Goal: Task Accomplishment & Management: Manage account settings

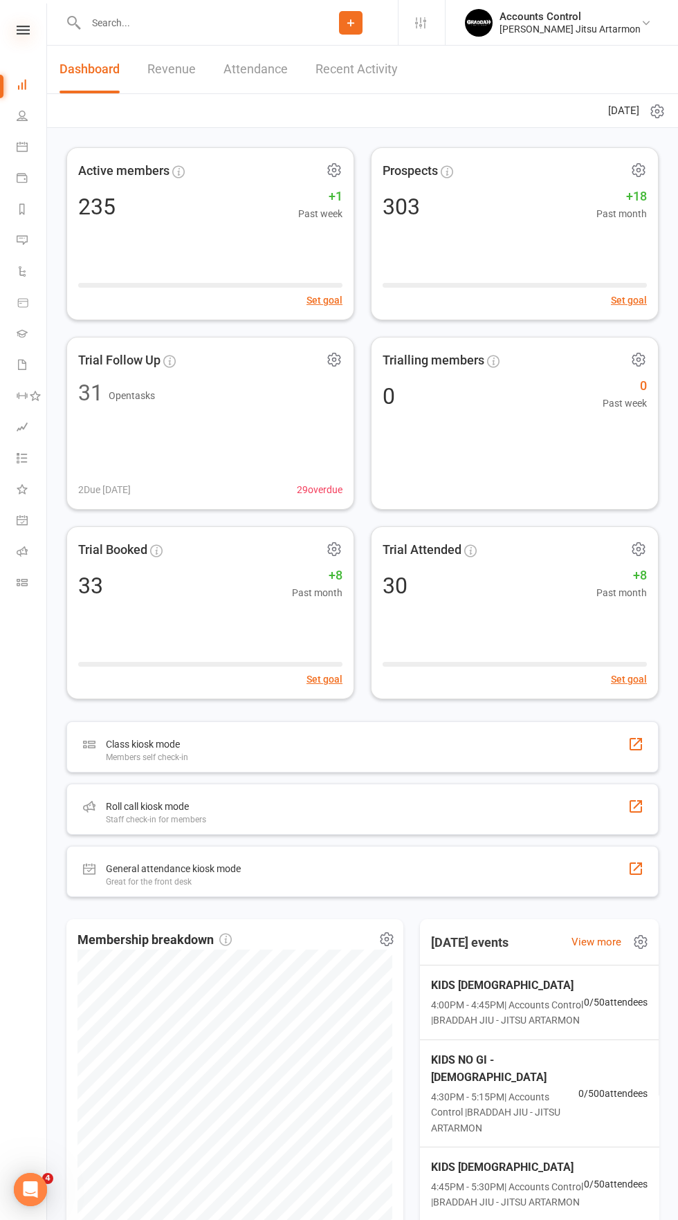
click at [23, 31] on icon at bounding box center [23, 30] width 13 height 9
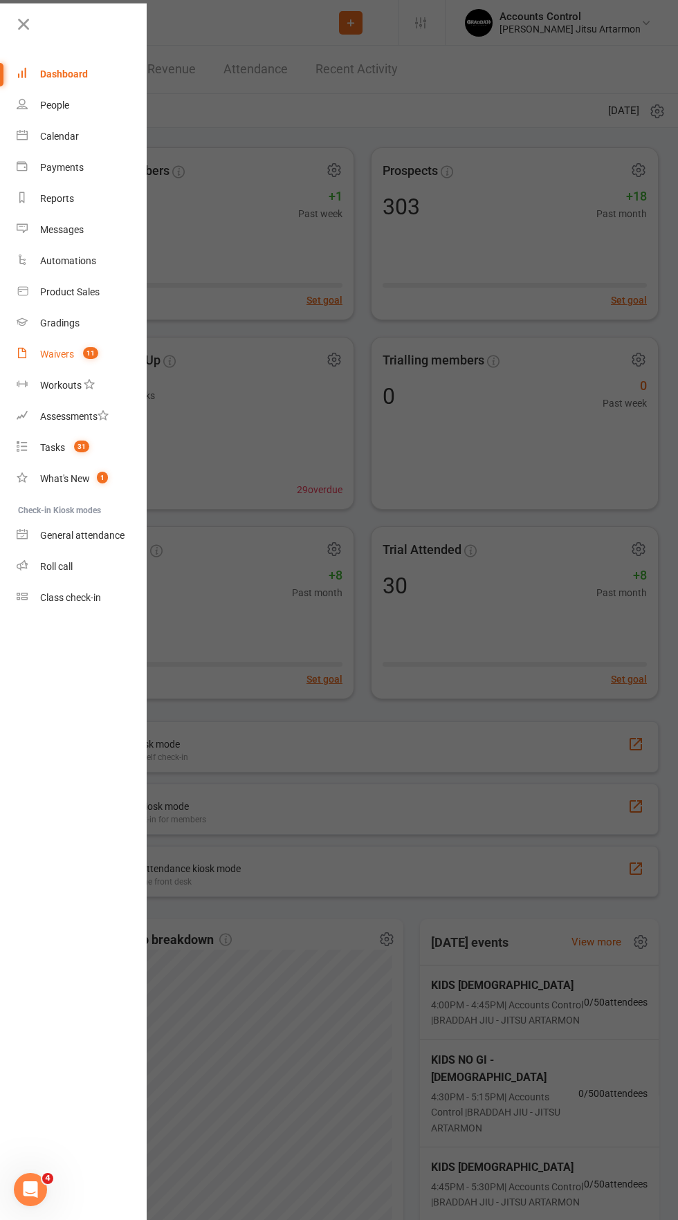
click at [57, 354] on div "Waivers" at bounding box center [57, 354] width 34 height 11
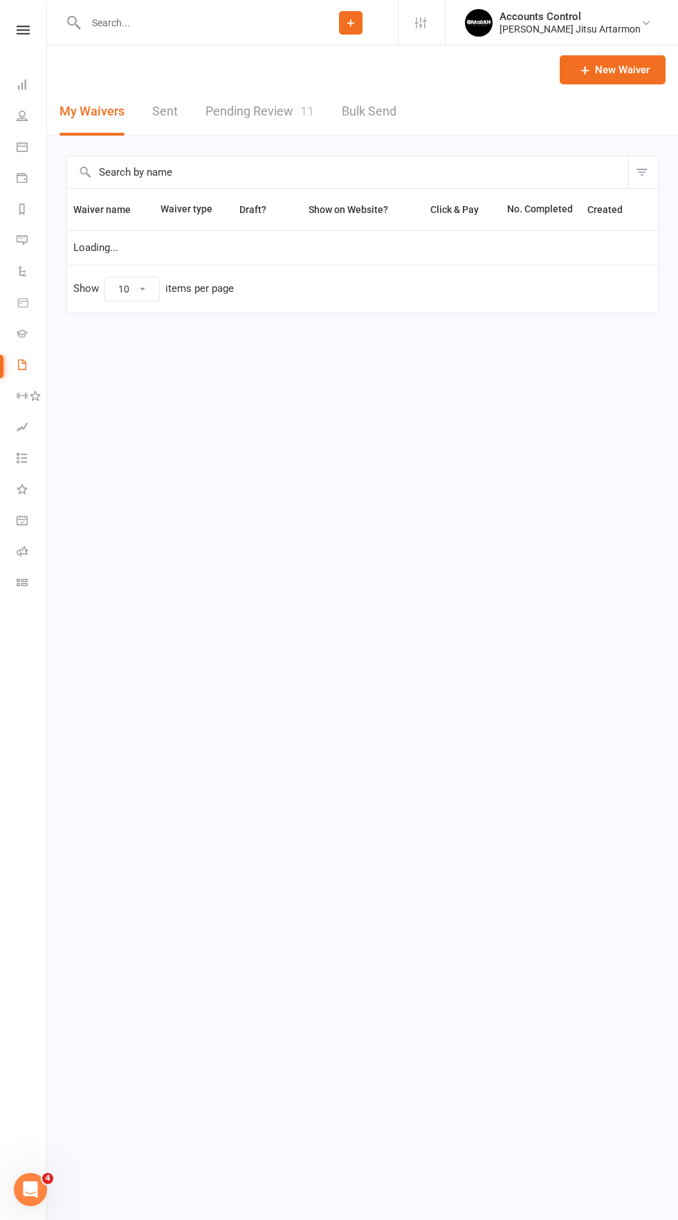
select select "50"
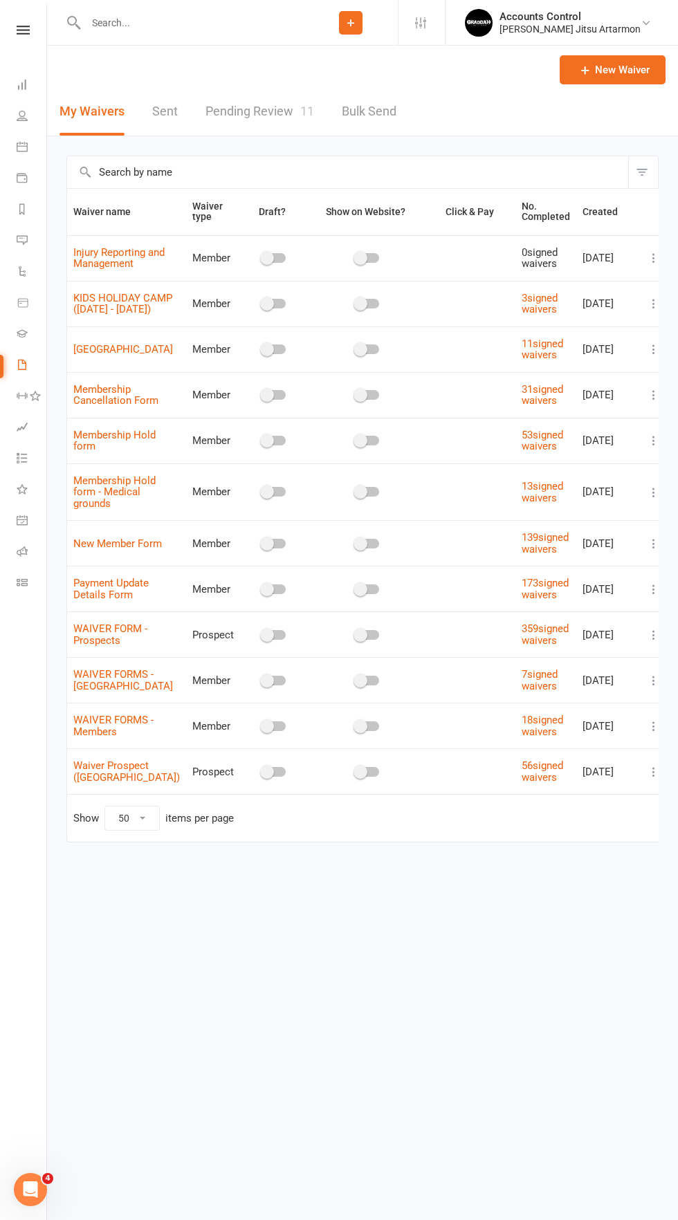
click at [164, 109] on link "Sent" at bounding box center [165, 112] width 26 height 48
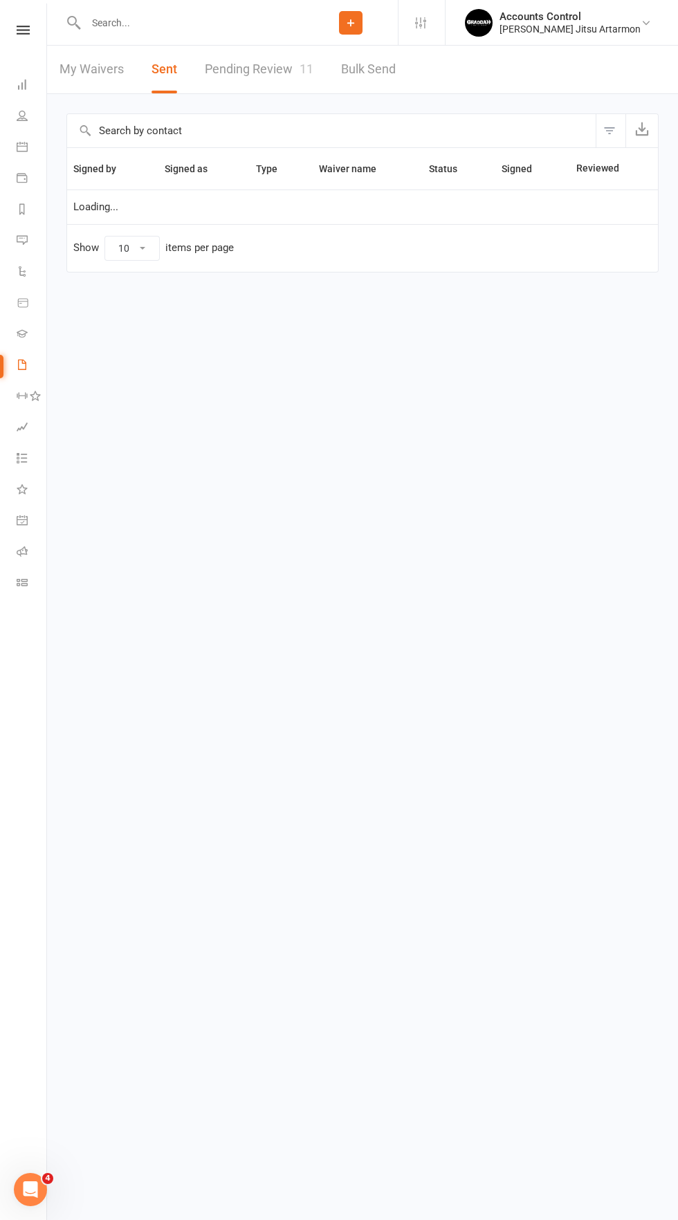
select select "100"
click at [268, 84] on link "Pending Review 11" at bounding box center [259, 70] width 109 height 48
select select "50"
click at [18, 26] on icon at bounding box center [23, 30] width 13 height 9
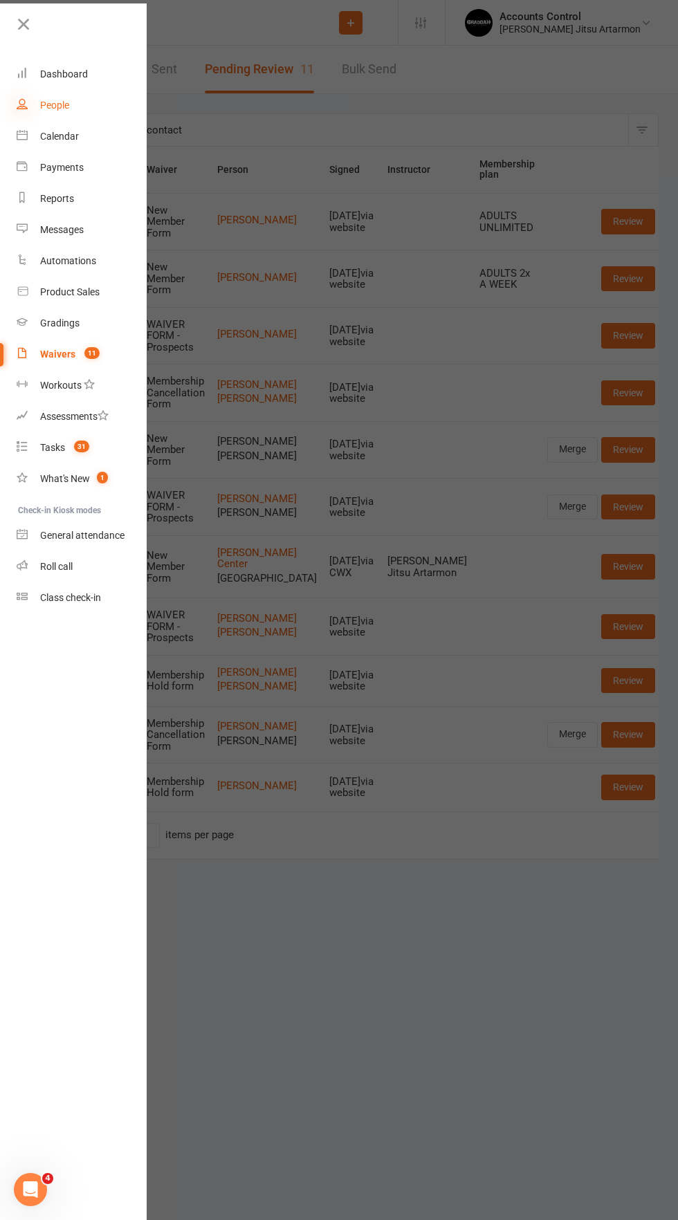
click at [23, 104] on icon at bounding box center [22, 103] width 11 height 11
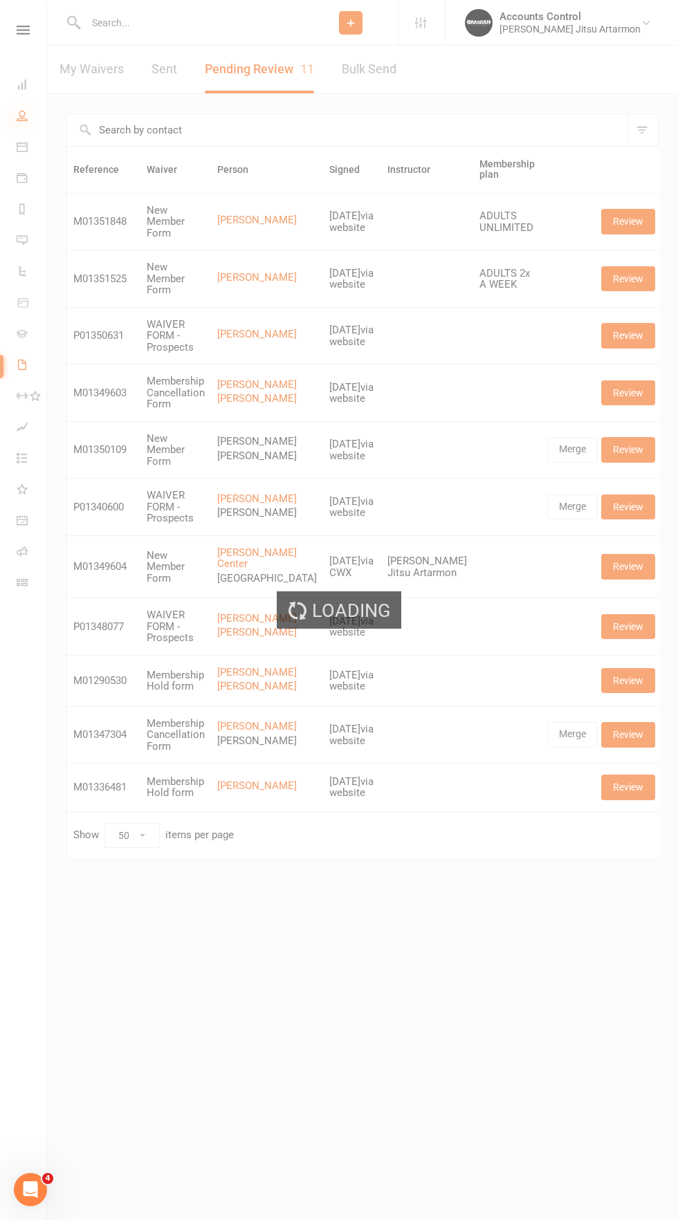
select select "100"
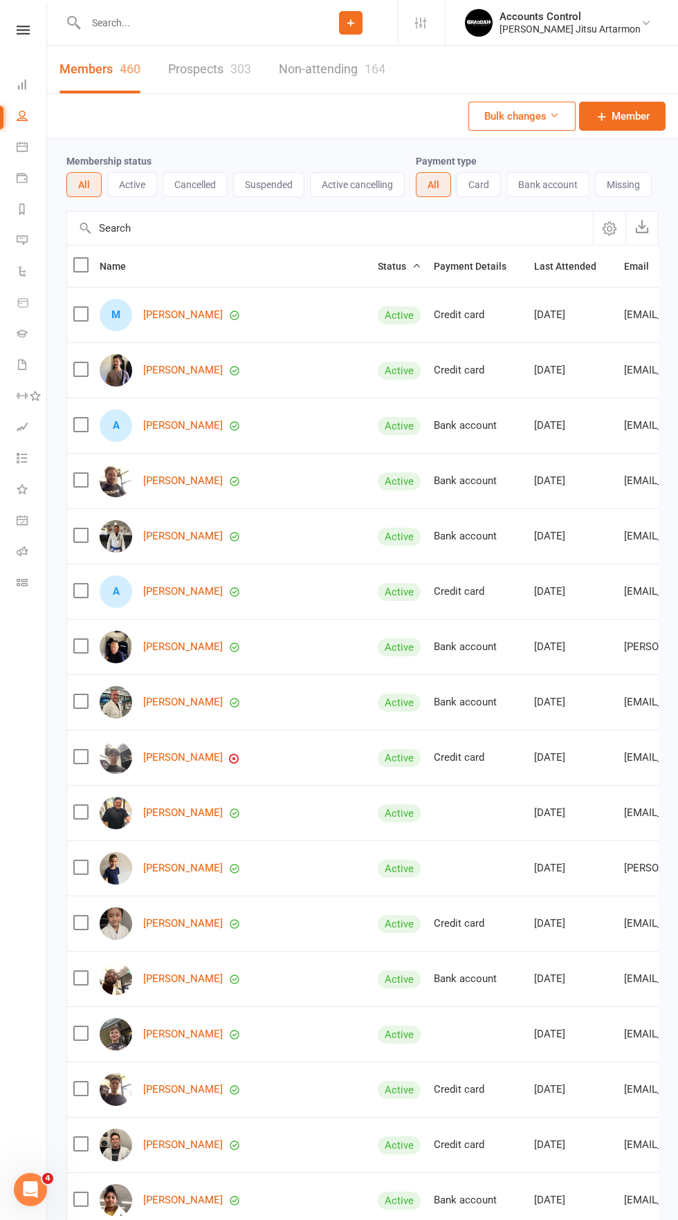
click at [169, 64] on link "Prospects 303" at bounding box center [209, 70] width 83 height 48
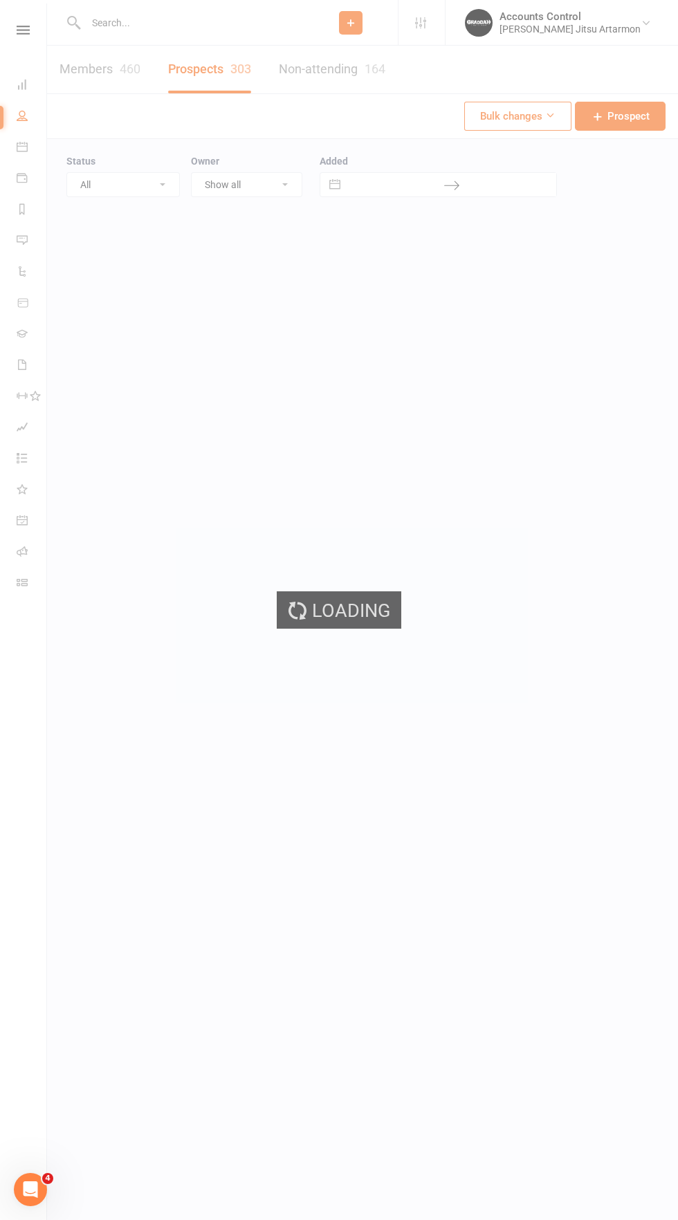
select select "100"
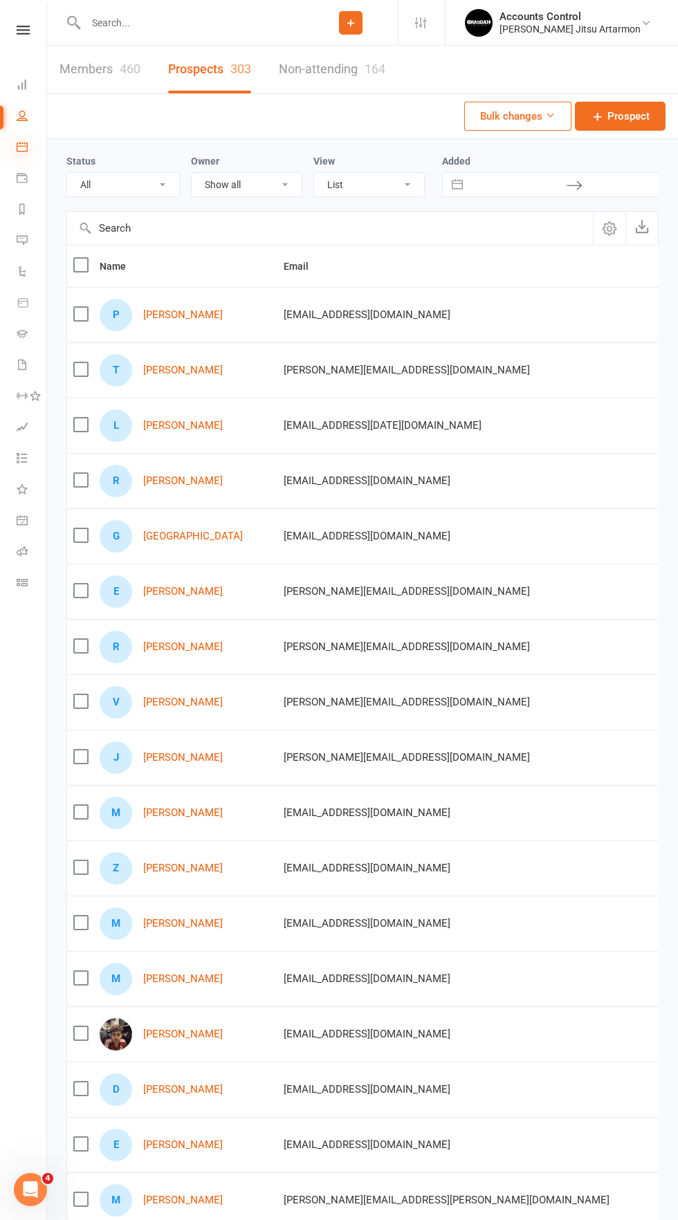
click at [20, 141] on icon at bounding box center [22, 146] width 11 height 11
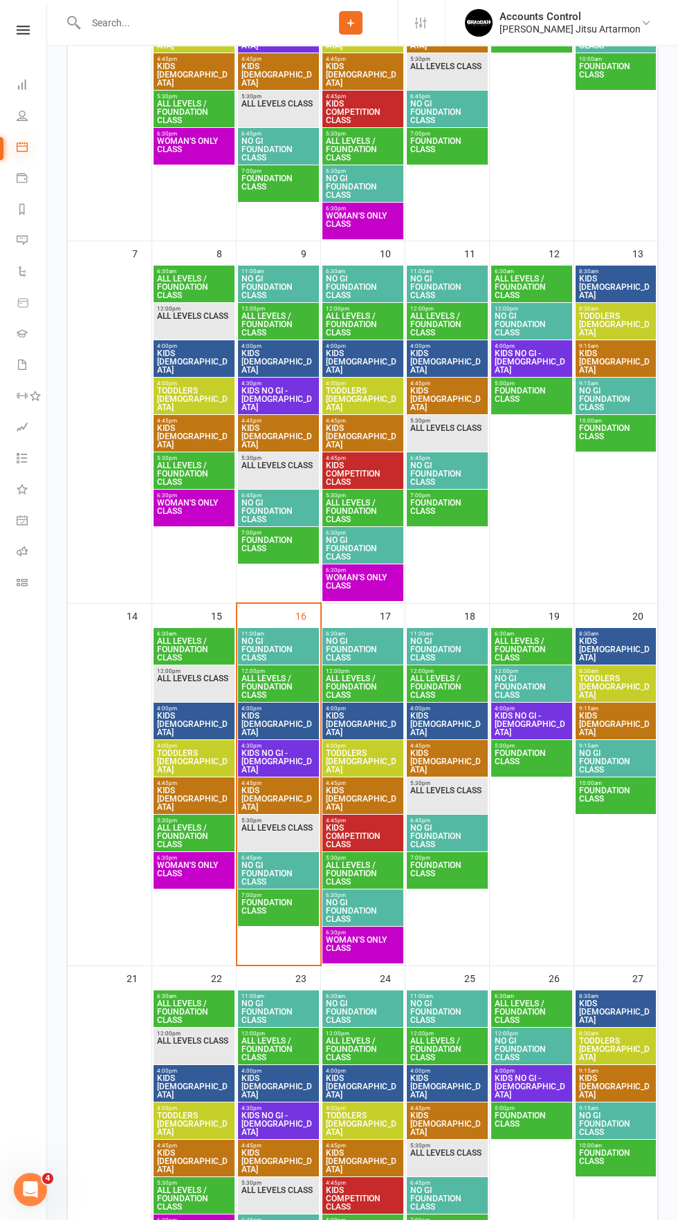
scroll to position [430, 0]
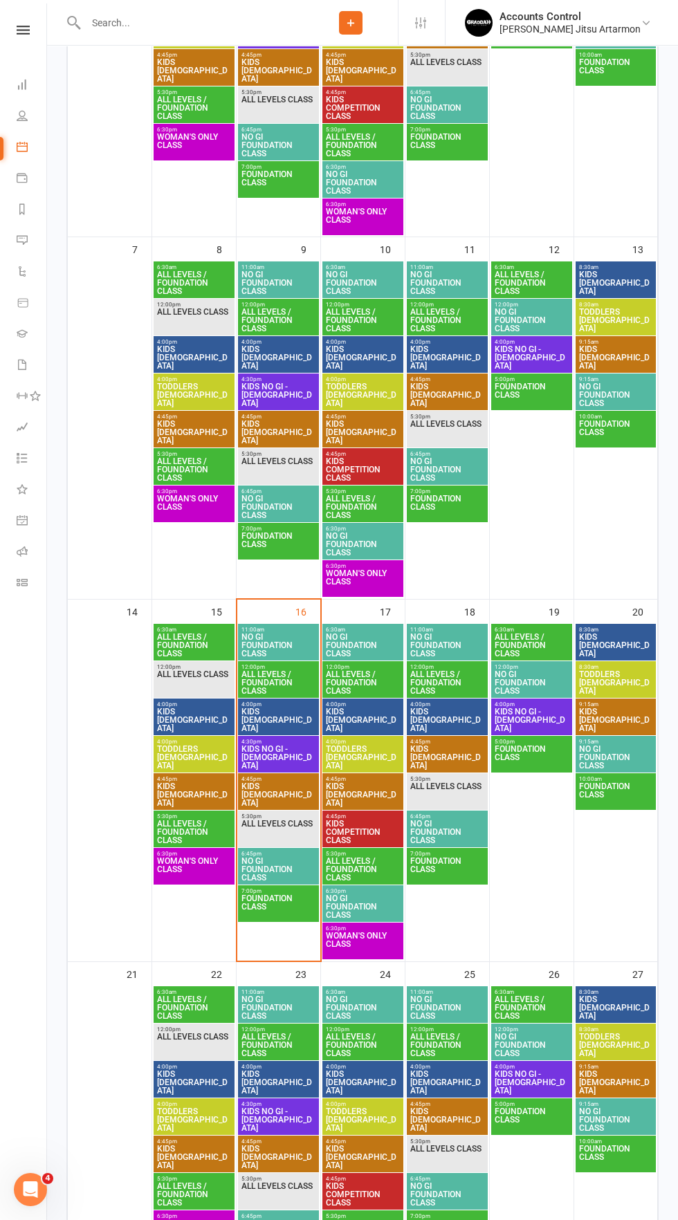
click at [257, 648] on span "NO GI FOUNDATION CLASS" at bounding box center [278, 645] width 75 height 25
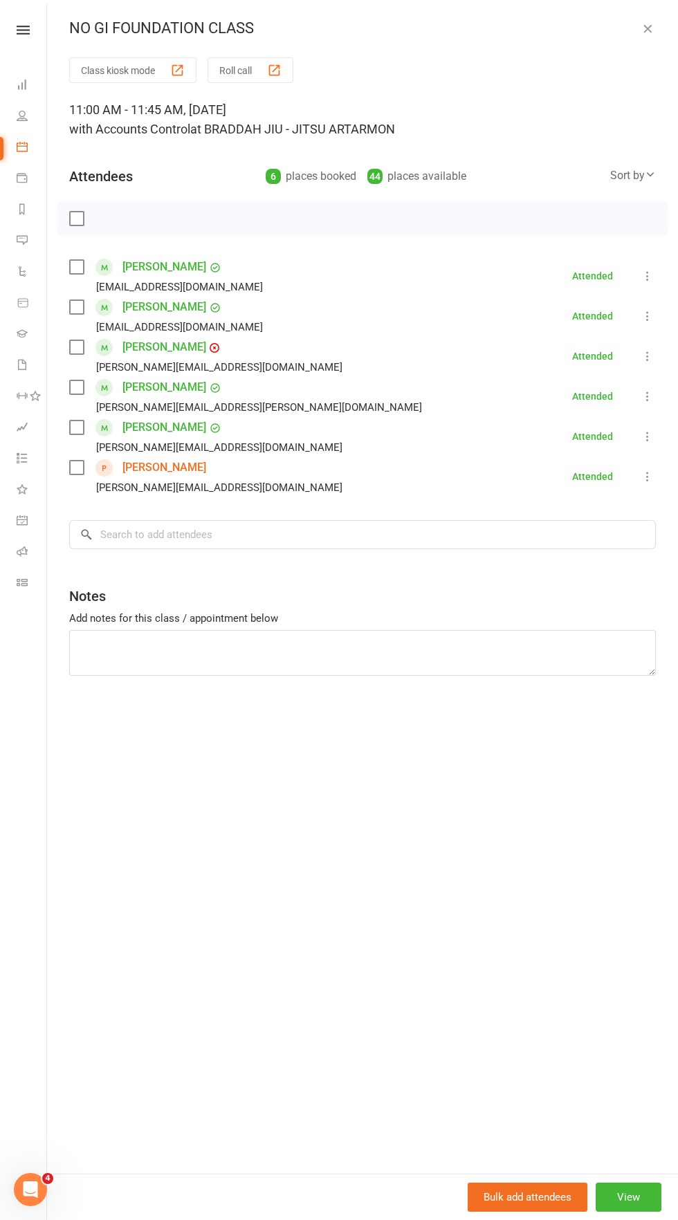
click at [165, 469] on link "[PERSON_NAME]" at bounding box center [164, 468] width 84 height 22
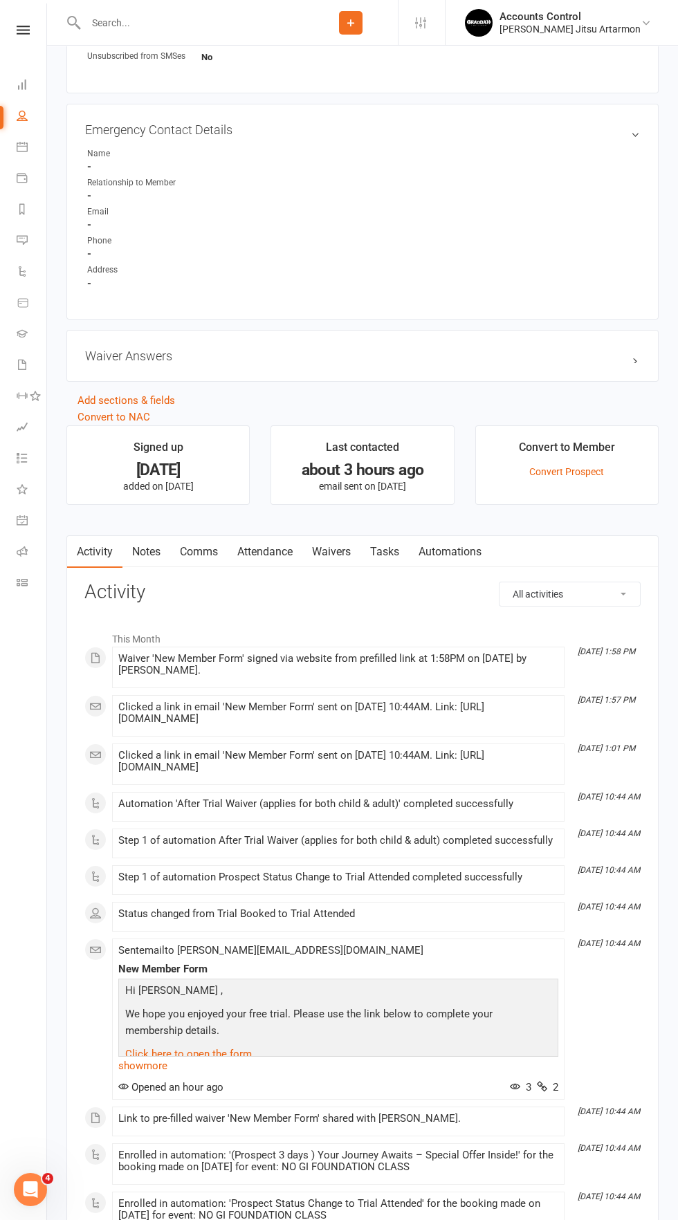
scroll to position [770, 0]
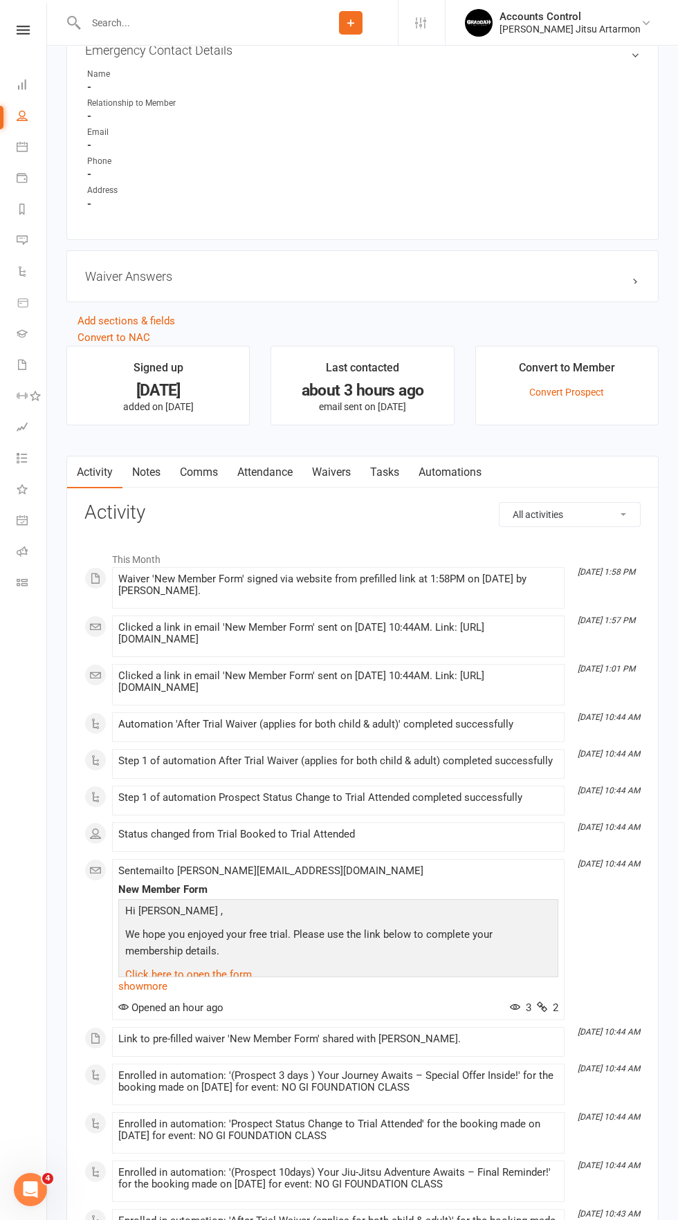
click at [334, 470] on link "Waivers" at bounding box center [331, 473] width 58 height 32
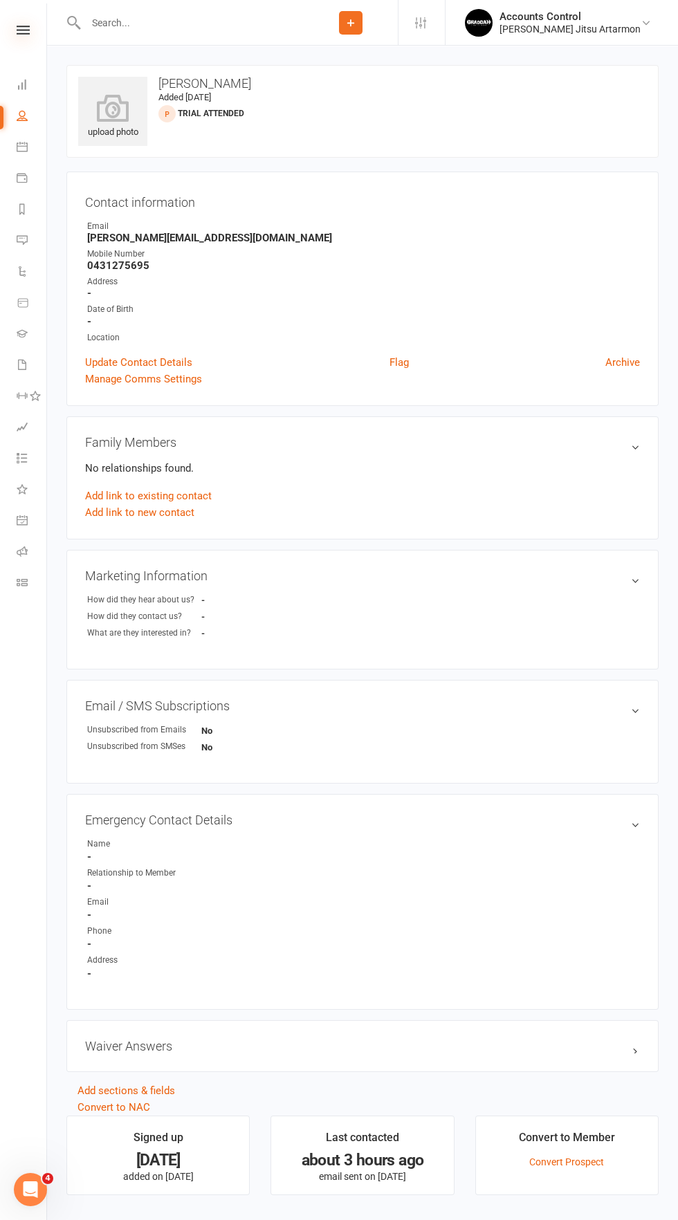
click at [23, 30] on icon at bounding box center [23, 30] width 13 height 9
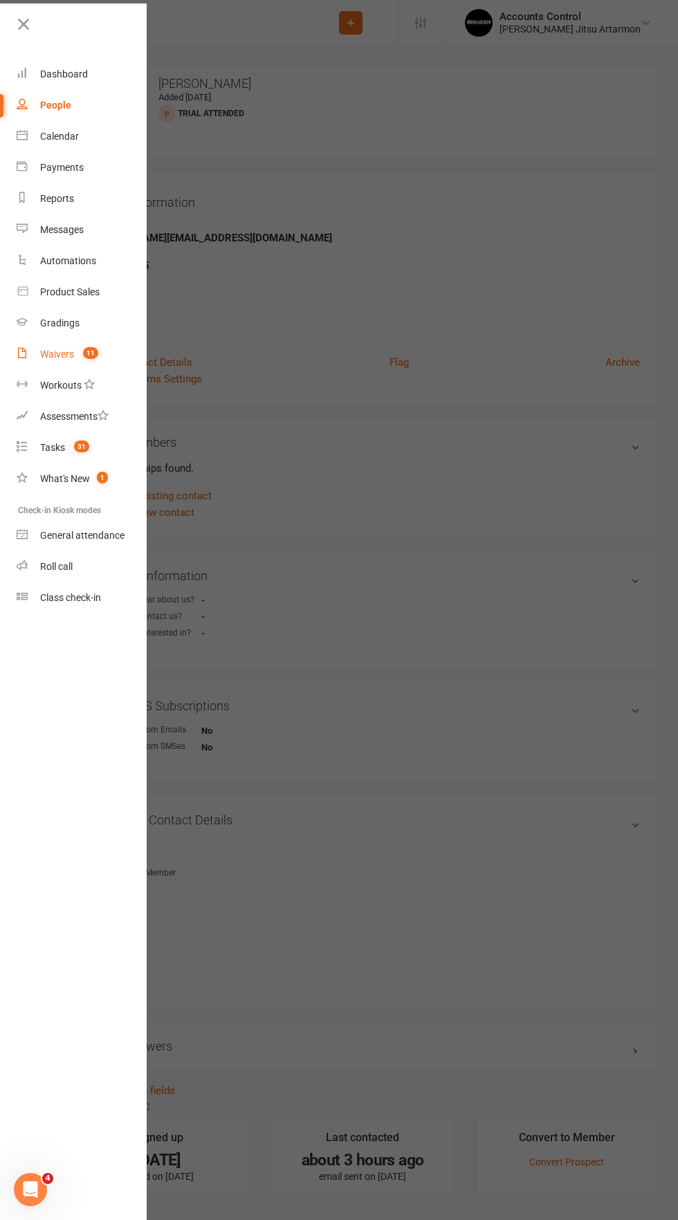
click at [82, 360] on count-badge "11" at bounding box center [87, 354] width 22 height 11
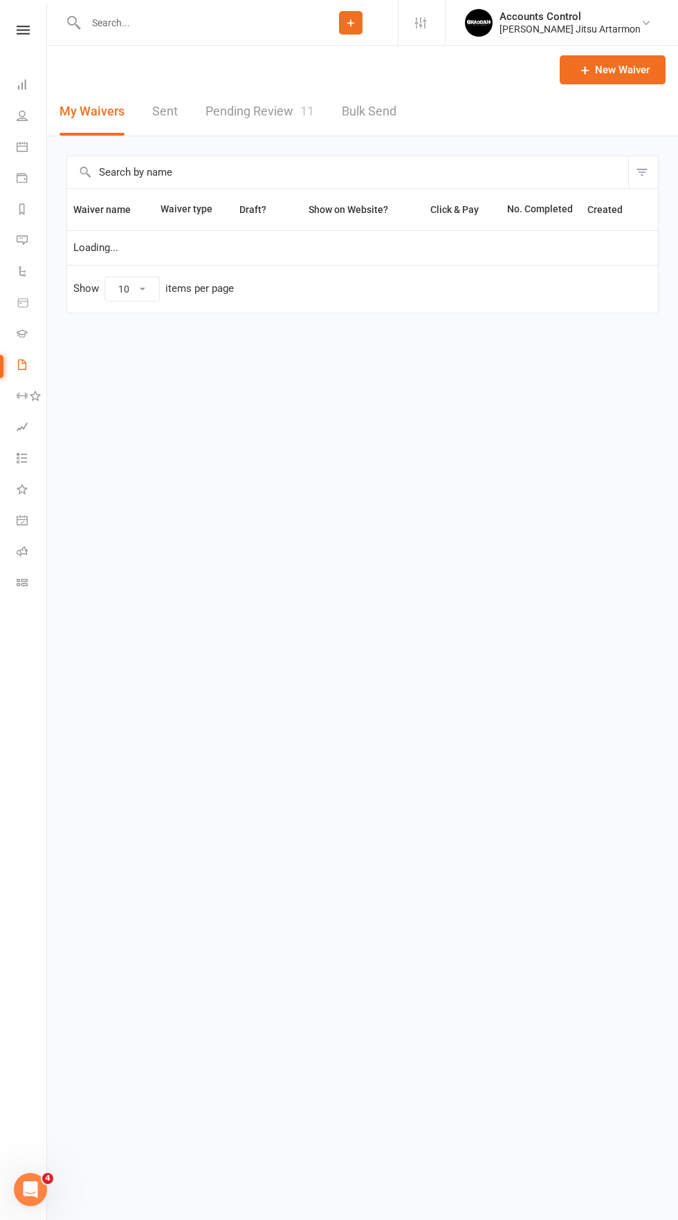
select select "50"
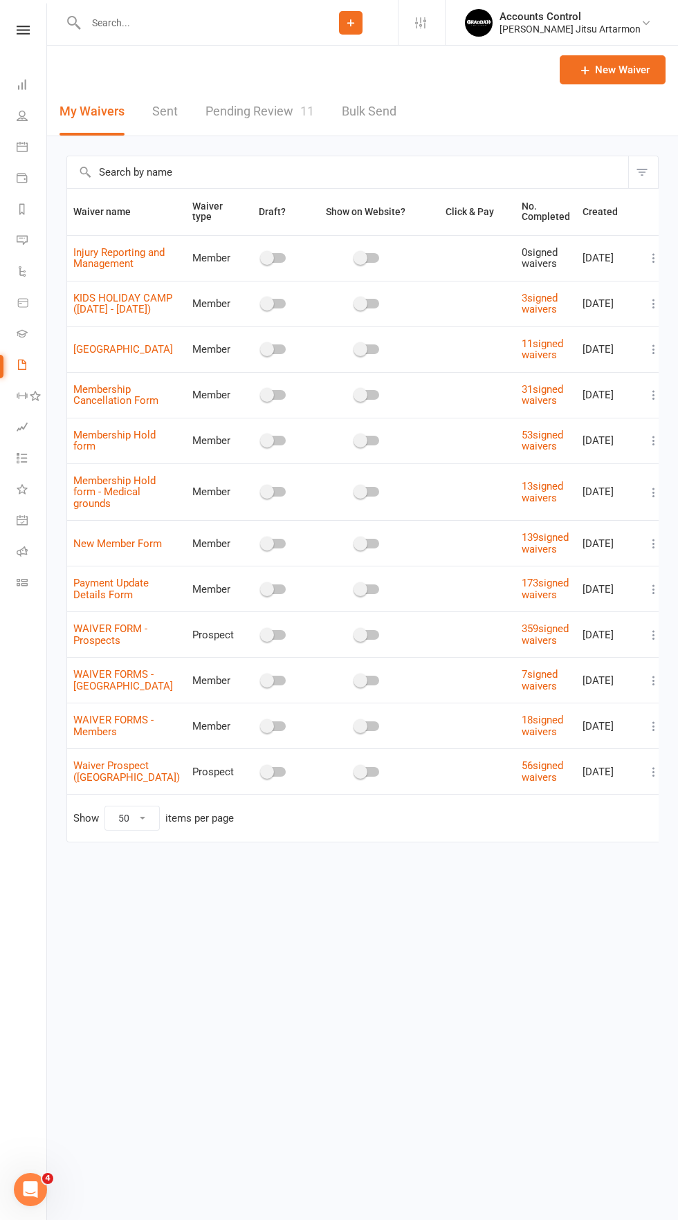
click at [252, 109] on link "Pending Review 11" at bounding box center [259, 112] width 109 height 48
select select "50"
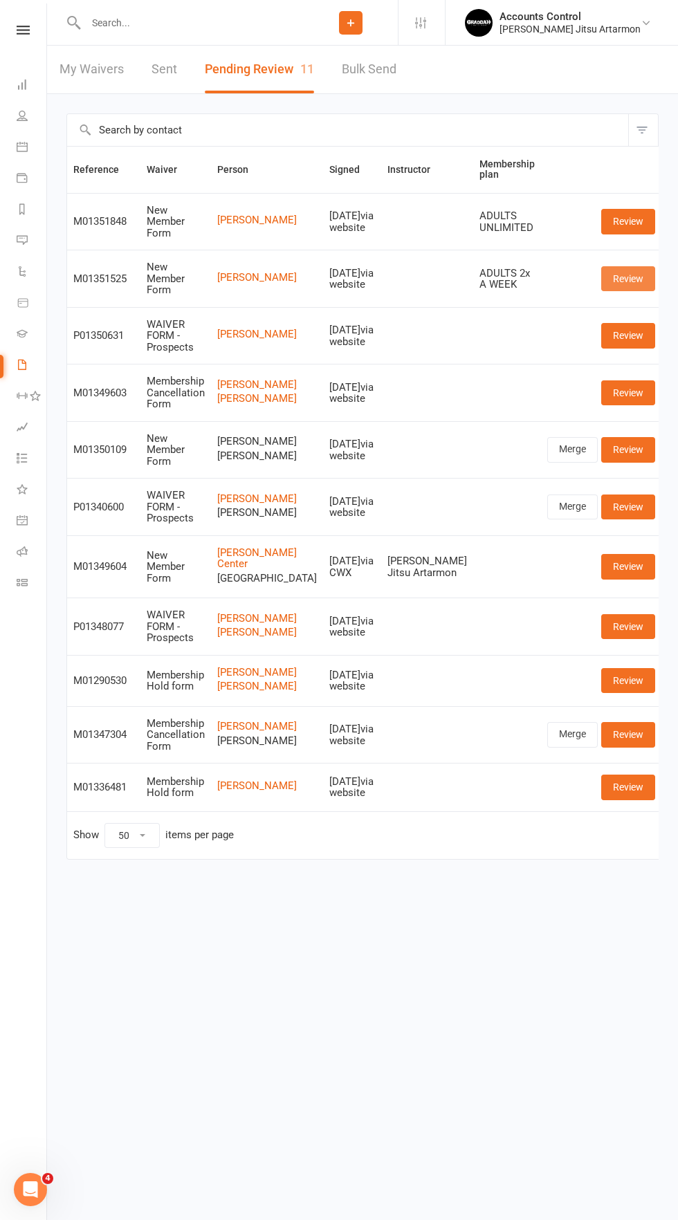
click at [632, 273] on link "Review" at bounding box center [628, 278] width 54 height 25
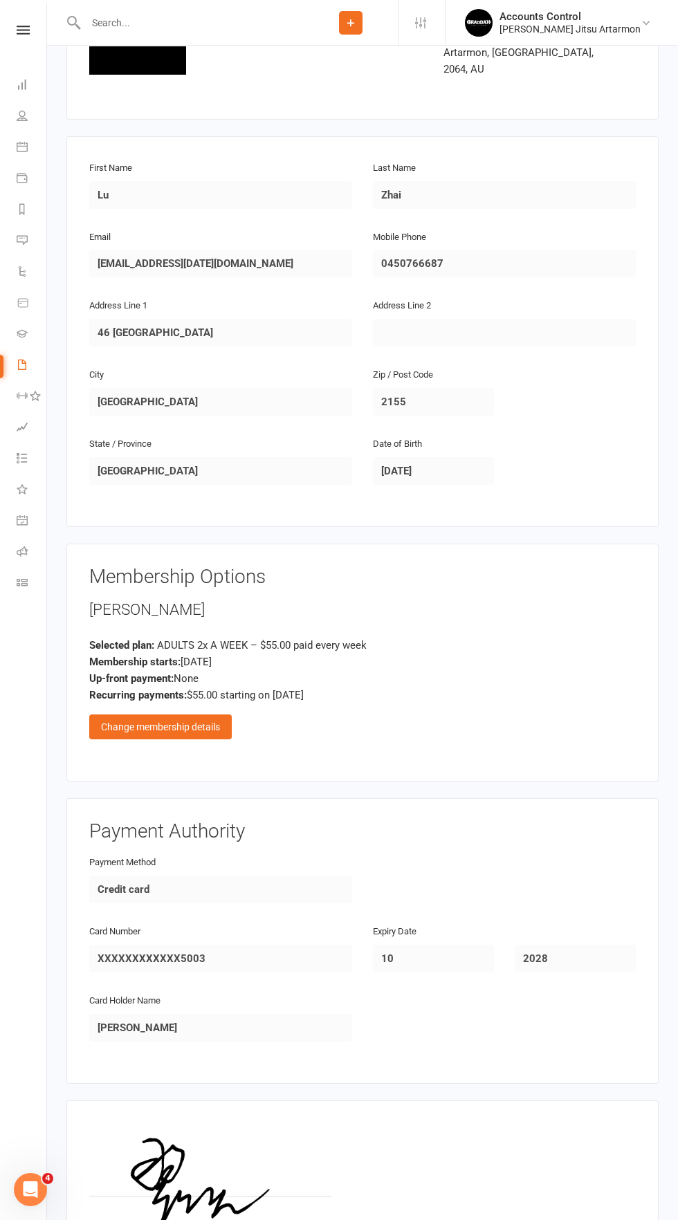
scroll to position [210, 0]
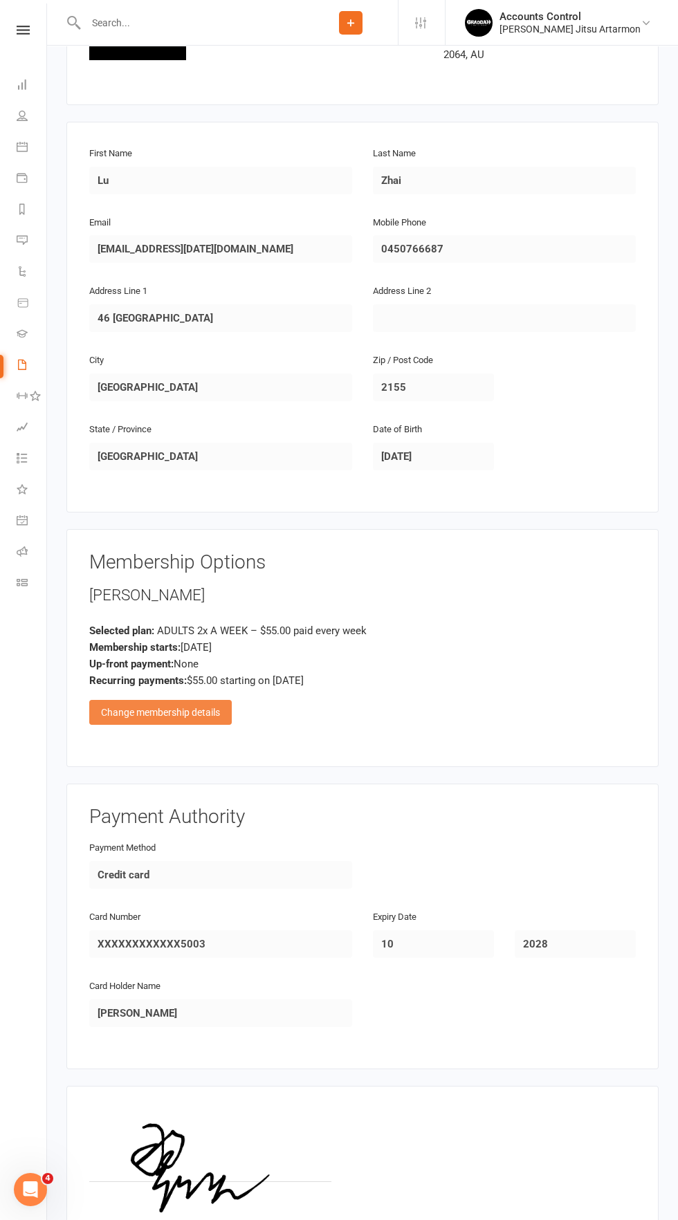
click at [95, 700] on div "Change membership details" at bounding box center [160, 712] width 142 height 25
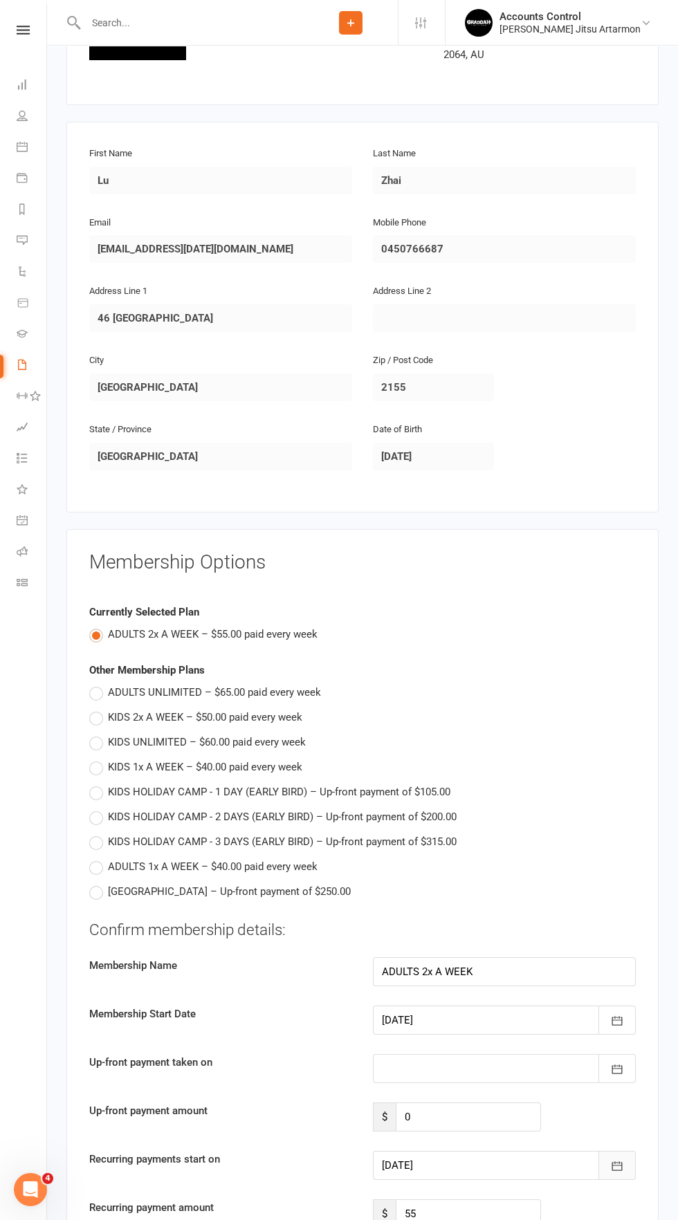
click at [617, 1159] on icon "button" at bounding box center [617, 1166] width 14 height 14
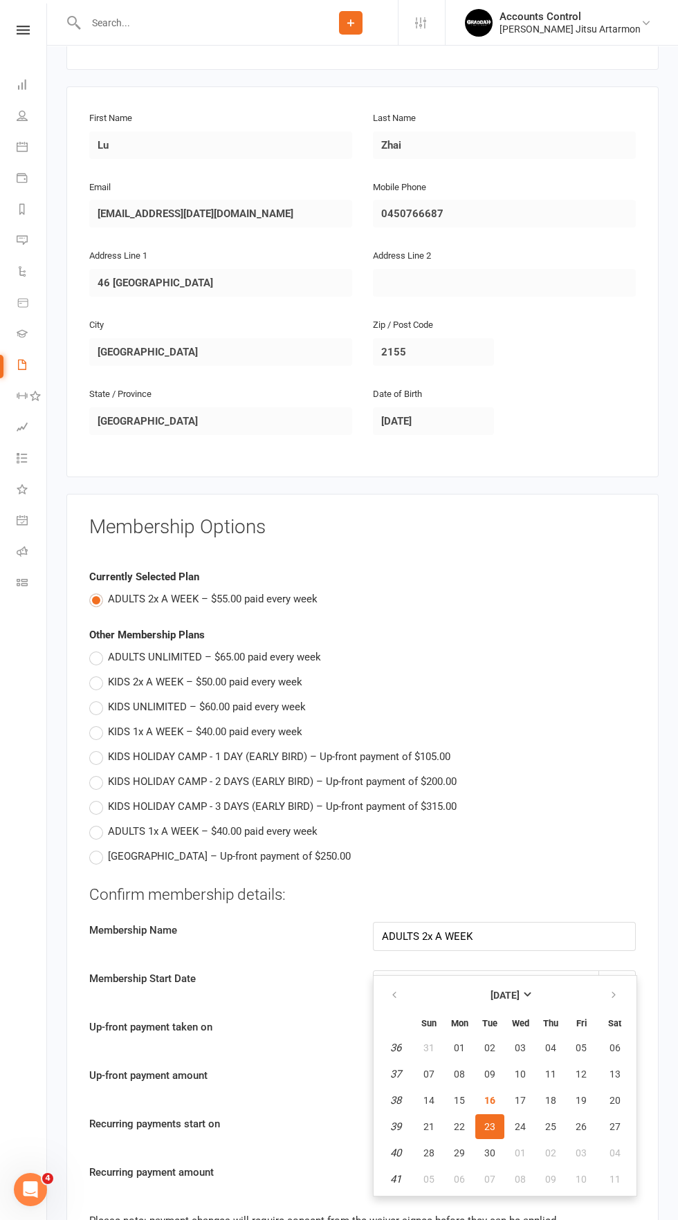
scroll to position [261, 0]
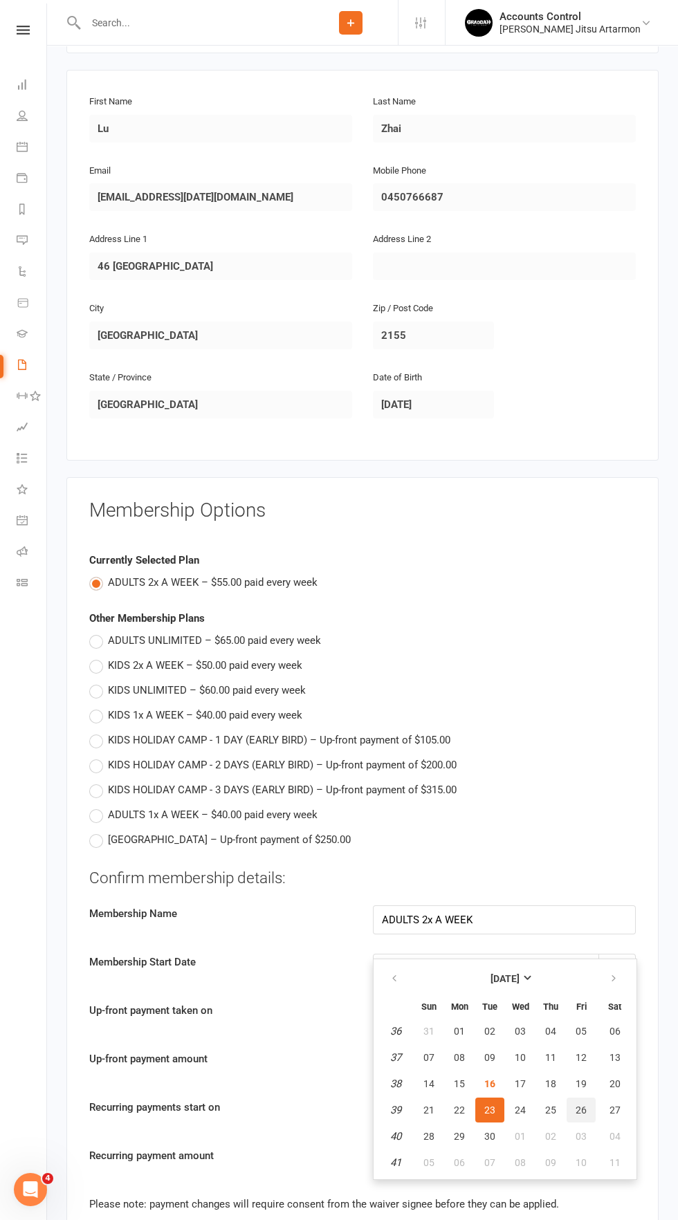
click at [580, 1105] on span "26" at bounding box center [580, 1110] width 11 height 11
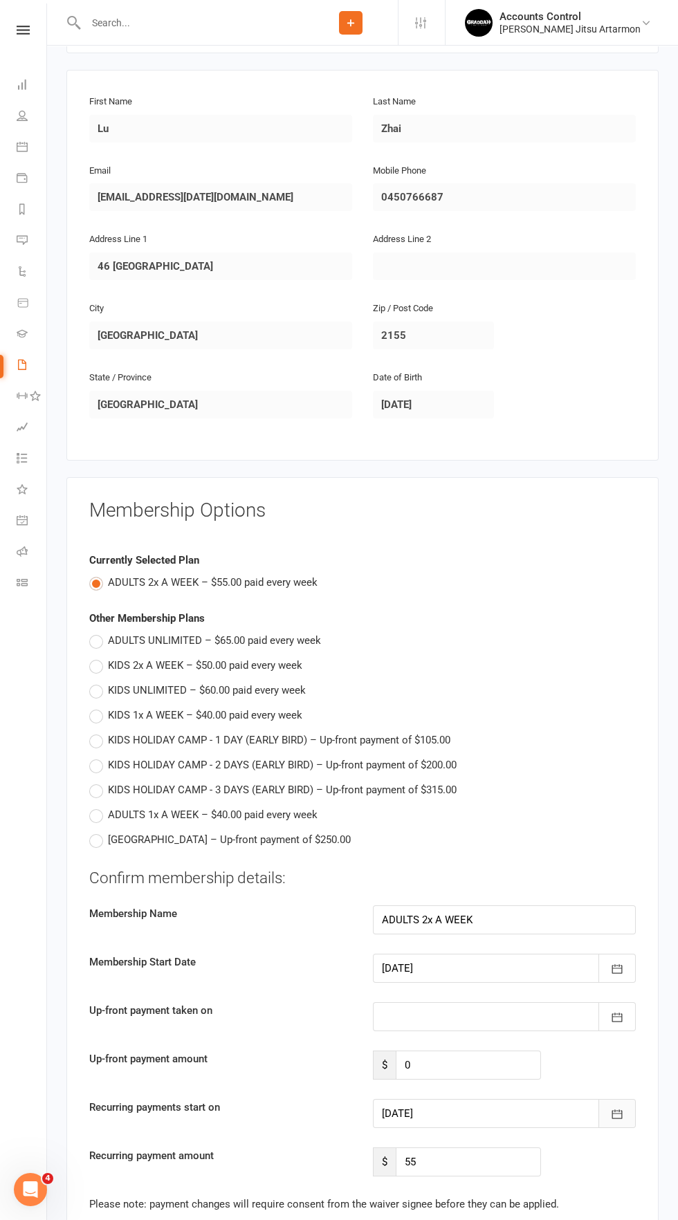
click at [622, 1102] on button "button" at bounding box center [616, 1113] width 37 height 29
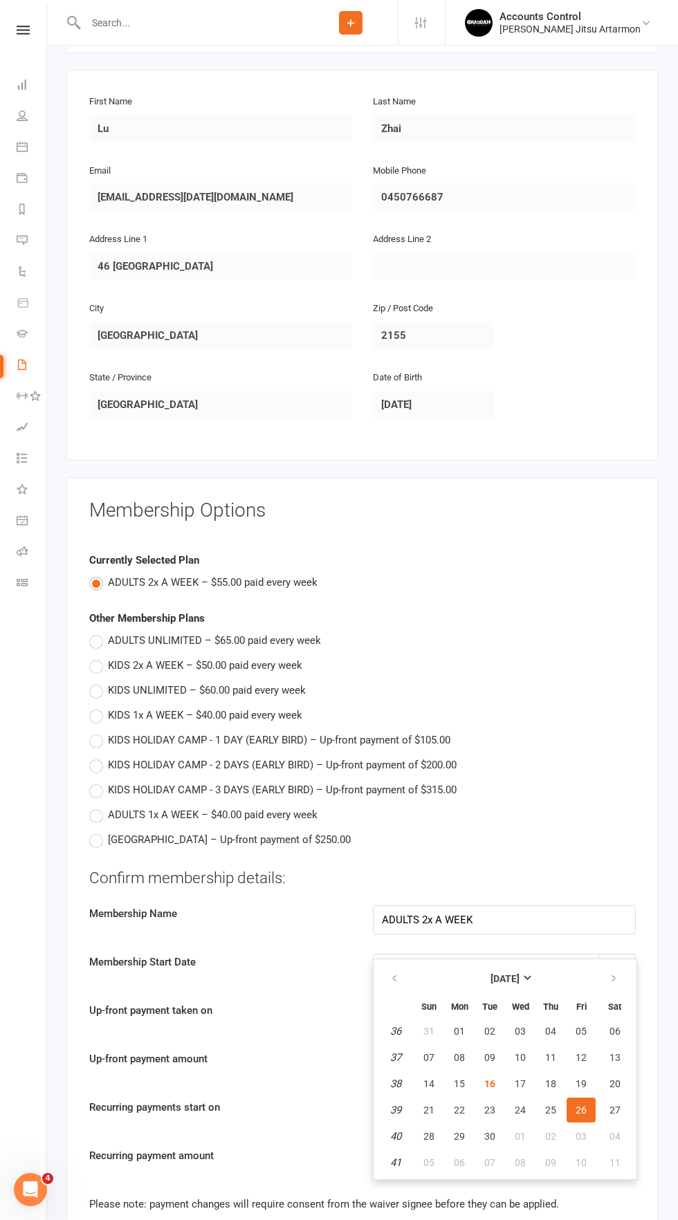
click at [581, 1105] on span "26" at bounding box center [580, 1110] width 11 height 11
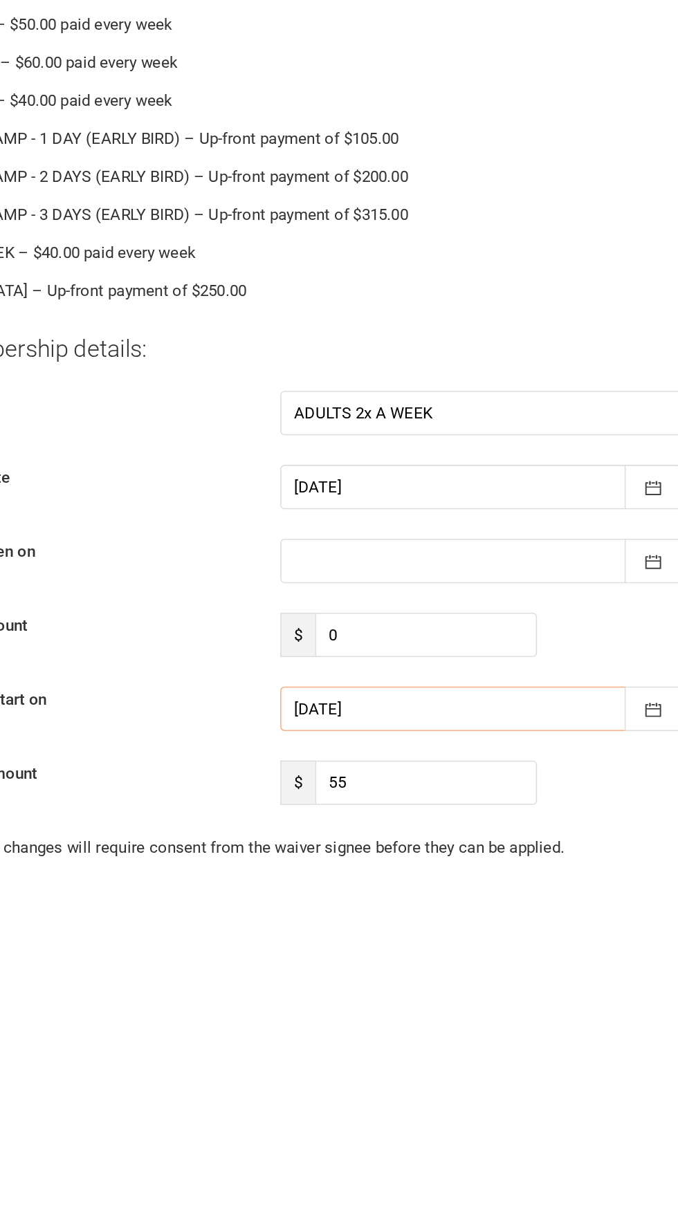
scroll to position [304, 0]
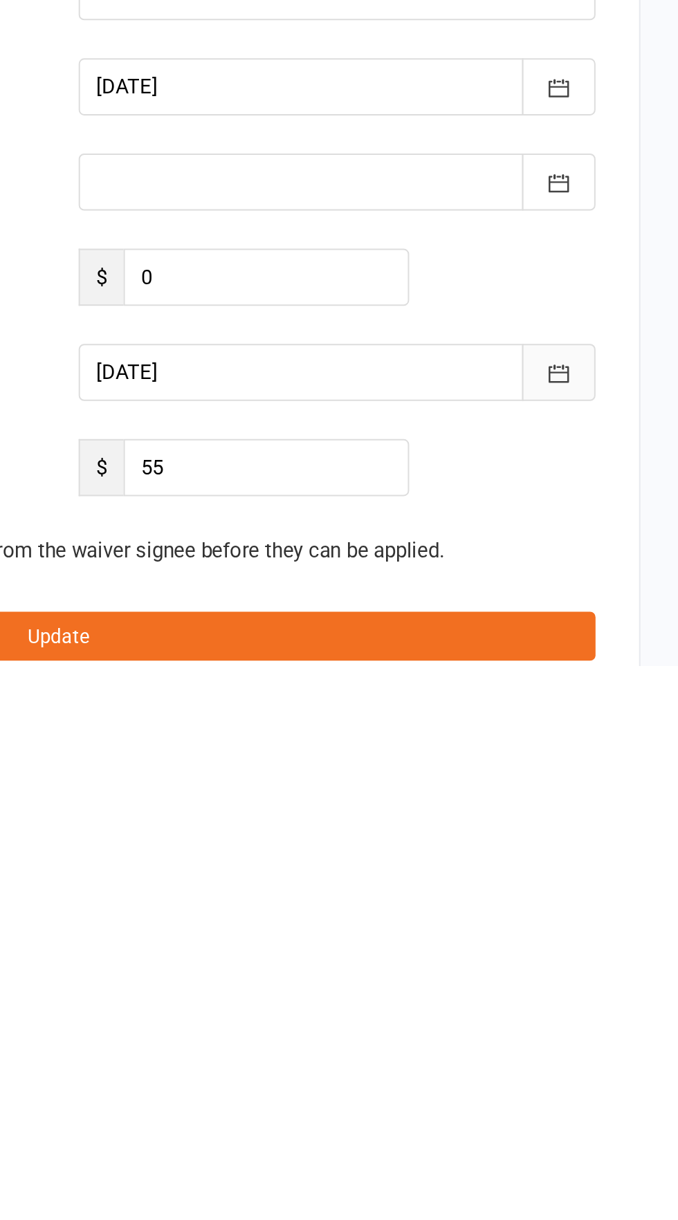
click at [626, 1060] on button "button" at bounding box center [616, 1070] width 37 height 29
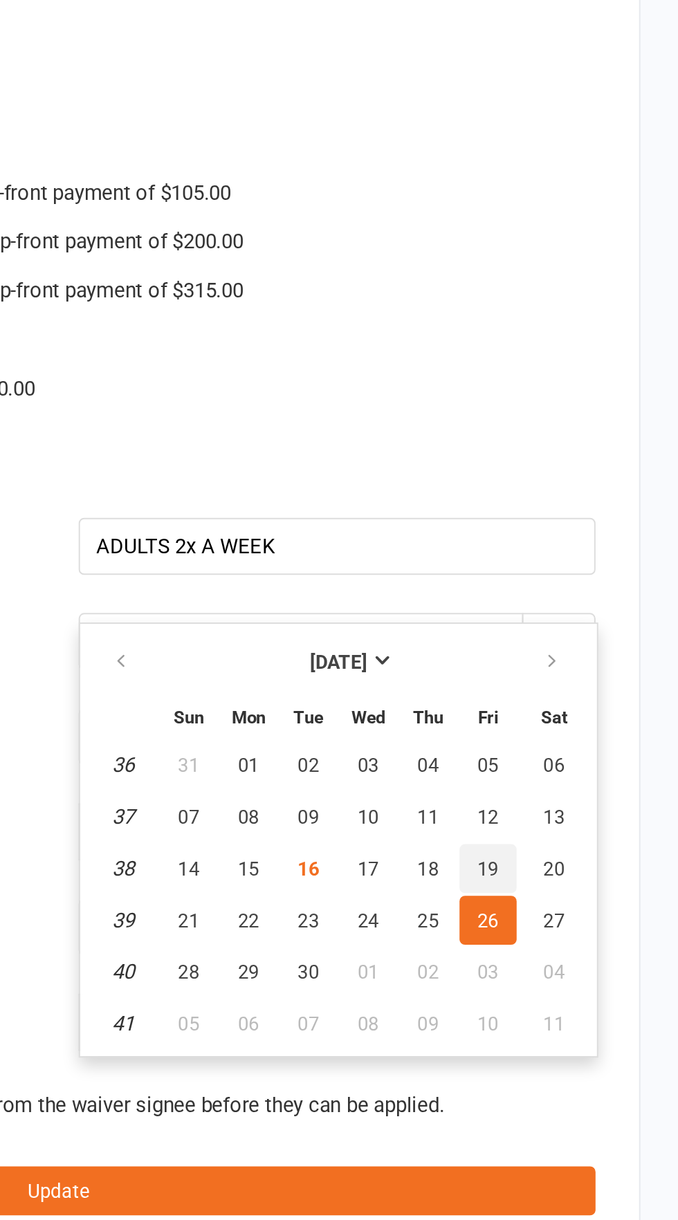
click at [579, 1029] on button "19" at bounding box center [581, 1041] width 29 height 25
type input "[DATE]"
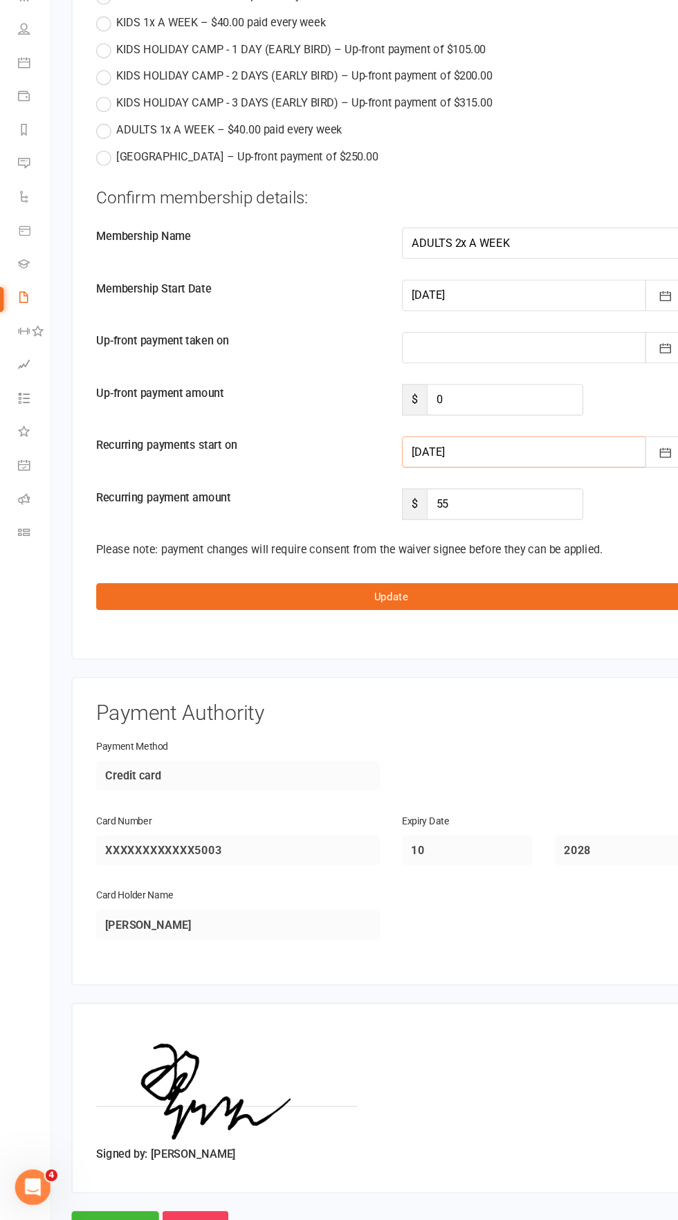
scroll to position [889, 0]
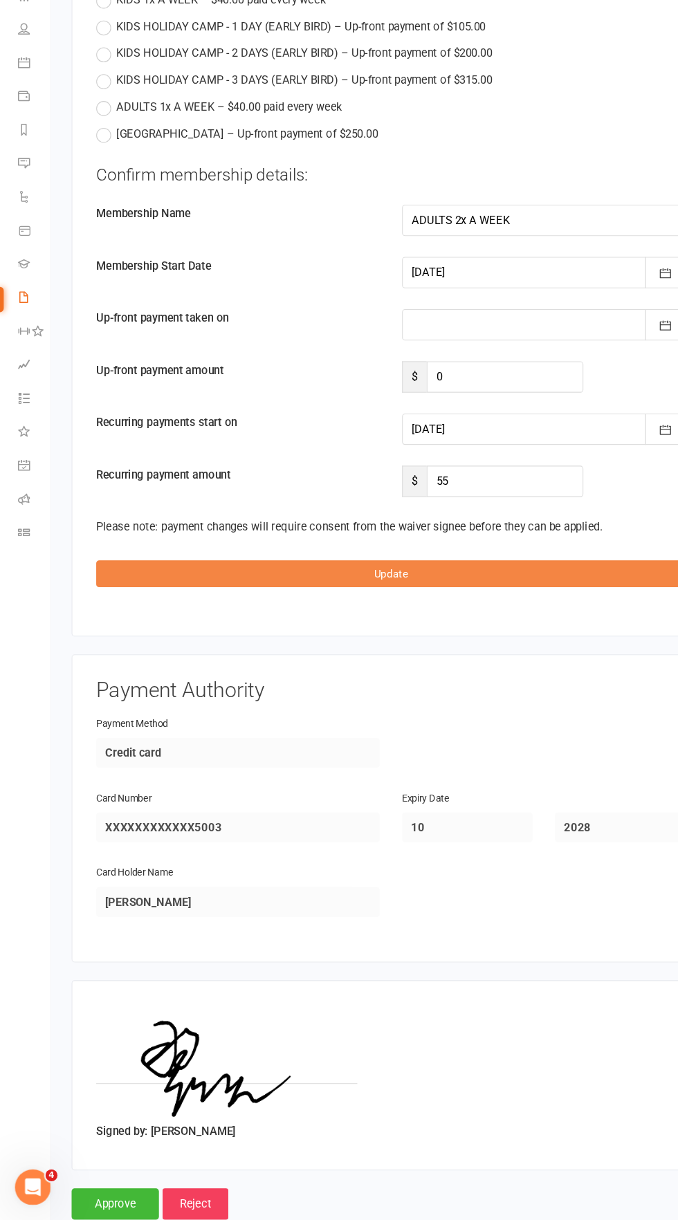
click at [159, 608] on button "Update" at bounding box center [362, 620] width 546 height 25
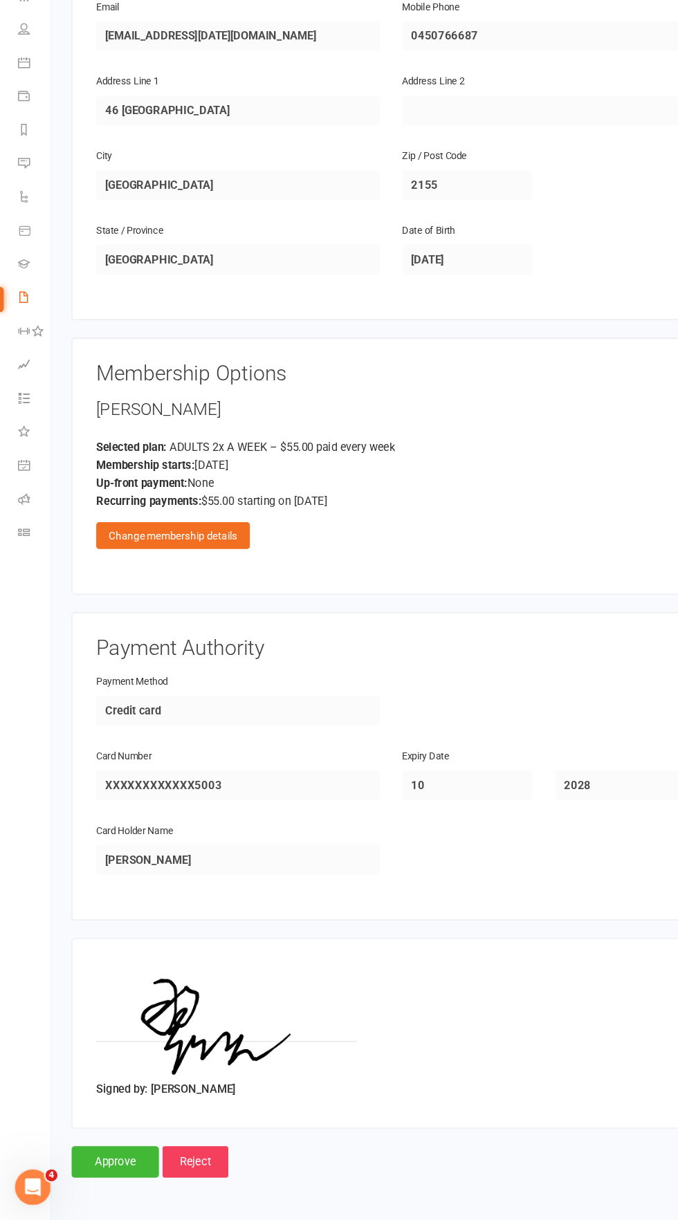
scroll to position [315, 0]
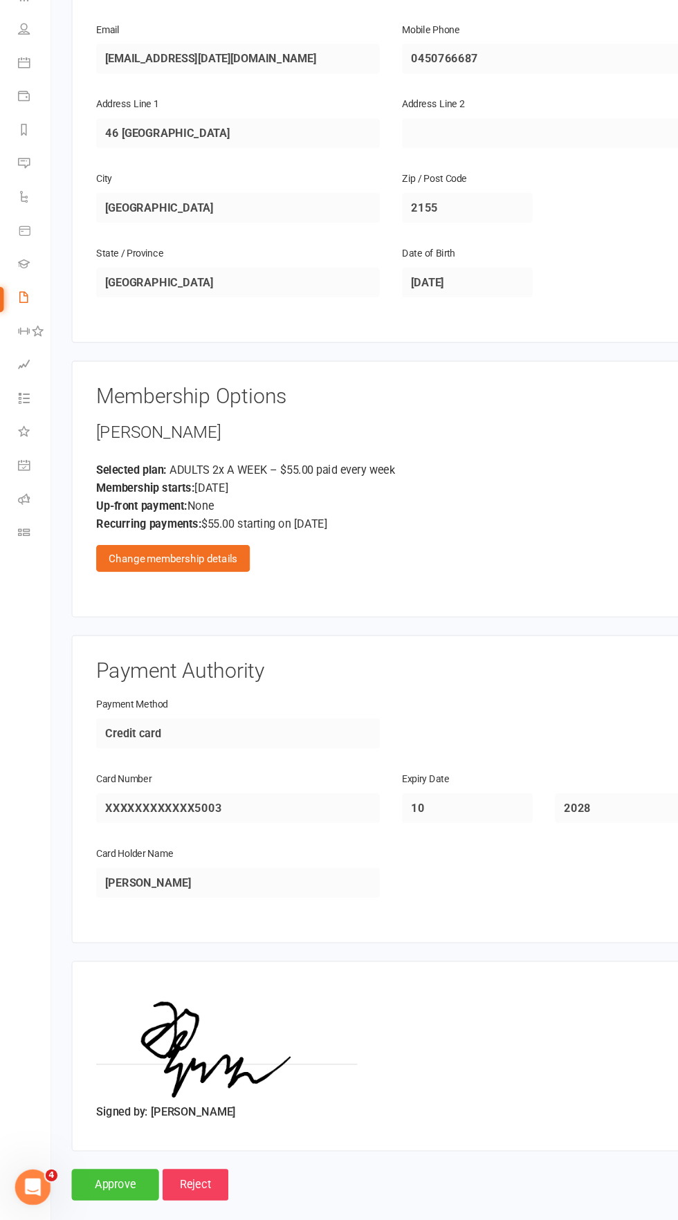
click at [102, 1173] on input "Approve" at bounding box center [106, 1187] width 81 height 29
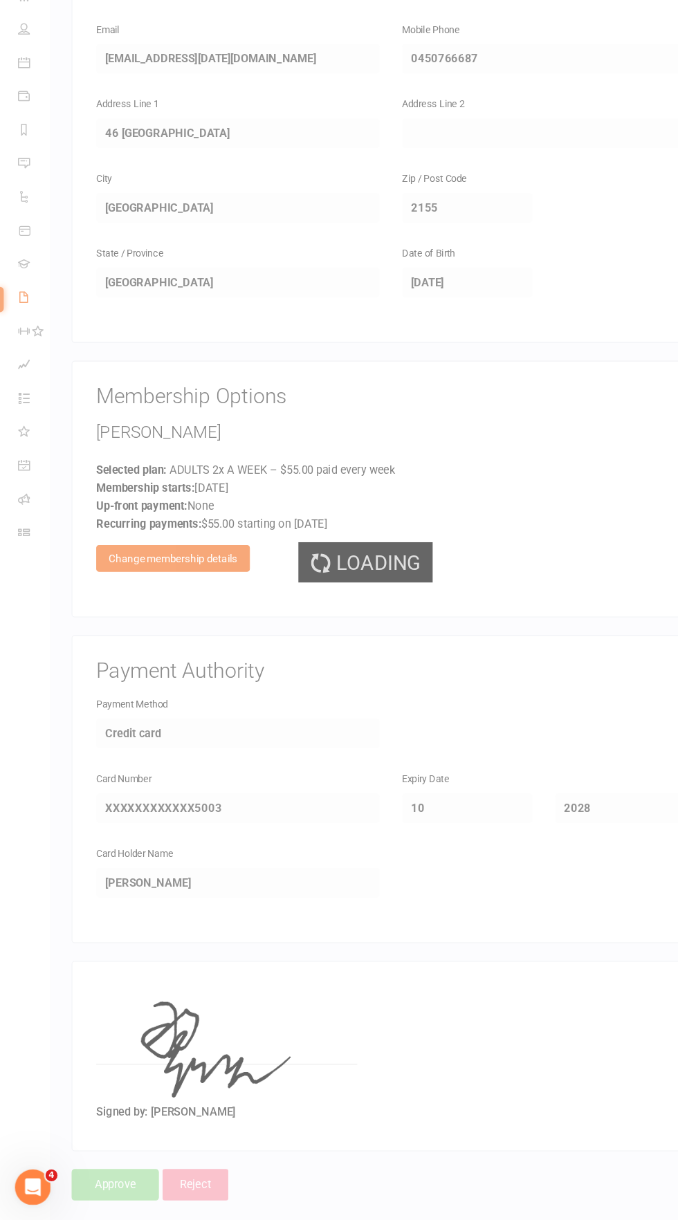
select select "50"
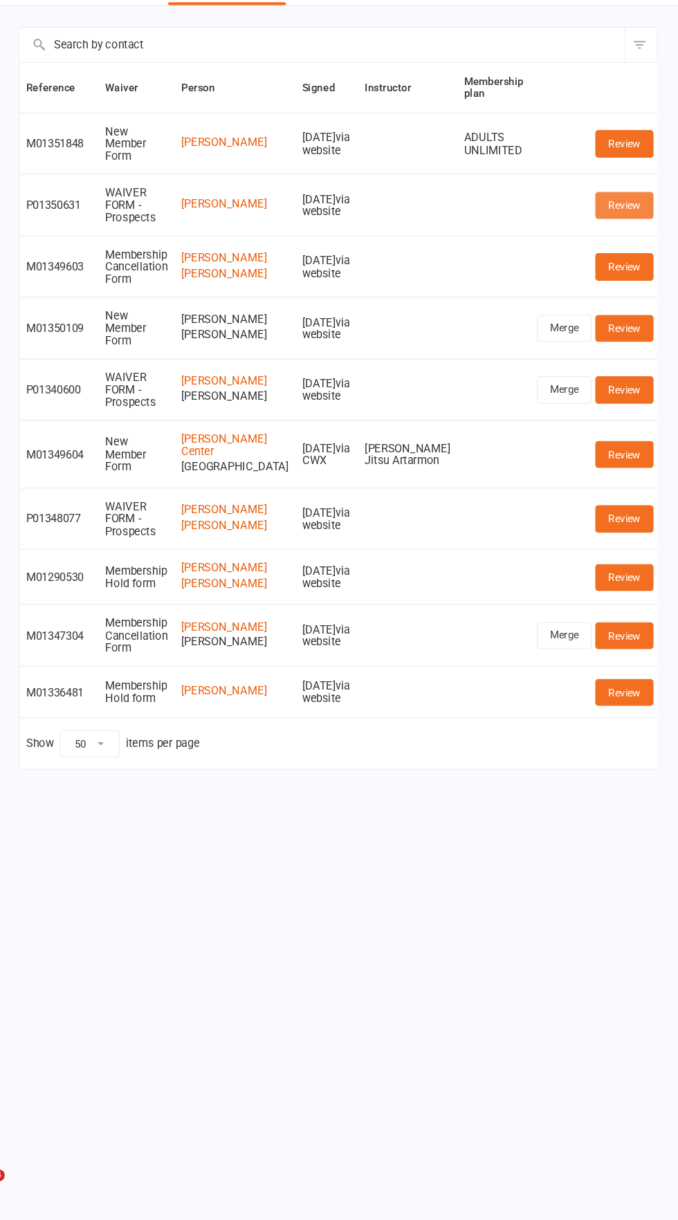
click at [625, 266] on link "Review" at bounding box center [628, 278] width 54 height 25
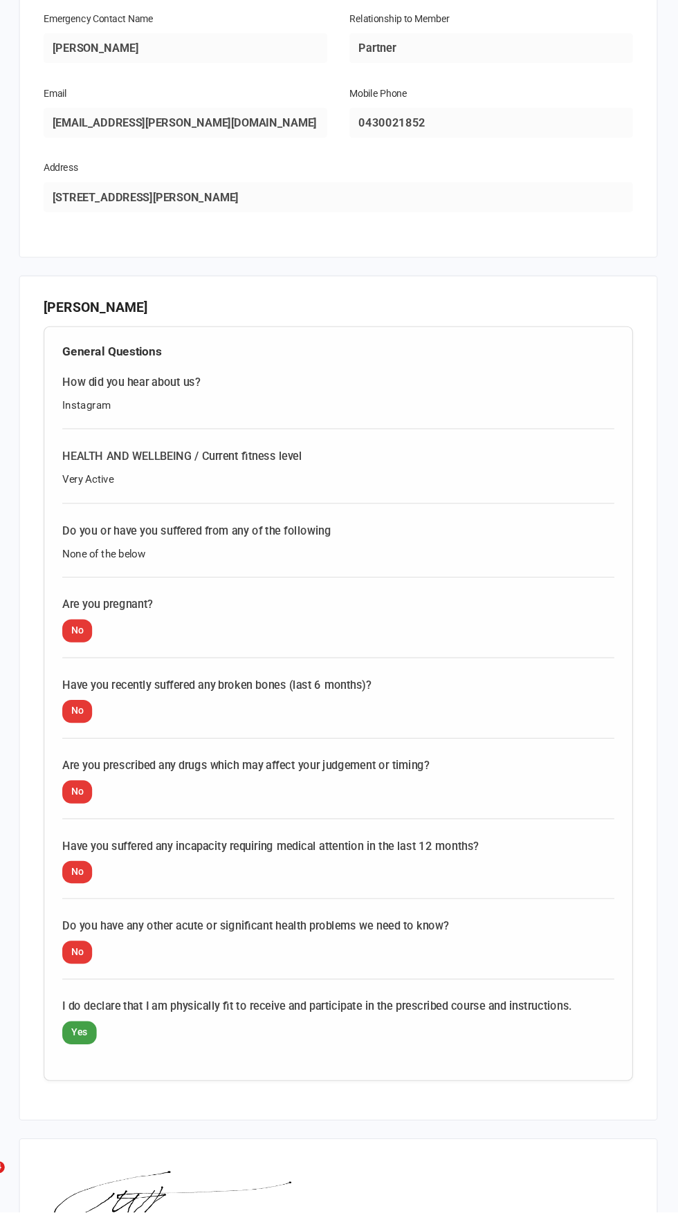
scroll to position [762, 0]
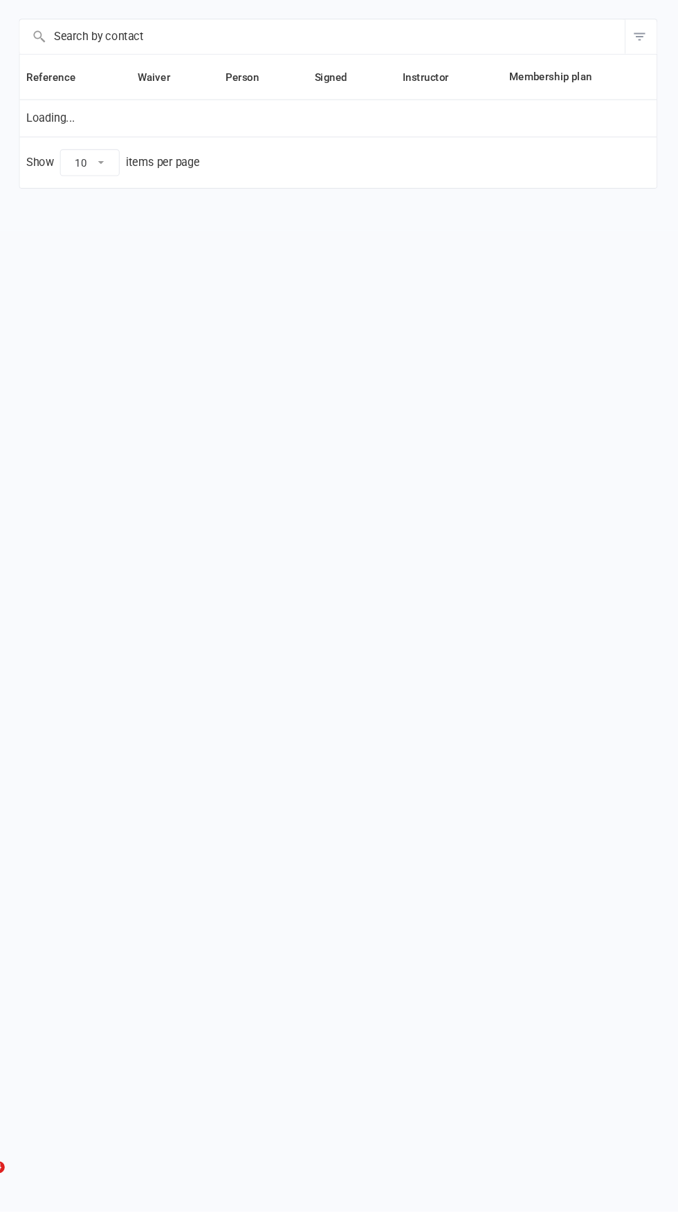
select select "50"
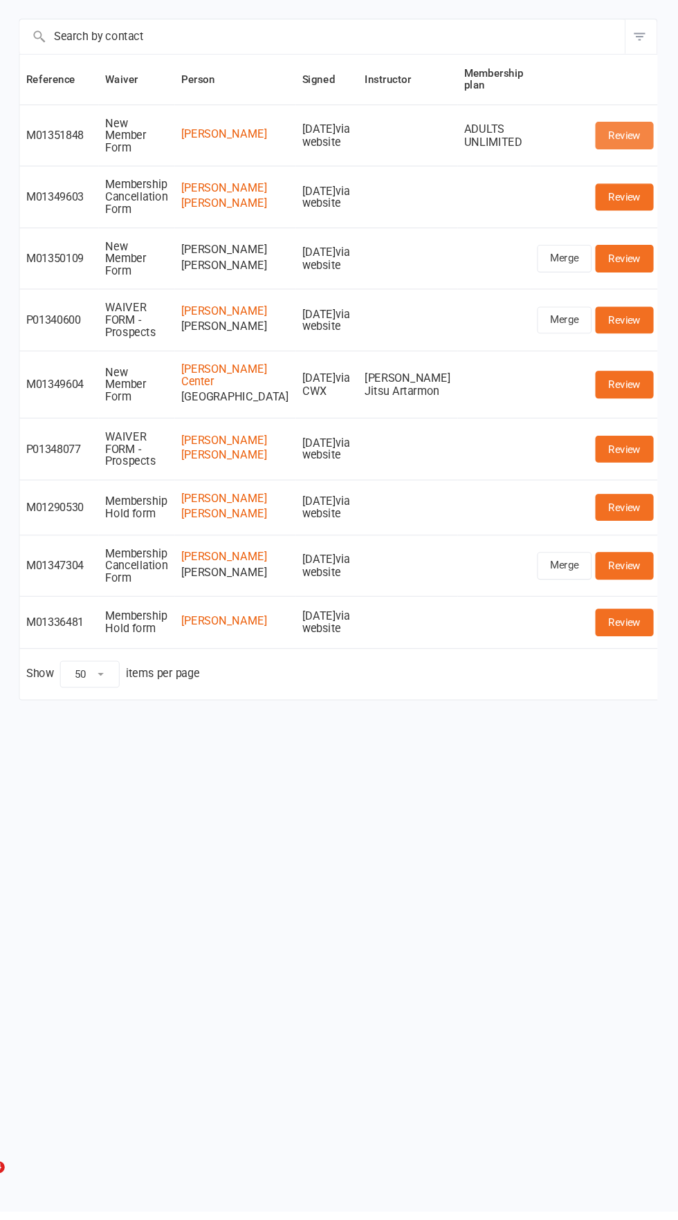
click at [630, 209] on link "Review" at bounding box center [628, 221] width 54 height 25
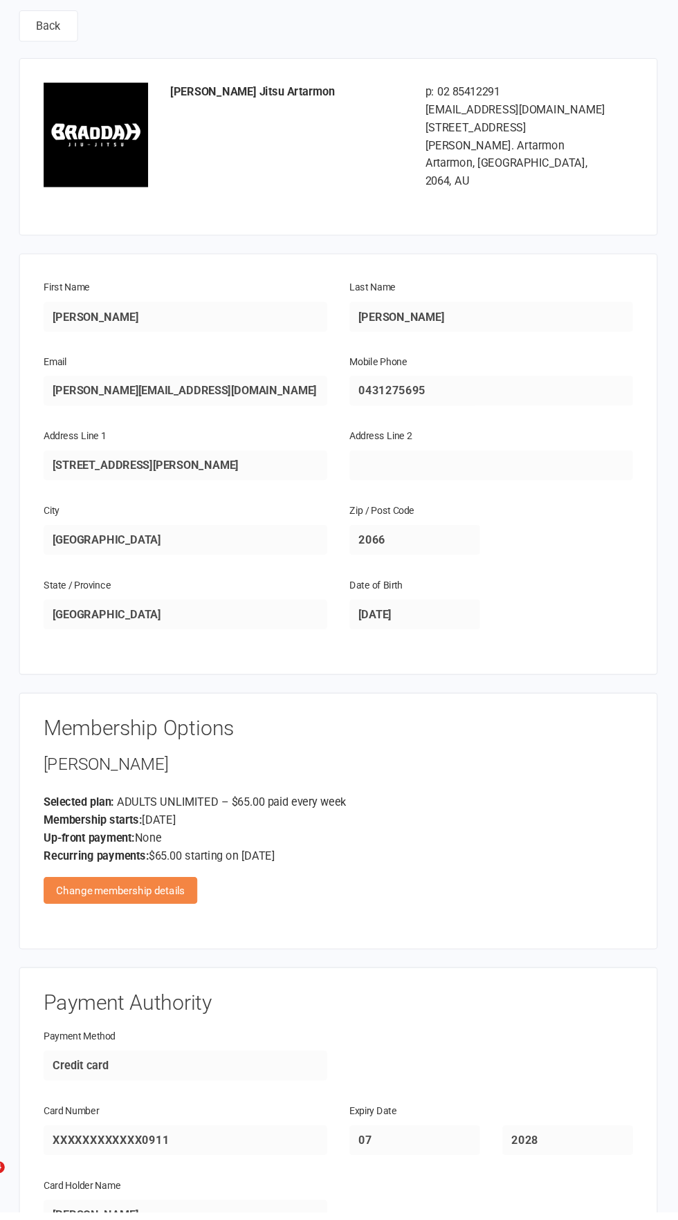
click at [106, 910] on div "Change membership details" at bounding box center [160, 922] width 142 height 25
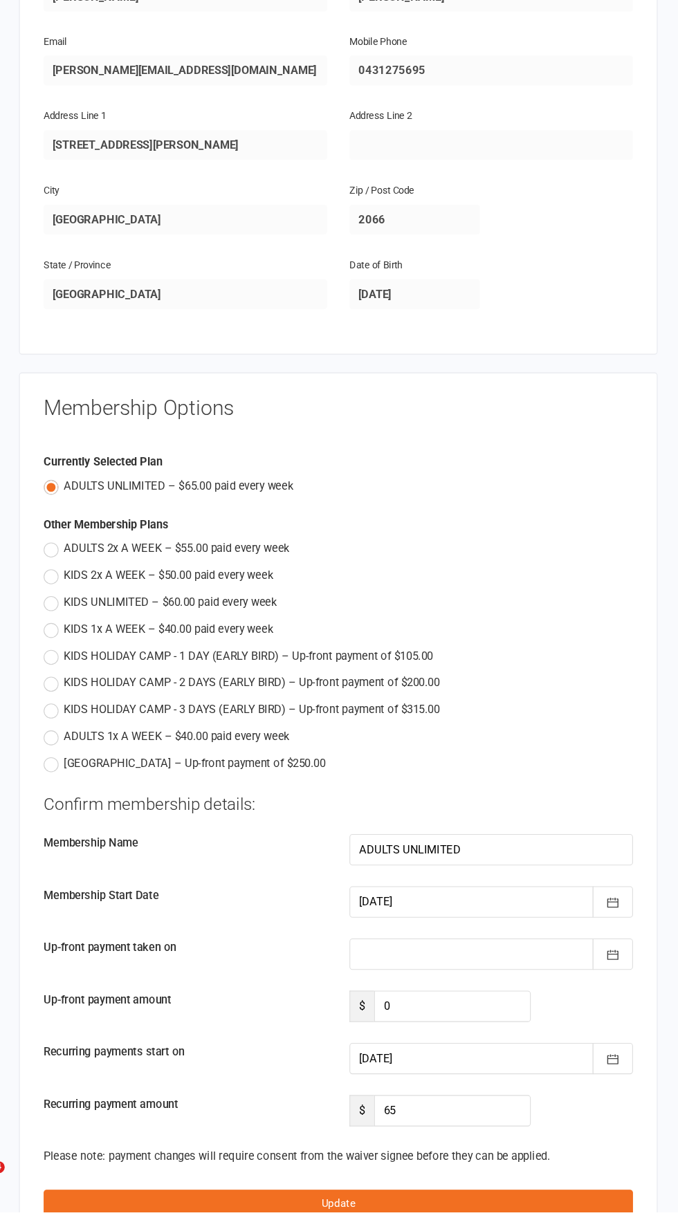
scroll to position [299, 0]
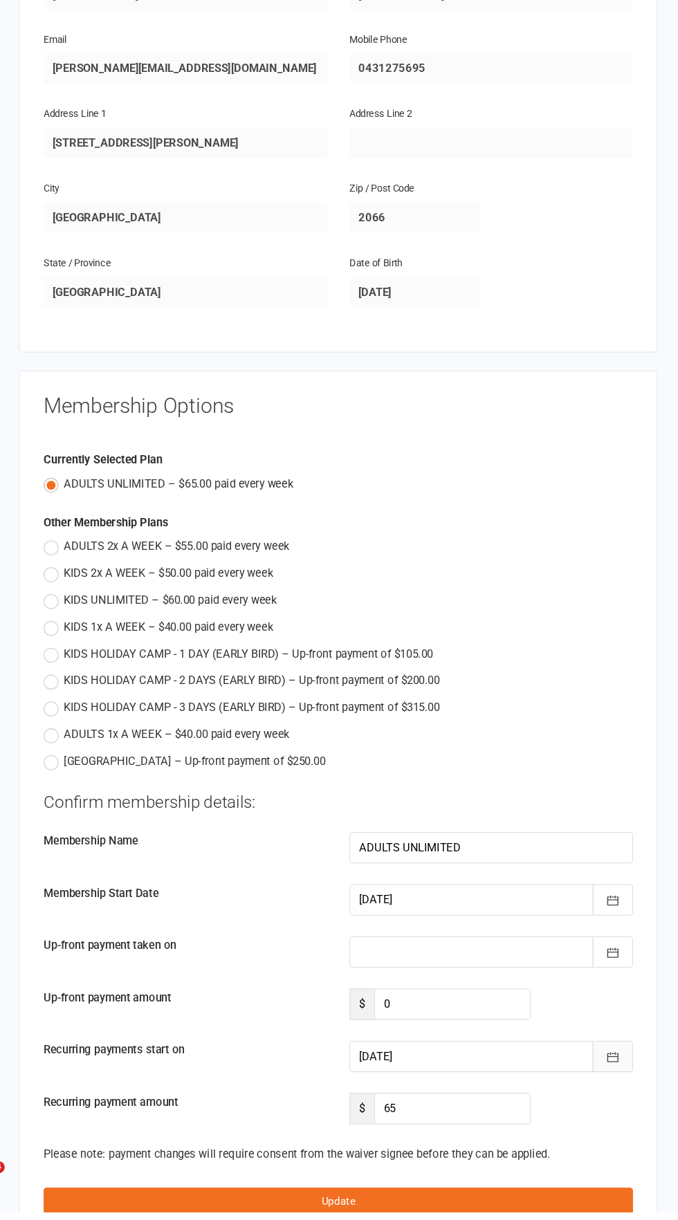
click at [615, 1070] on icon "button" at bounding box center [617, 1077] width 14 height 14
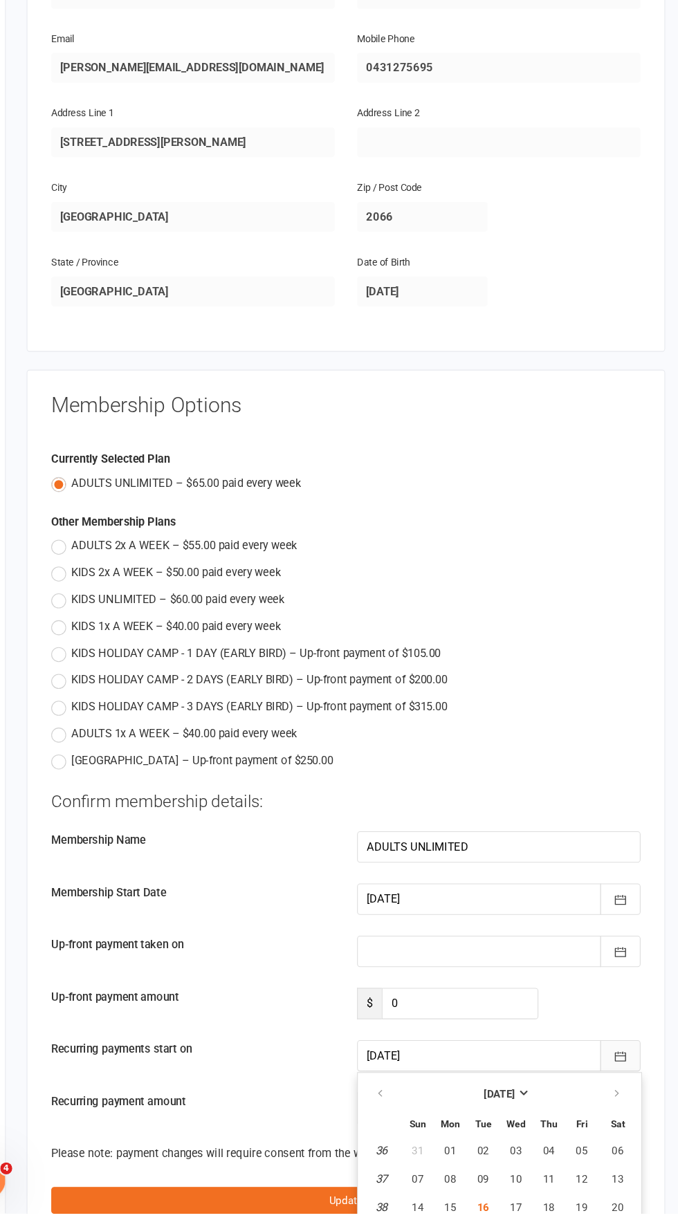
scroll to position [300, 0]
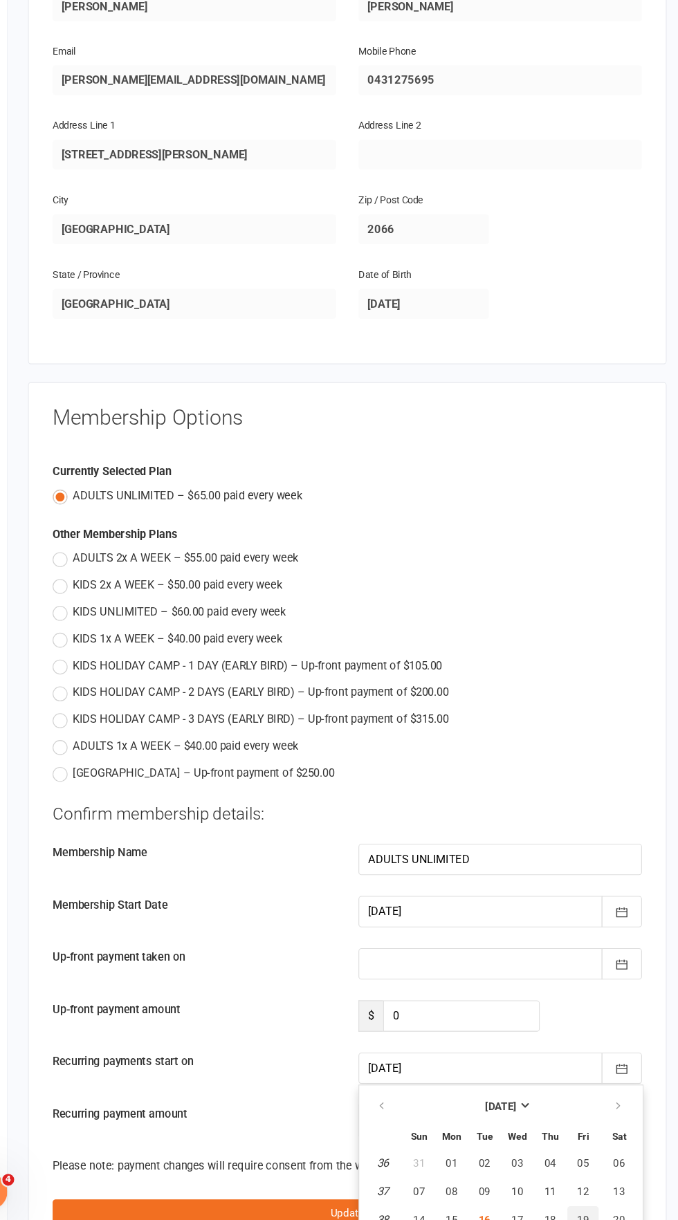
click at [580, 1210] on span "19" at bounding box center [580, 1215] width 11 height 11
type input "[DATE]"
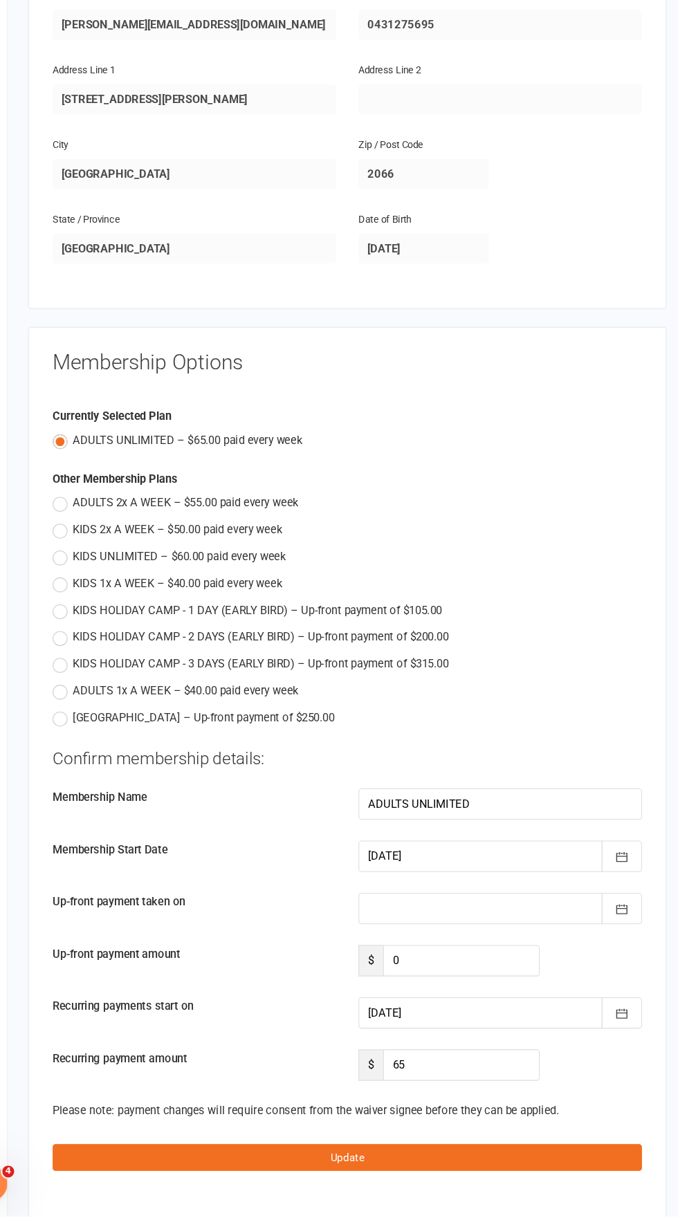
scroll to position [400, 0]
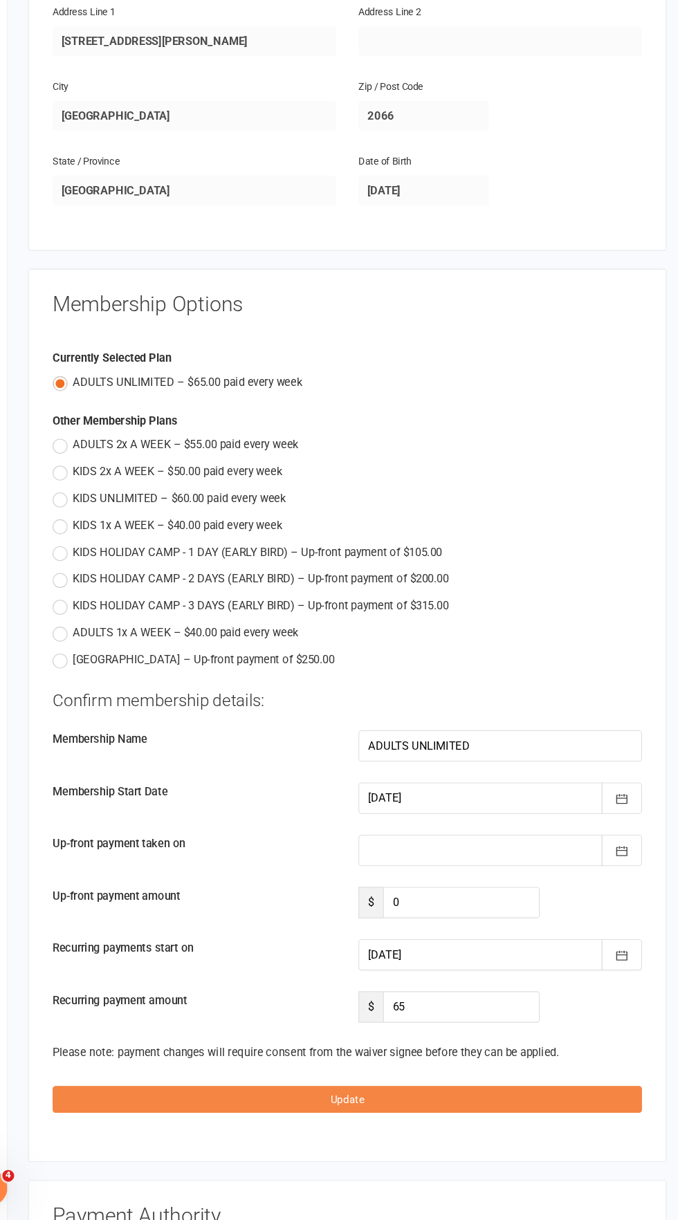
click at [463, 1096] on button "Update" at bounding box center [362, 1108] width 546 height 25
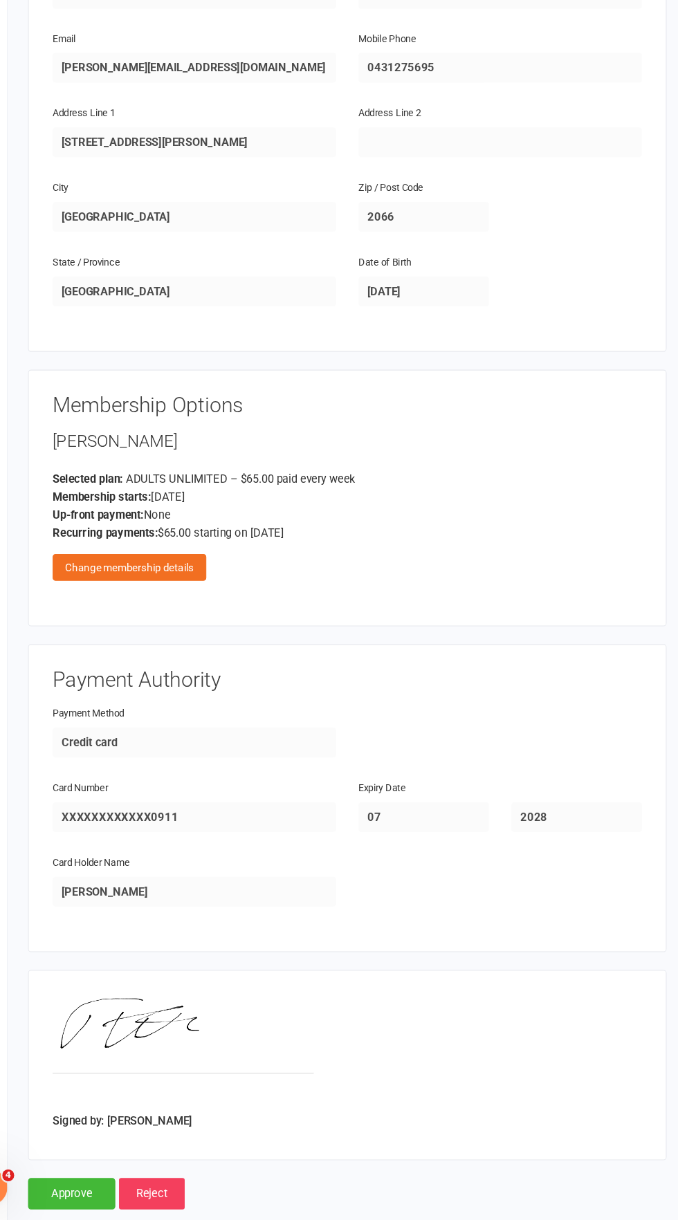
scroll to position [315, 0]
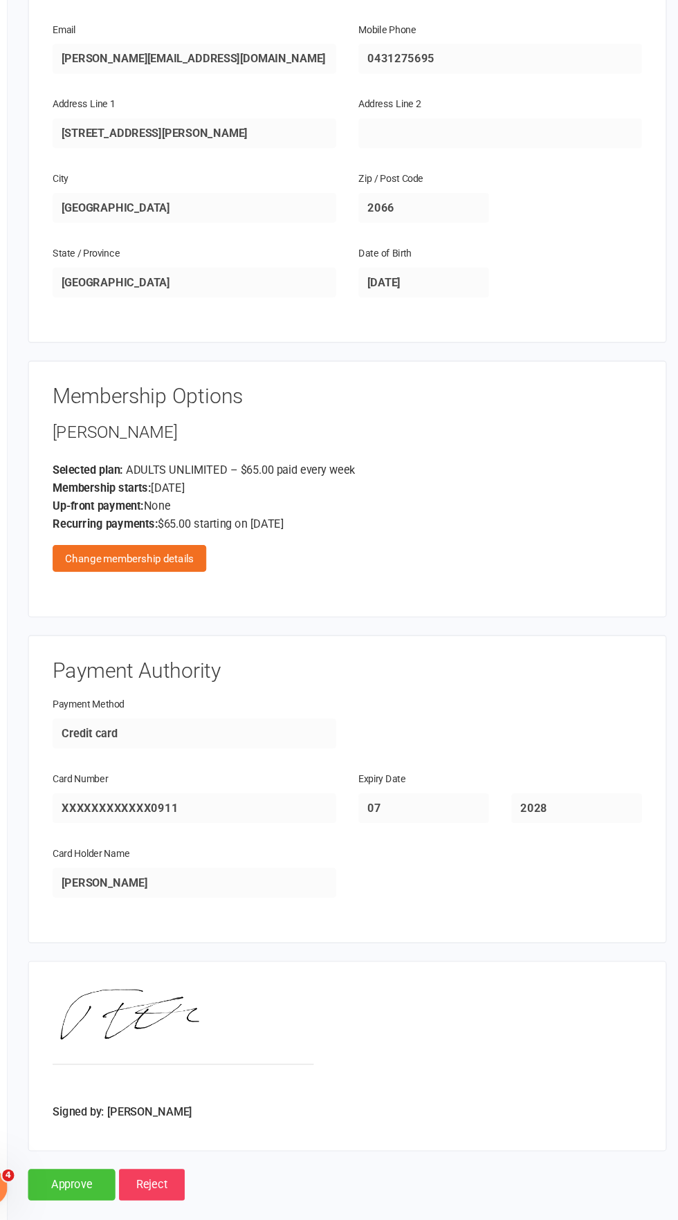
click at [96, 1180] on input "Approve" at bounding box center [106, 1187] width 81 height 29
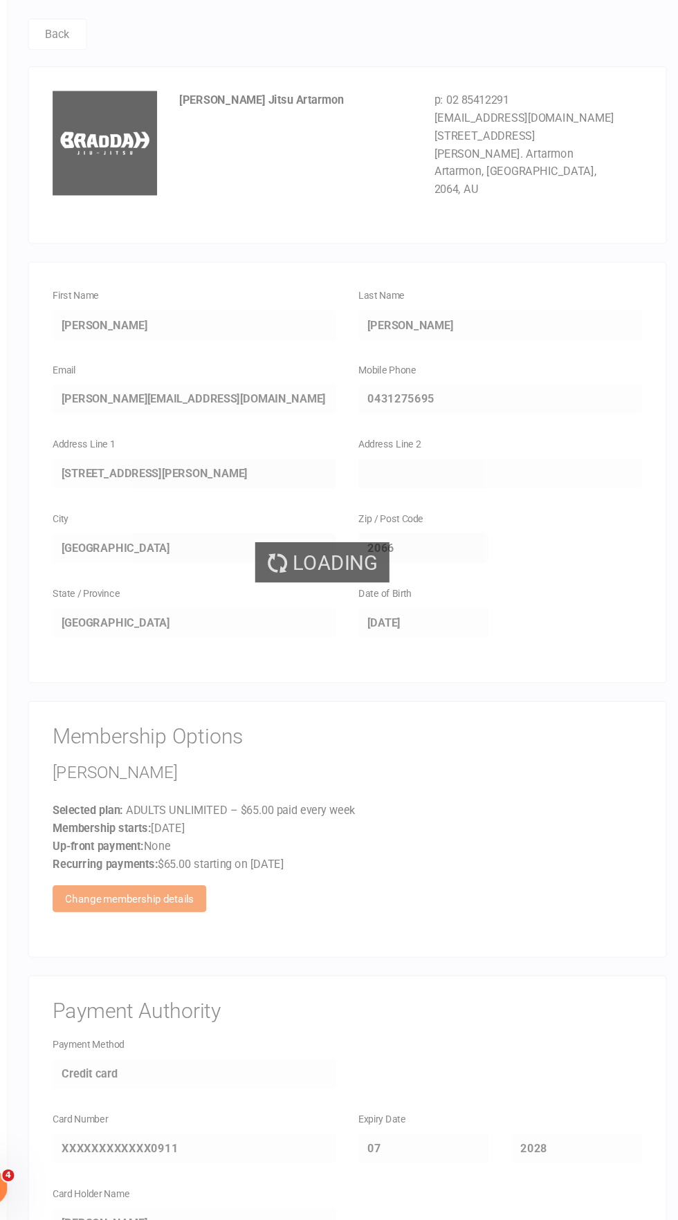
select select "50"
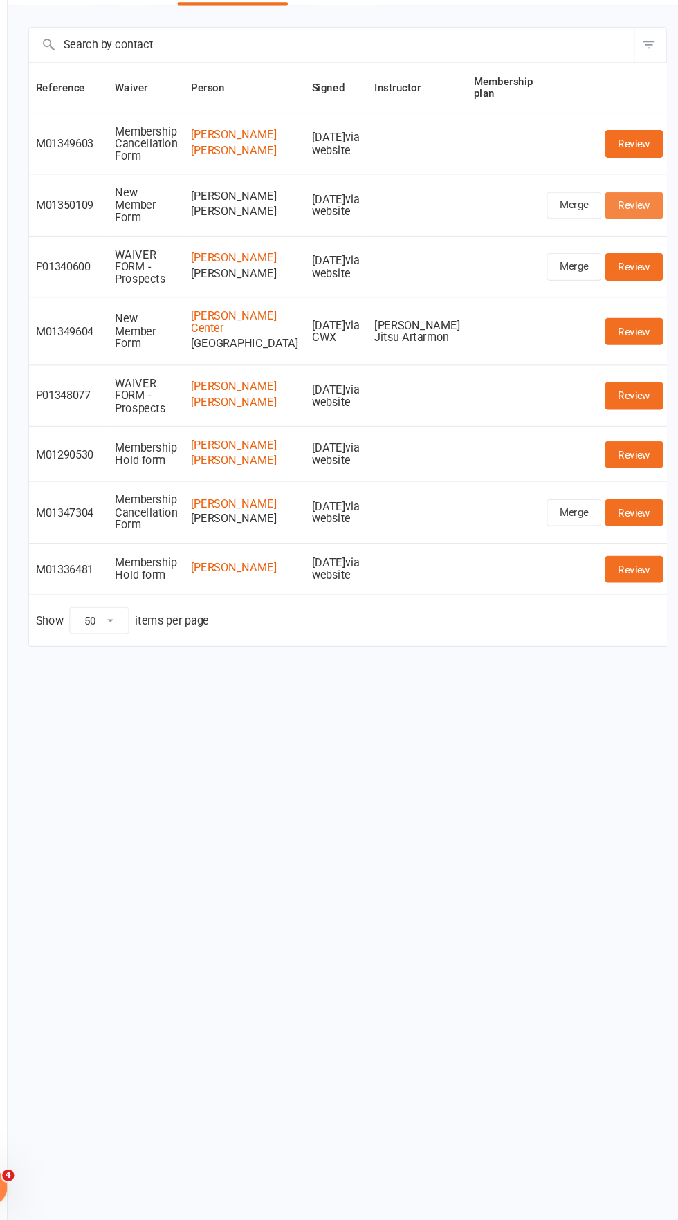
click at [626, 287] on link "Review" at bounding box center [628, 278] width 54 height 25
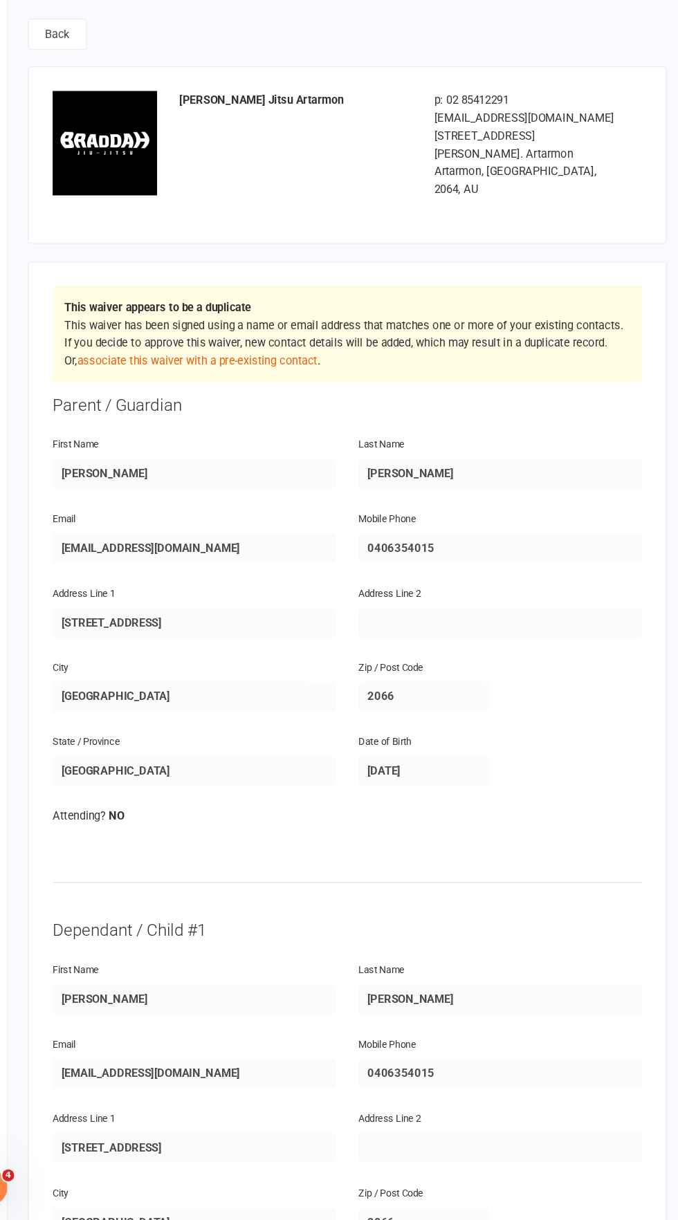
select select "50"
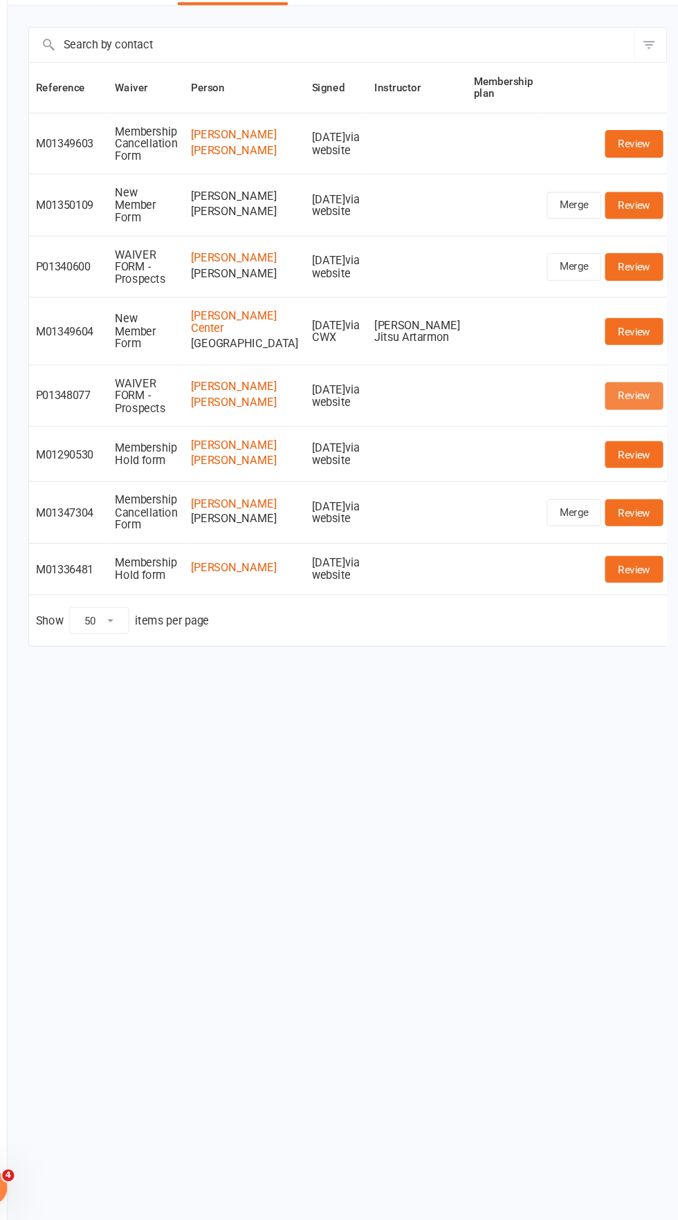
click at [638, 468] on link "Review" at bounding box center [628, 455] width 54 height 25
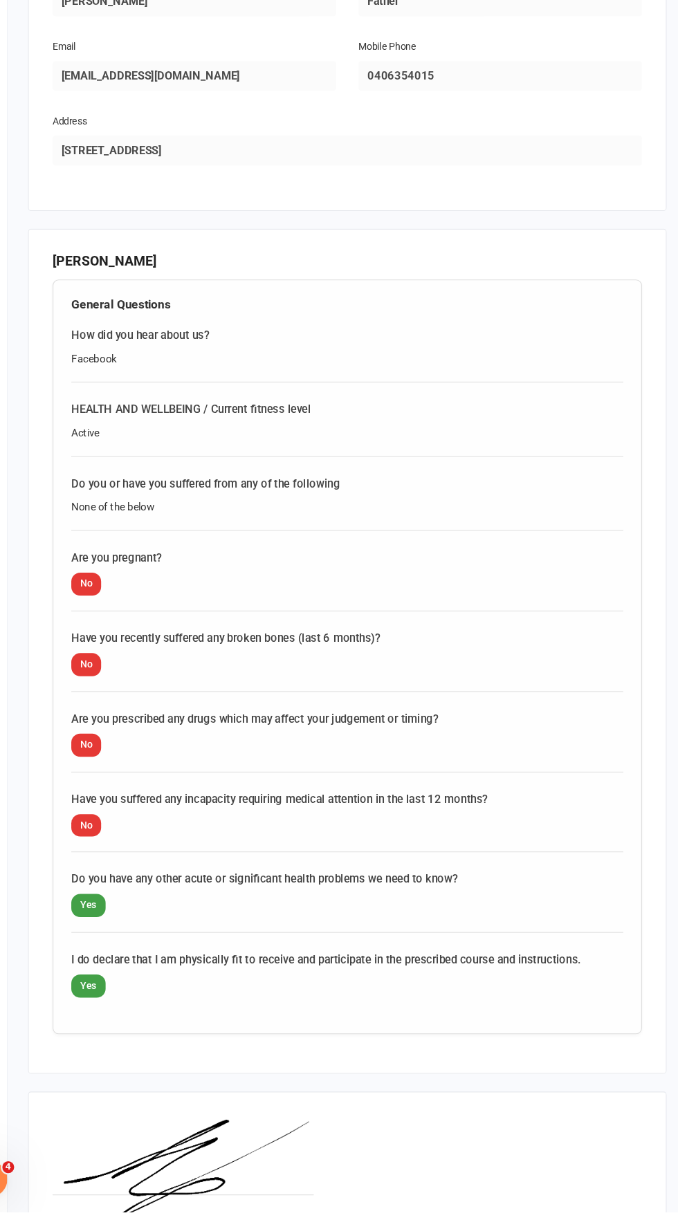
scroll to position [1284, 0]
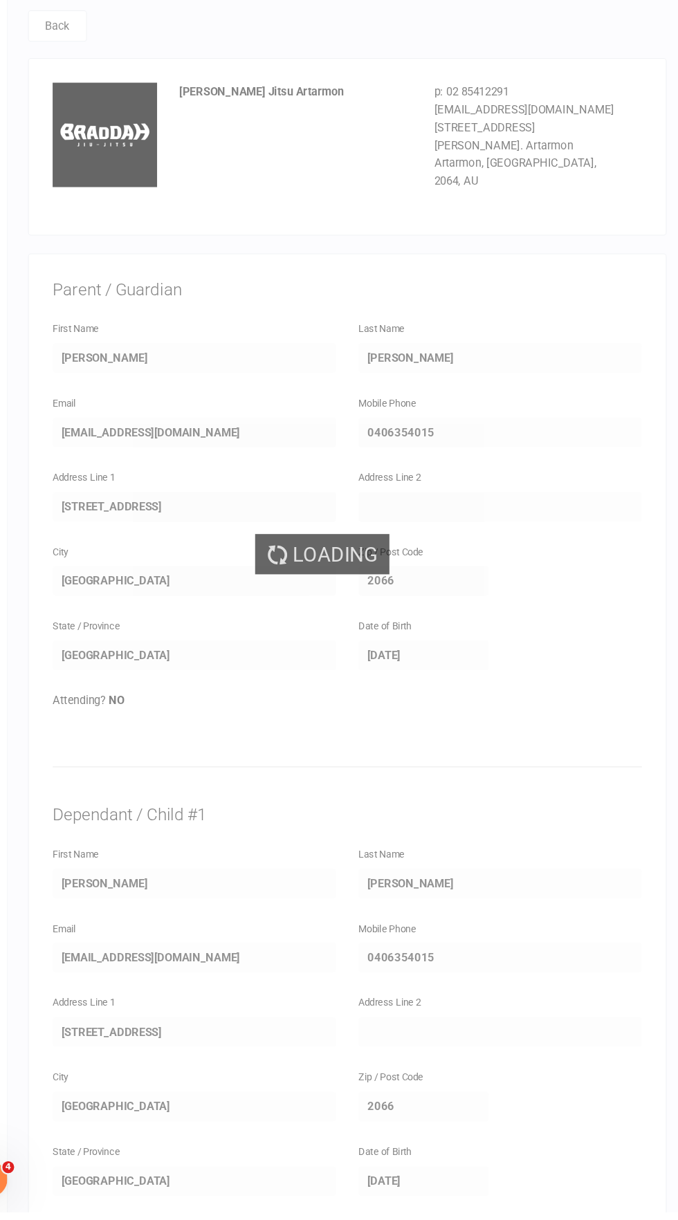
select select "50"
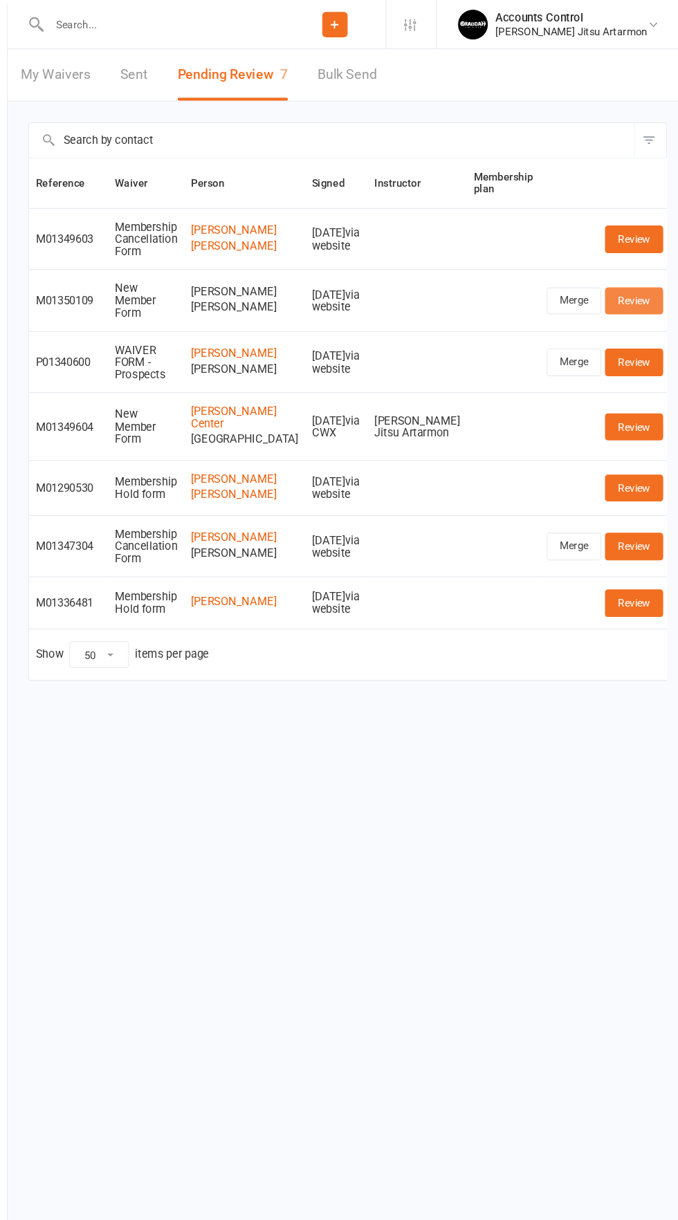
click at [629, 291] on link "Review" at bounding box center [628, 278] width 54 height 25
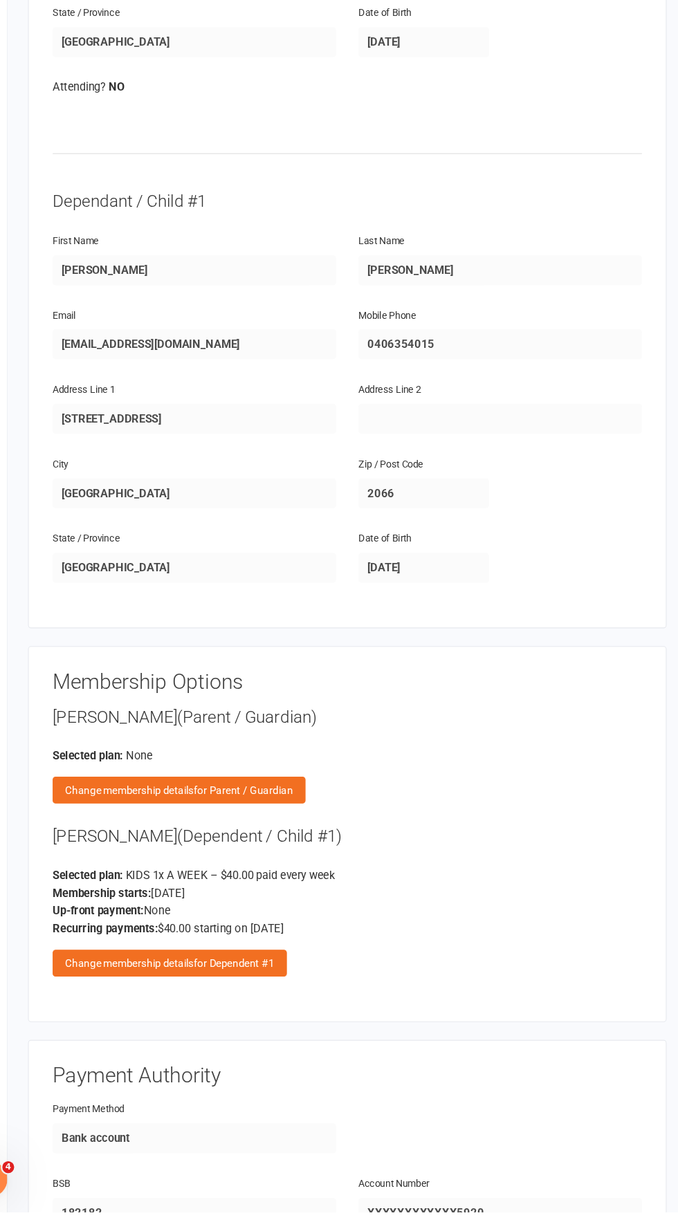
scroll to position [670, 0]
click at [173, 976] on div "Change membership details for Dependent #1" at bounding box center [197, 988] width 217 height 25
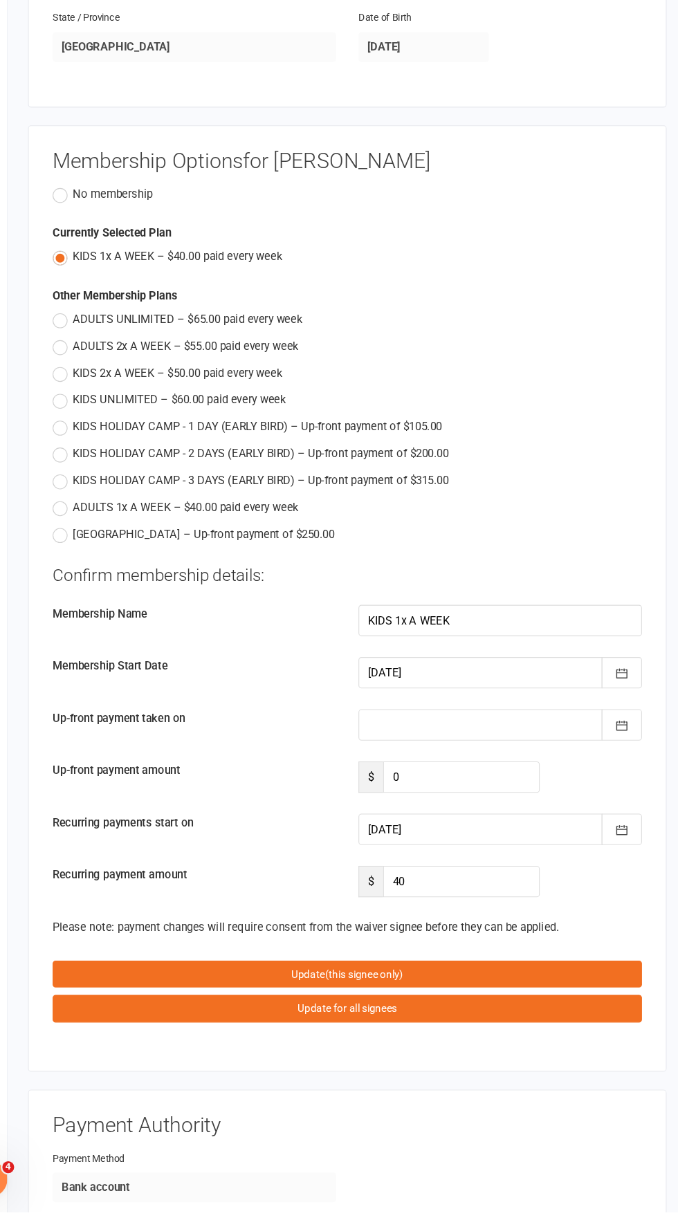
scroll to position [1152, 0]
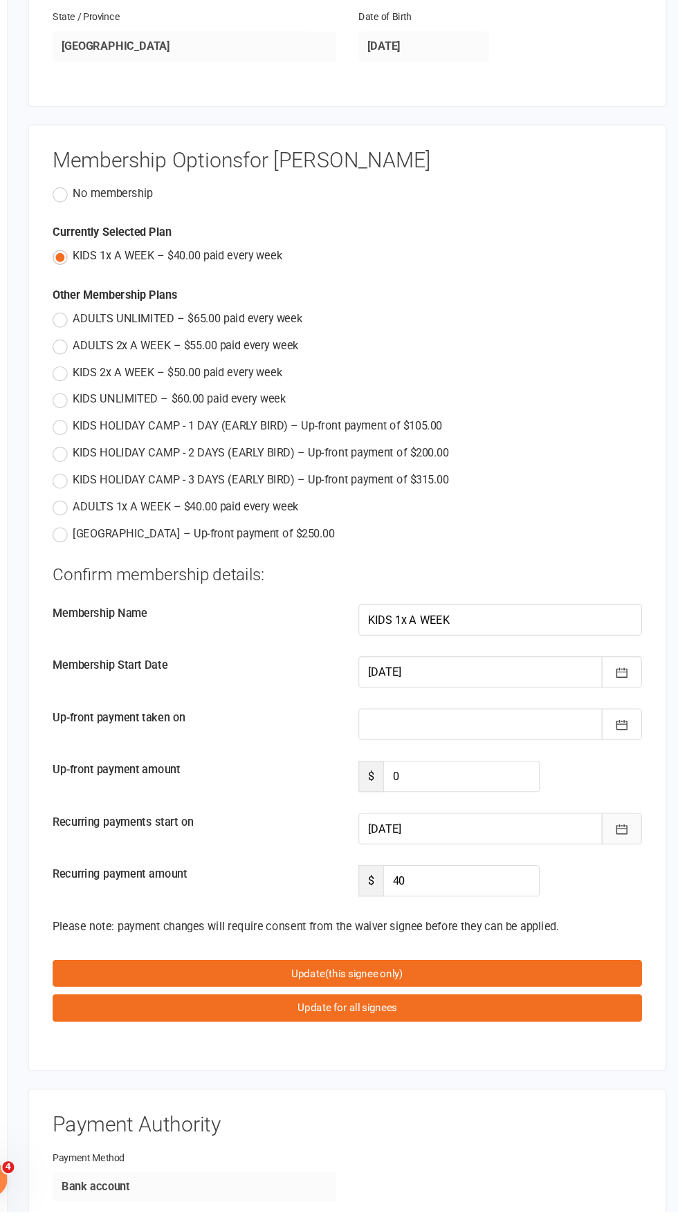
click at [618, 858] on icon "button" at bounding box center [617, 865] width 14 height 14
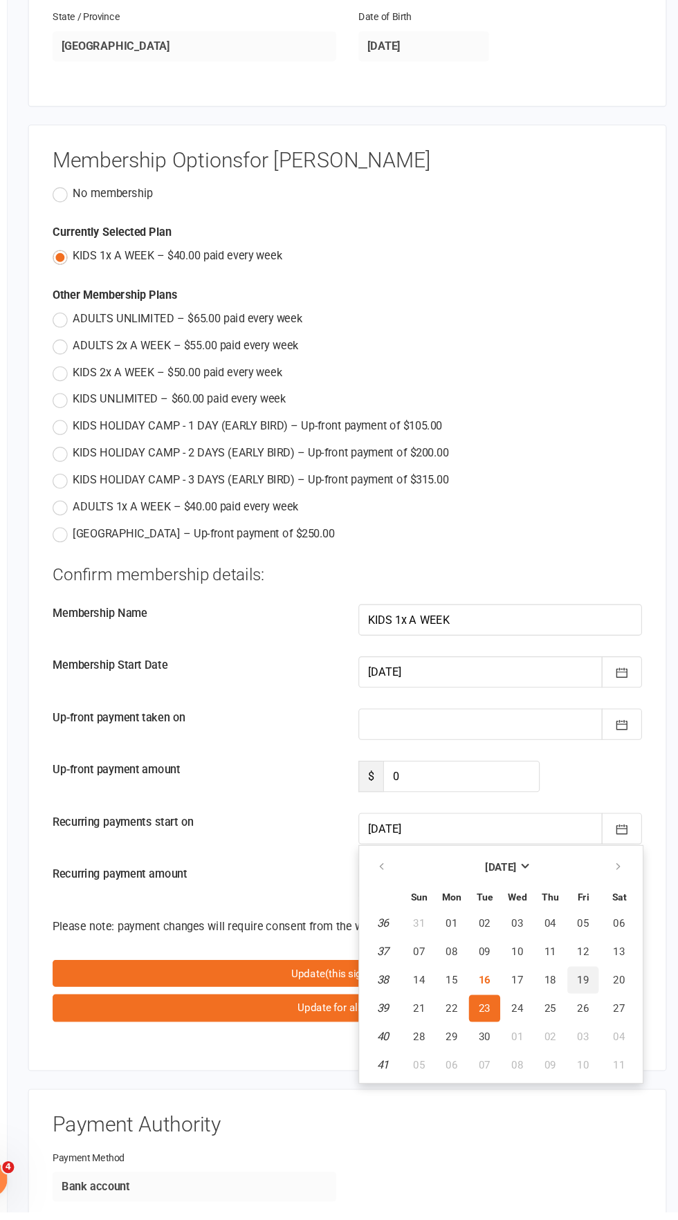
click at [578, 1000] on span "19" at bounding box center [580, 1005] width 11 height 11
type input "[DATE]"
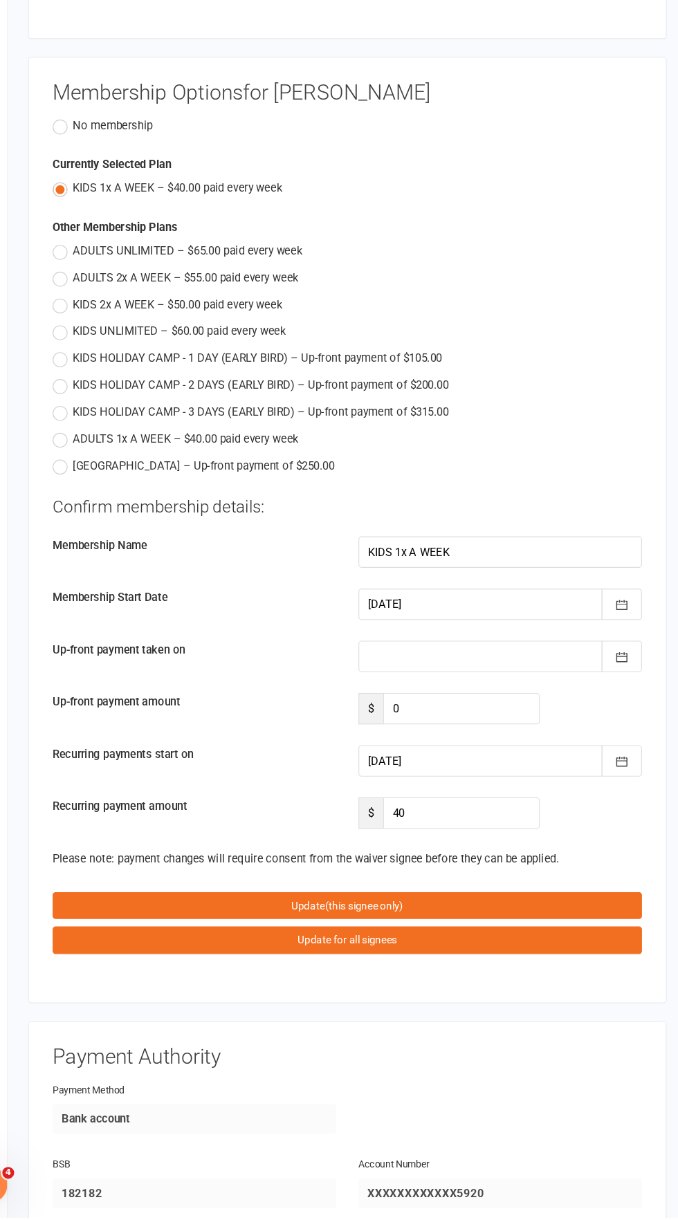
scroll to position [1267, 0]
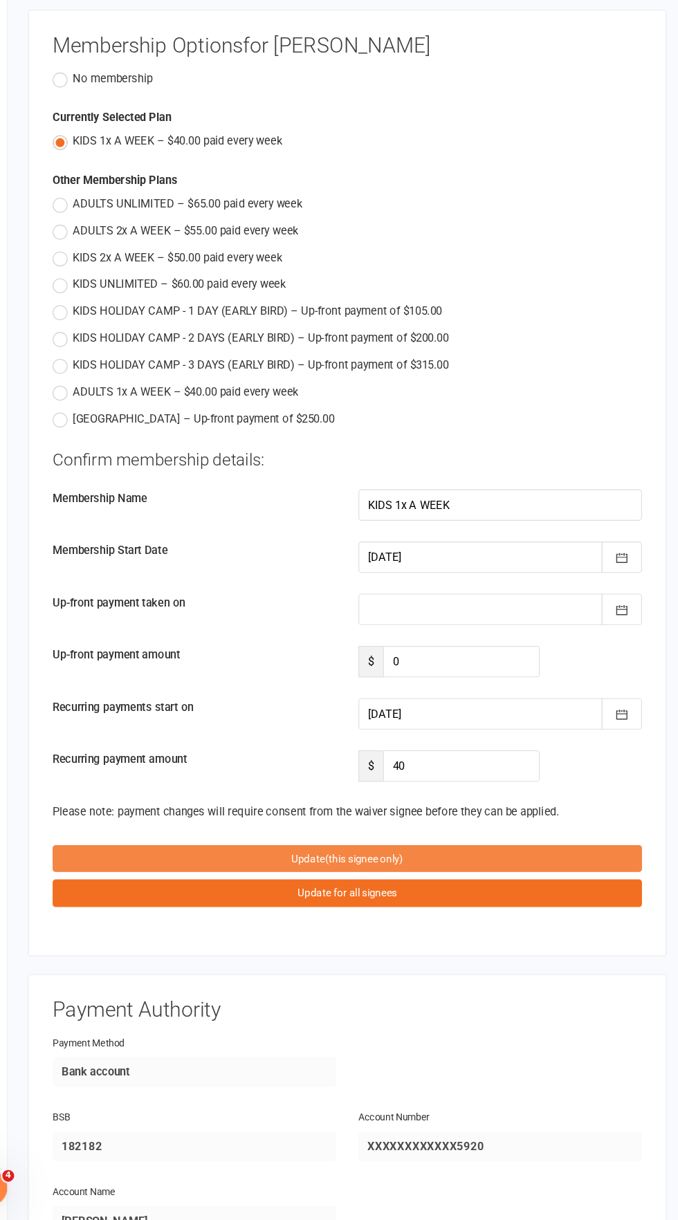
click at [212, 873] on button "Update (this signee only)" at bounding box center [362, 884] width 546 height 25
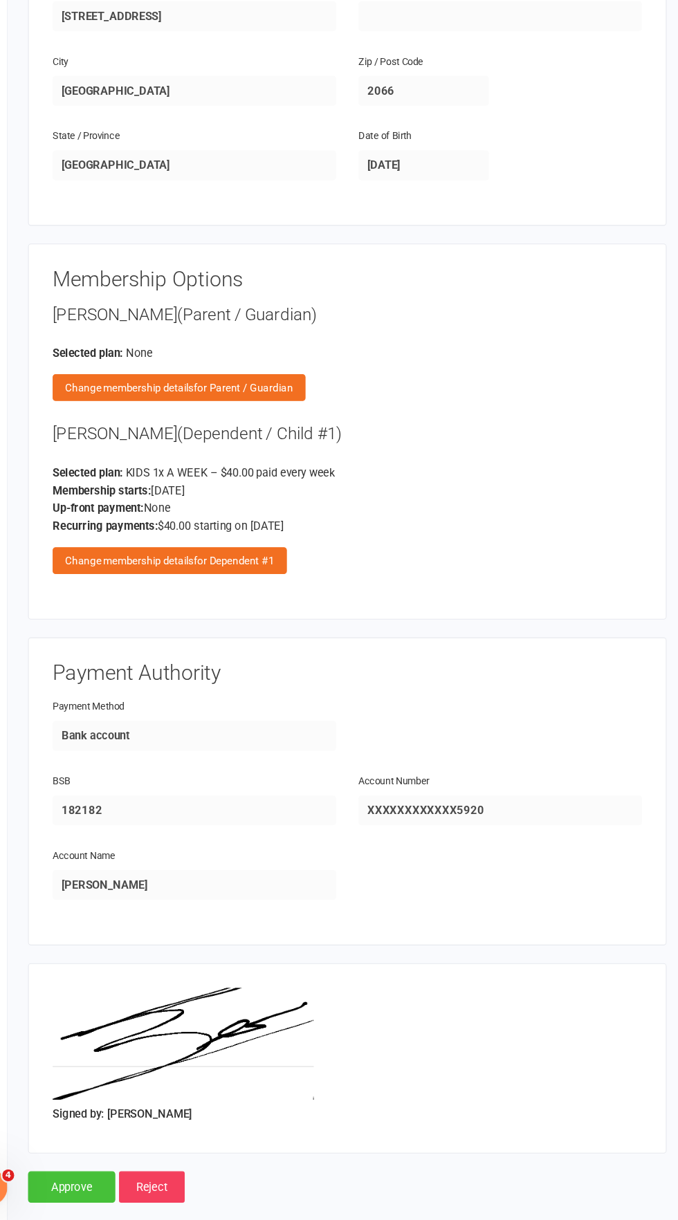
click at [91, 1175] on input "Approve" at bounding box center [106, 1189] width 81 height 29
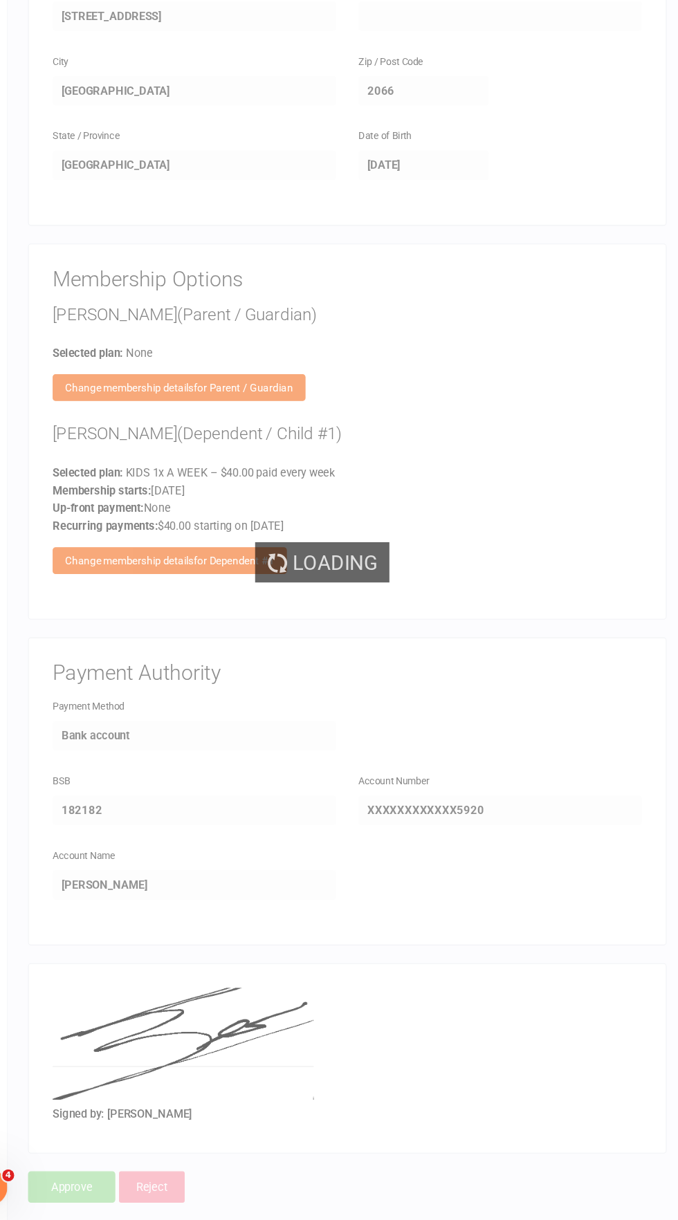
select select "50"
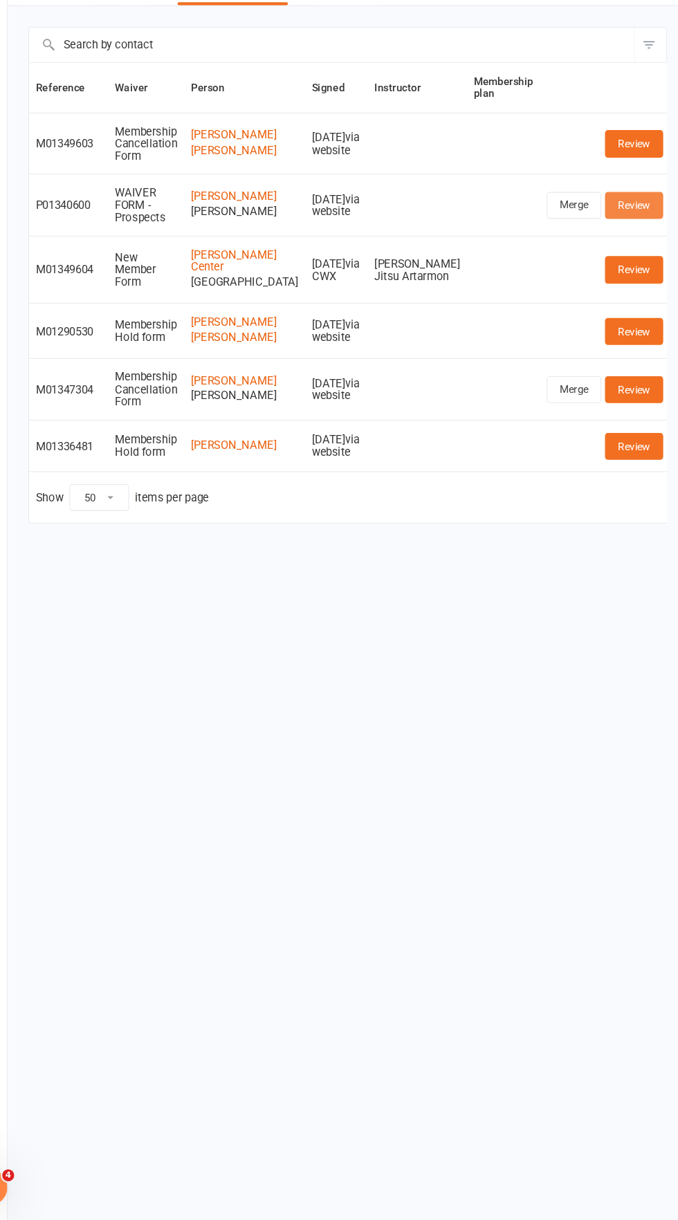
click at [635, 291] on link "Review" at bounding box center [628, 278] width 54 height 25
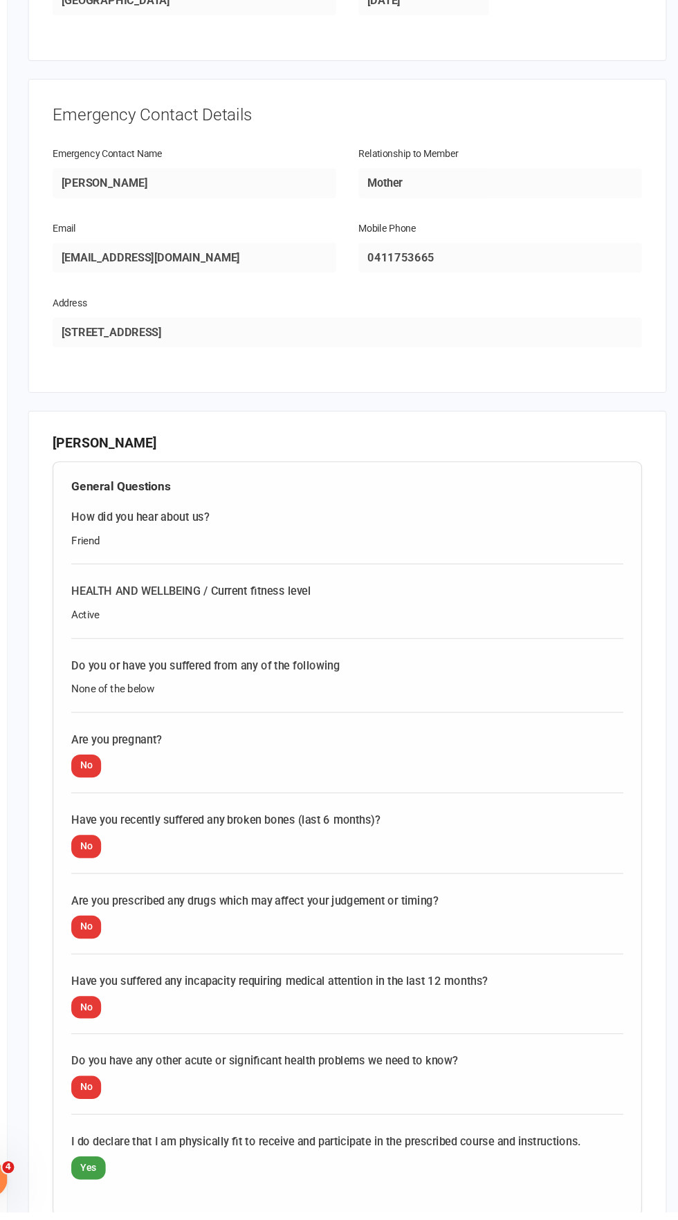
scroll to position [1284, 0]
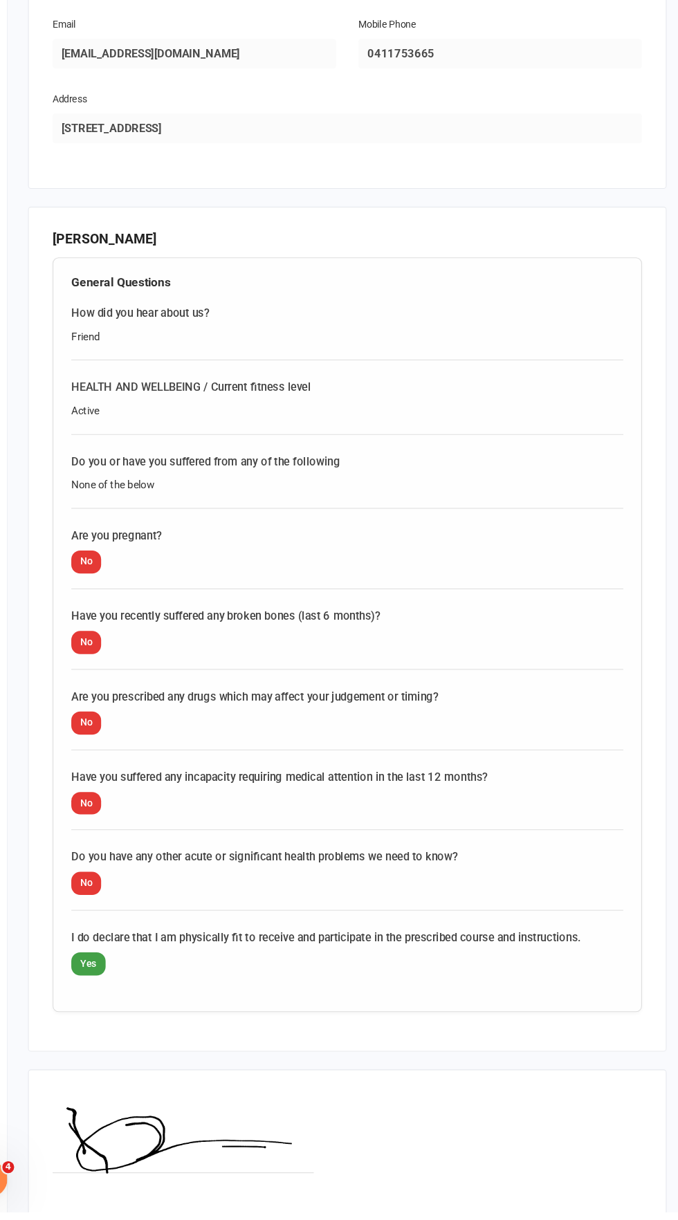
click at [109, 1219] on html "Prospect Member Non-attending contact Class / event Appointment Grading event T…" at bounding box center [339, 32] width 678 height 2633
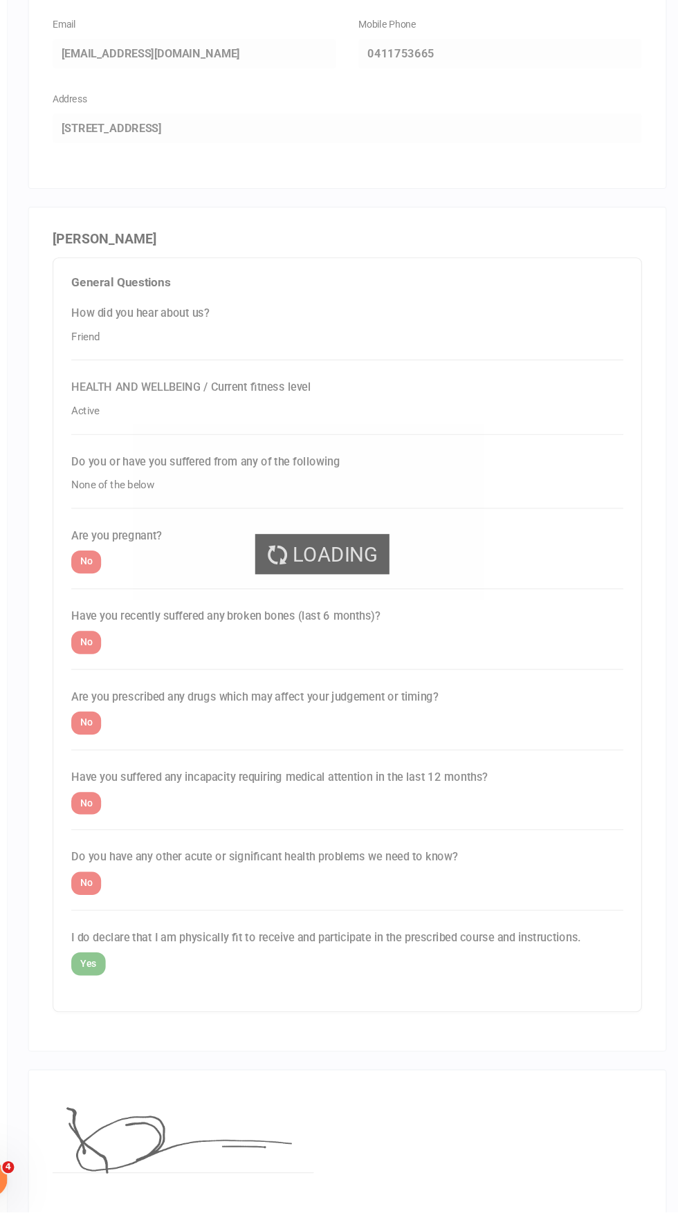
select select "50"
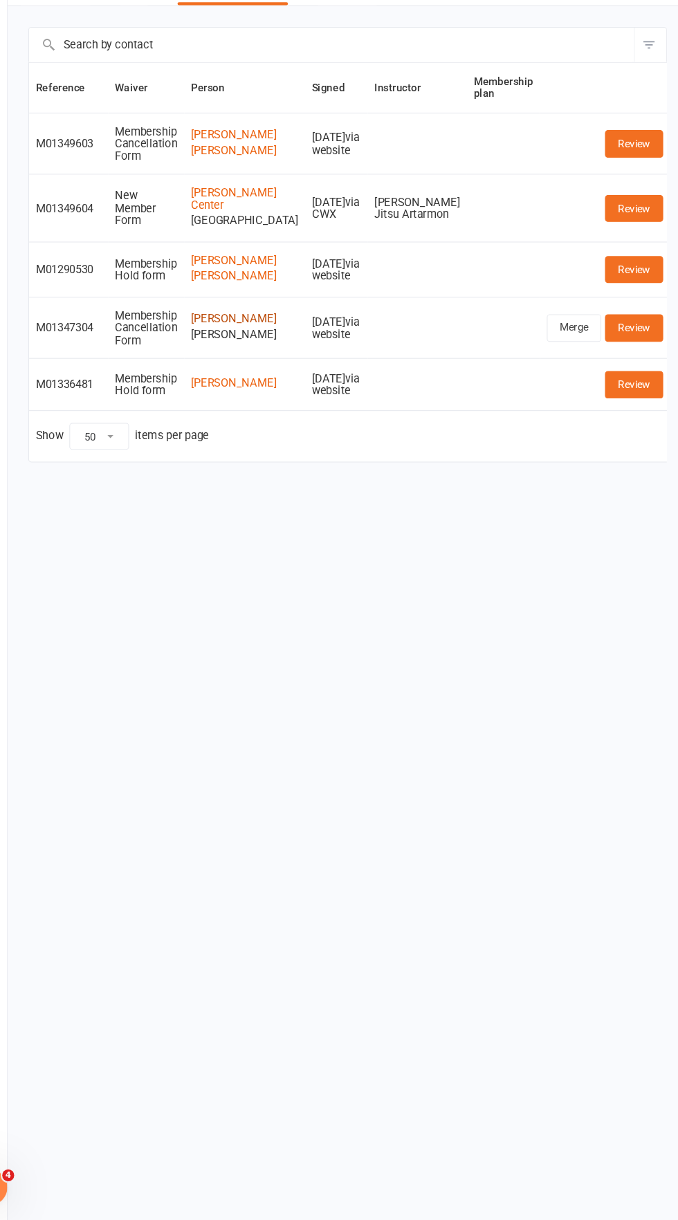
click at [241, 390] on link "[PERSON_NAME]" at bounding box center [267, 384] width 100 height 12
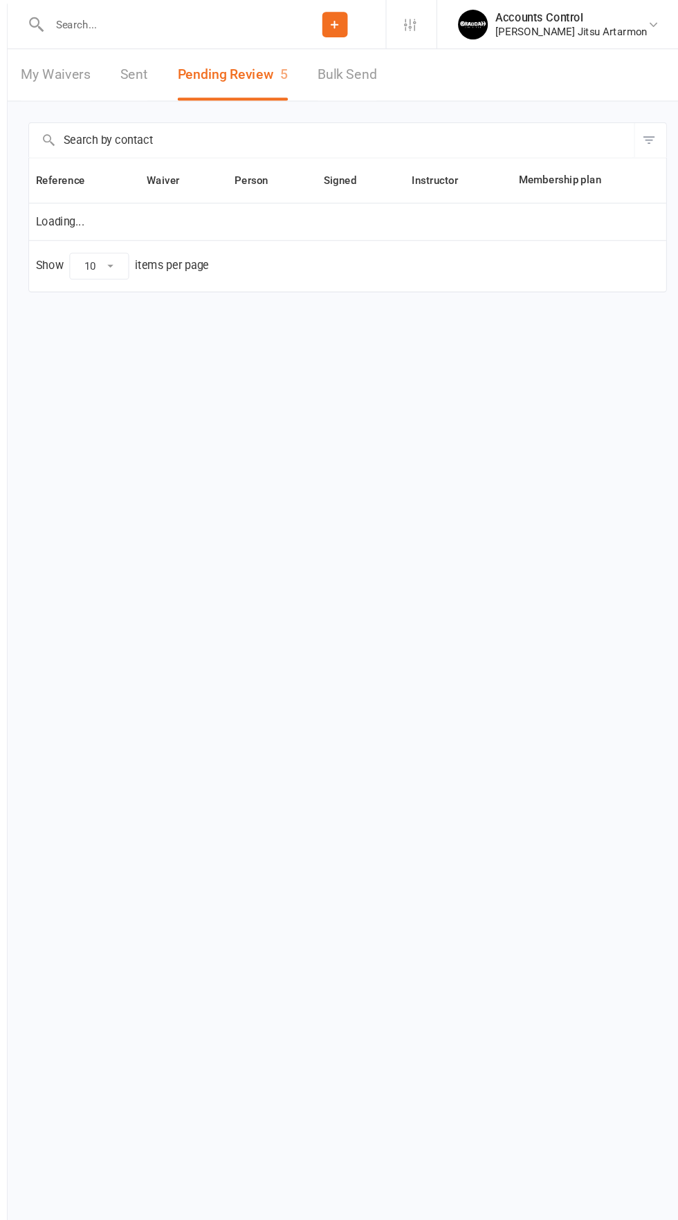
select select "50"
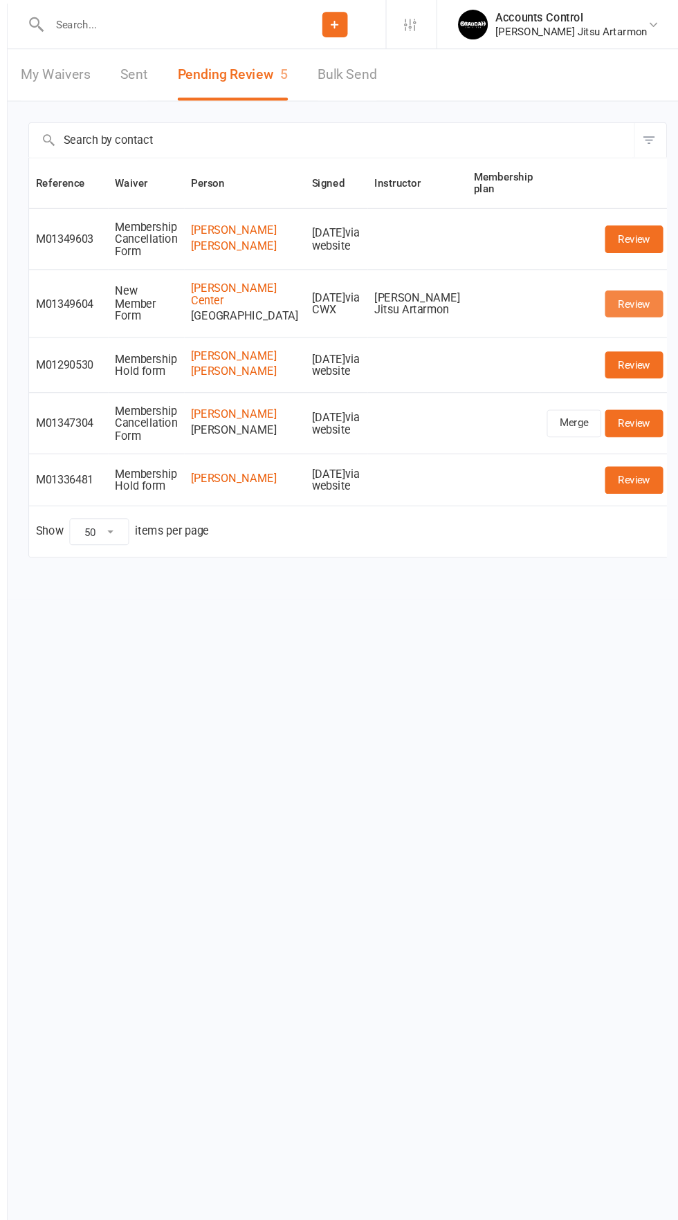
click at [629, 291] on link "Review" at bounding box center [628, 281] width 54 height 25
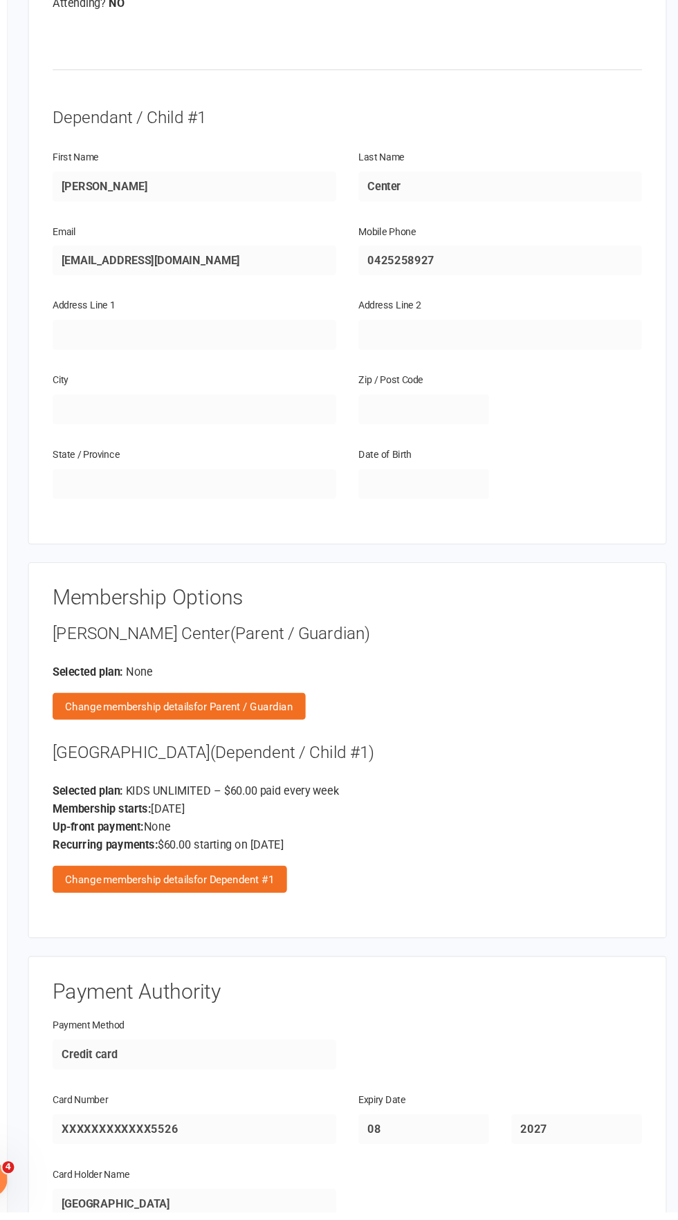
scroll to position [648, 0]
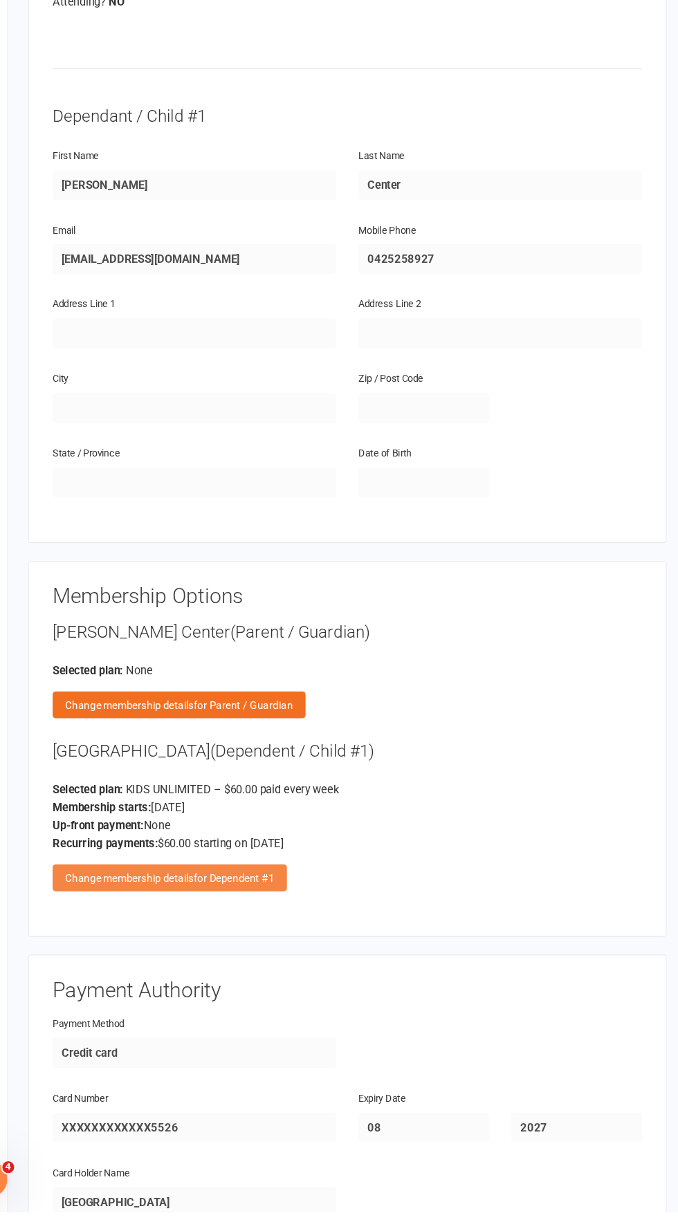
click at [113, 898] on div "Change membership details for Dependent #1" at bounding box center [197, 910] width 217 height 25
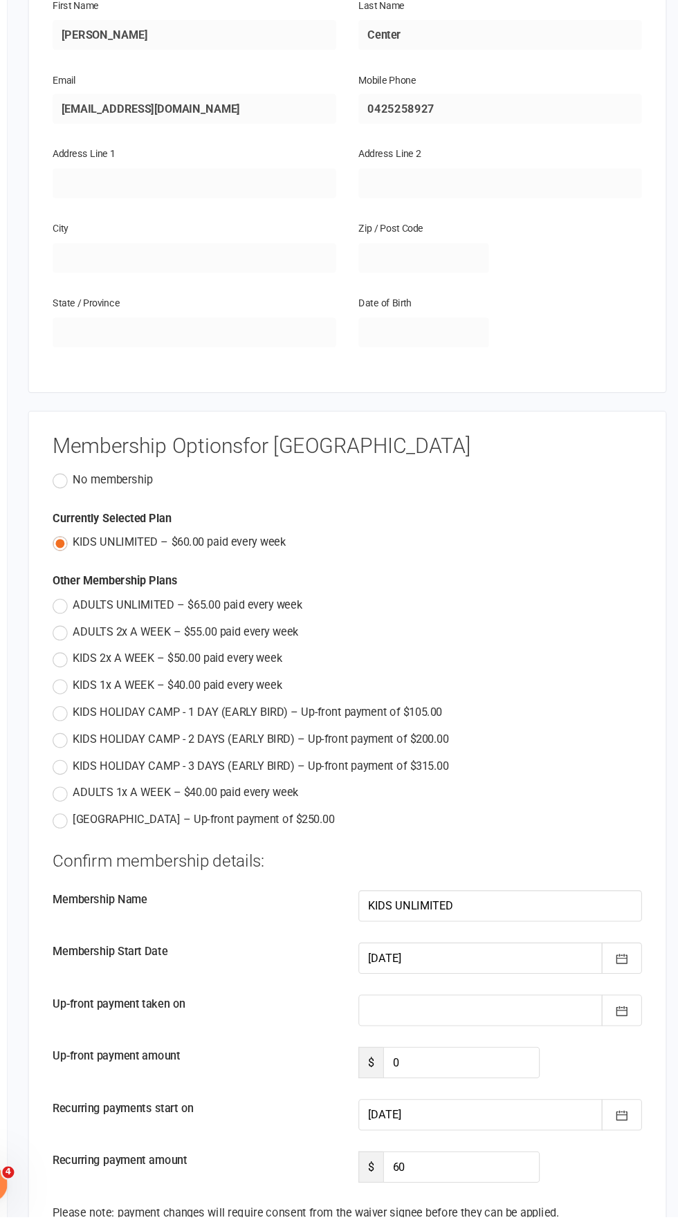
scroll to position [792, 0]
click at [617, 1119] on icon "button" at bounding box center [617, 1126] width 14 height 14
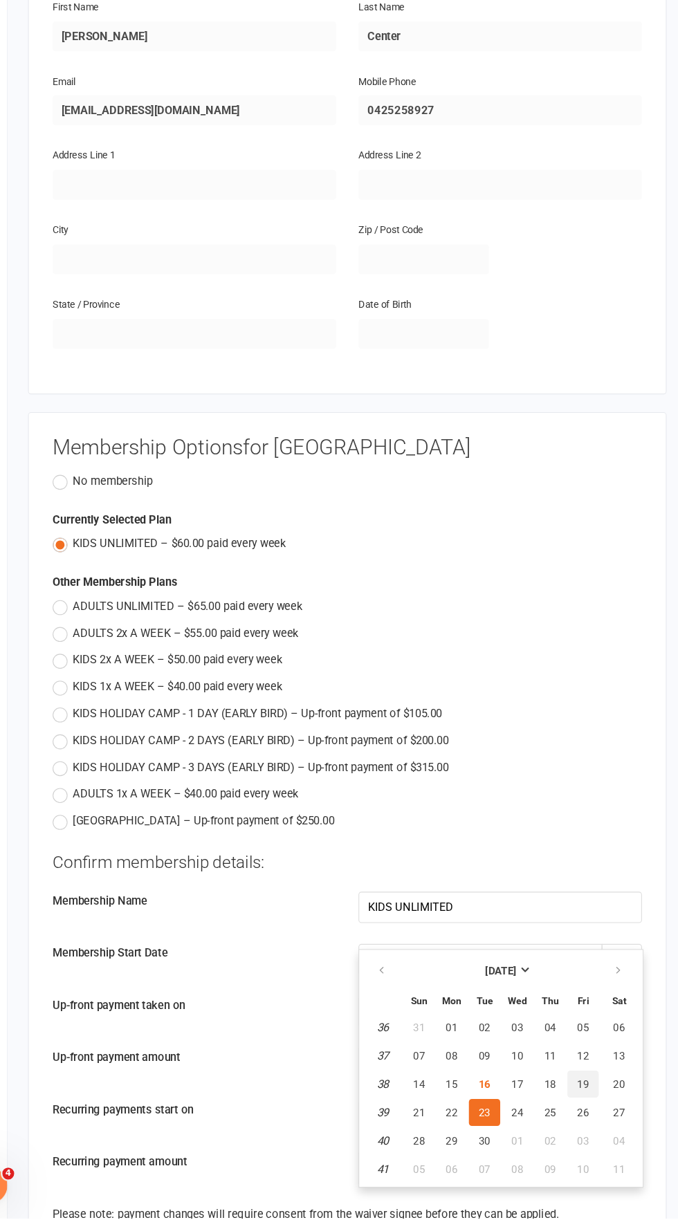
click at [580, 1090] on span "19" at bounding box center [580, 1095] width 11 height 11
type input "[DATE]"
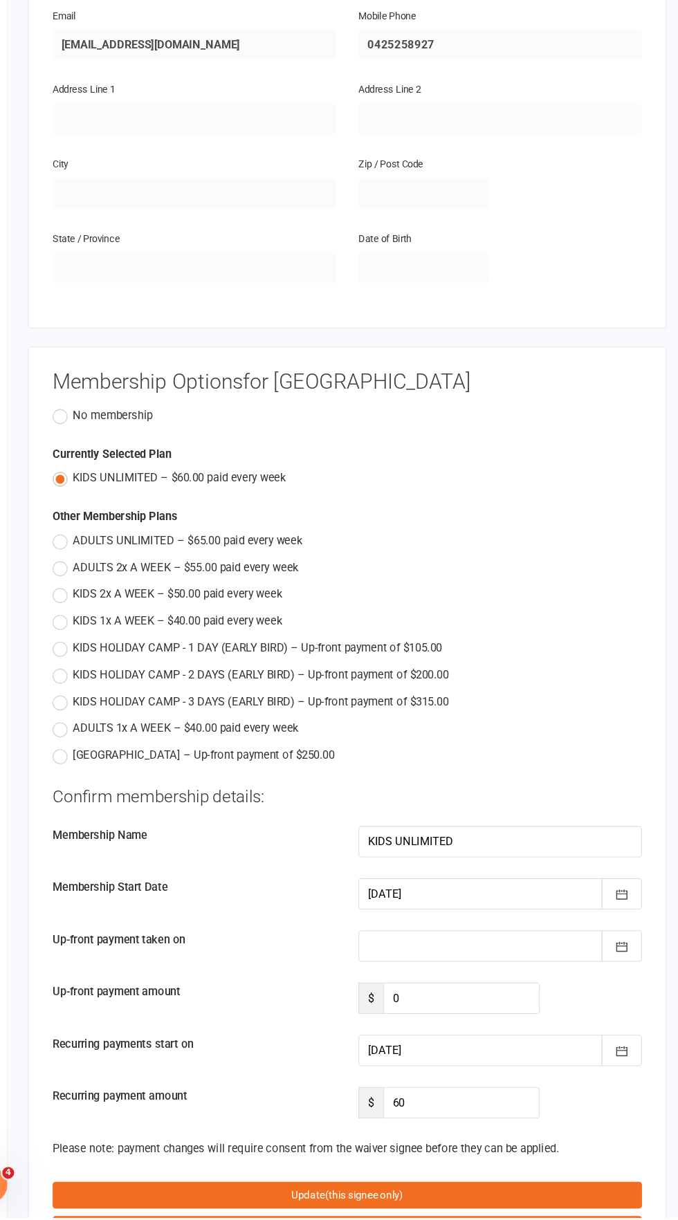
scroll to position [899, 0]
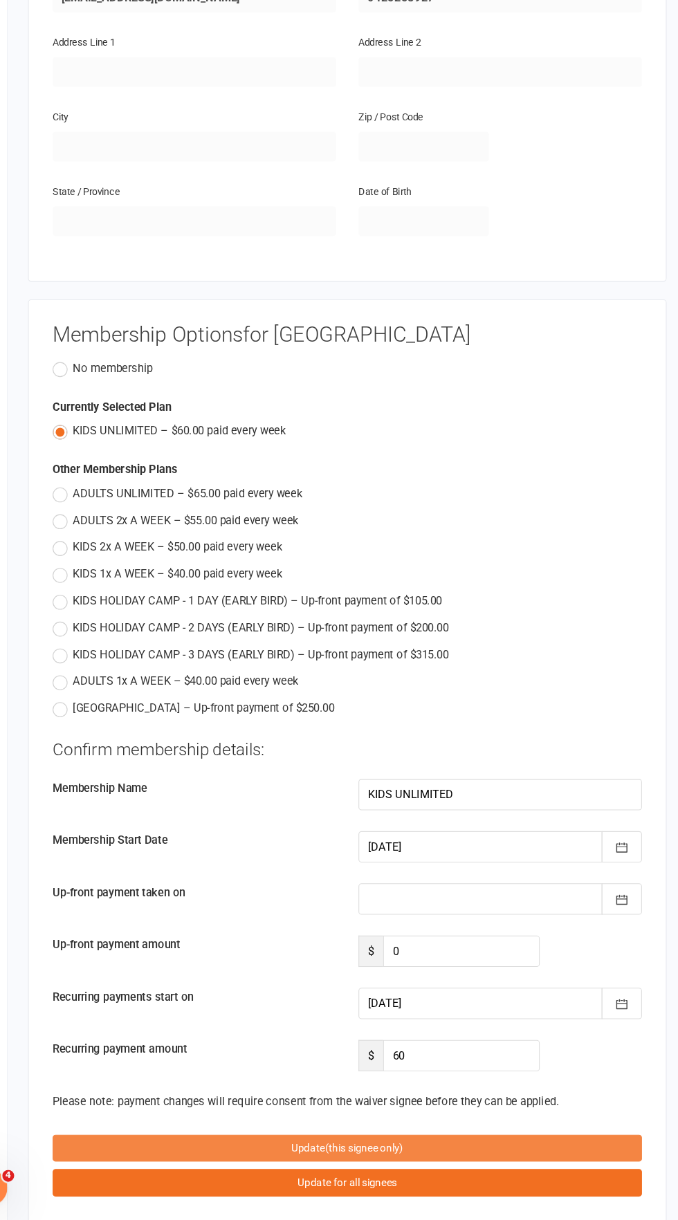
click at [250, 1141] on button "Update (this signee only)" at bounding box center [362, 1153] width 546 height 25
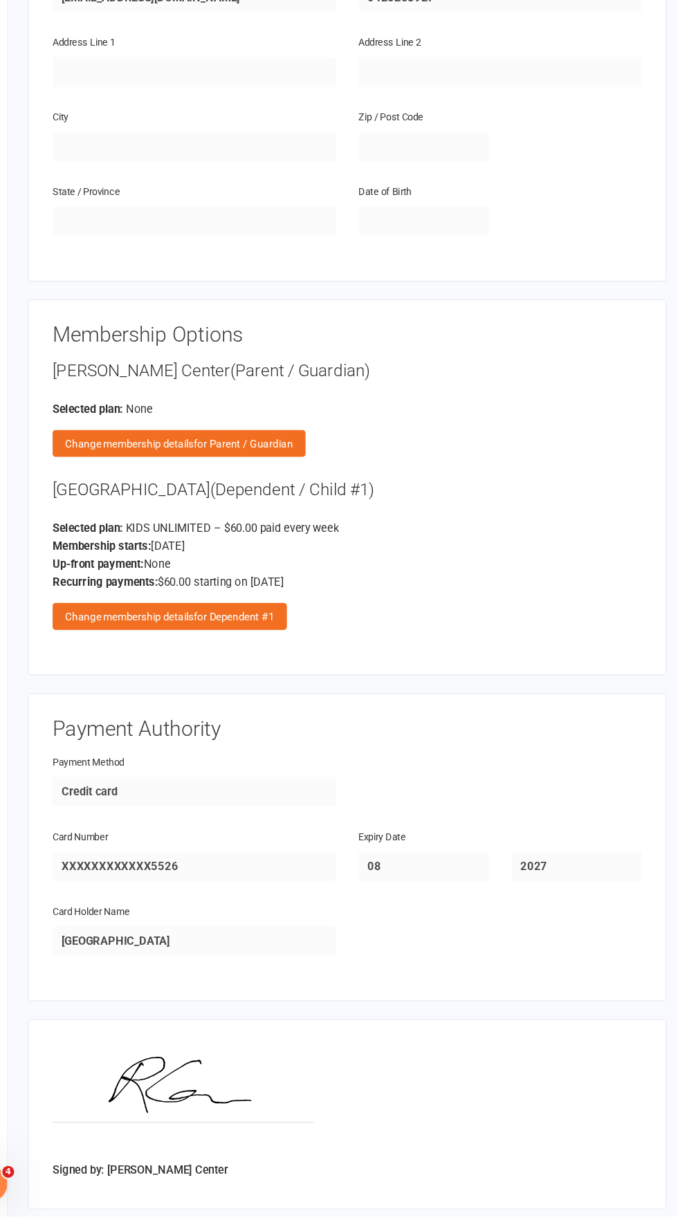
scroll to position [844, 0]
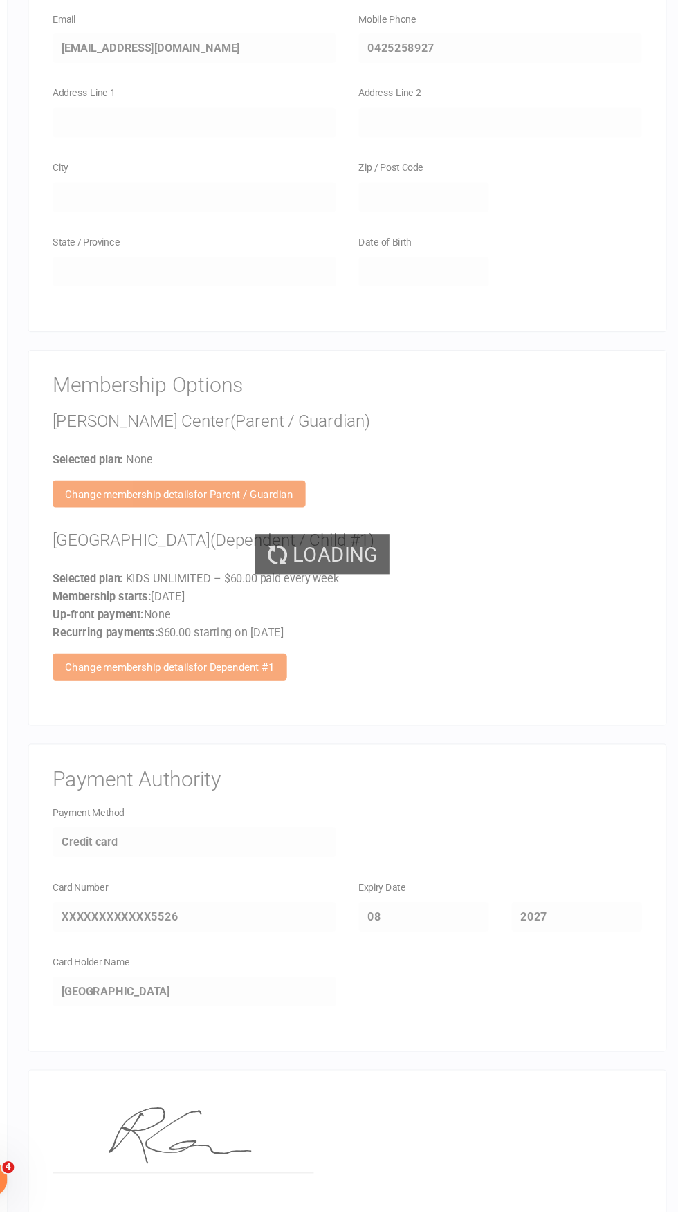
select select "50"
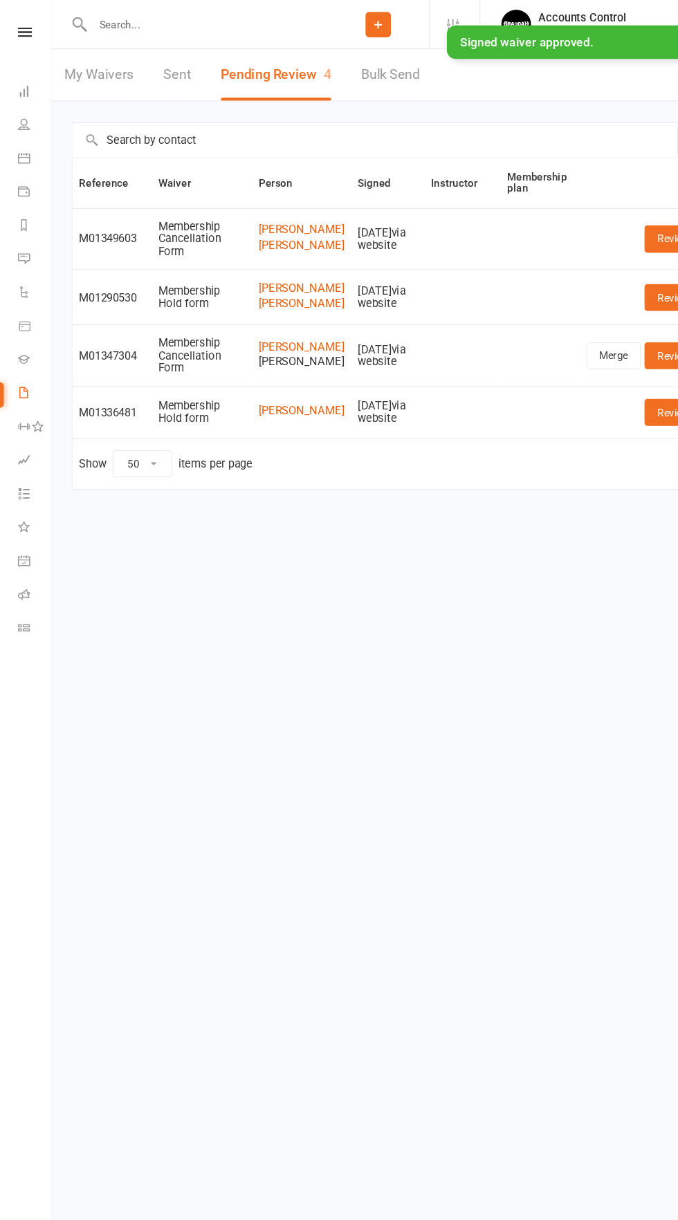
click at [20, 20] on nav "Clubworx Dashboard People Calendar Payments Reports Messages Automations Produc…" at bounding box center [23, 613] width 47 height 1220
click at [23, 24] on div "× Signed waiver approved." at bounding box center [330, 24] width 660 height 0
click at [26, 24] on div "× Signed waiver approved." at bounding box center [330, 24] width 660 height 0
click at [17, 24] on div "× Signed waiver approved." at bounding box center [330, 24] width 660 height 0
click at [17, 27] on icon at bounding box center [23, 30] width 13 height 9
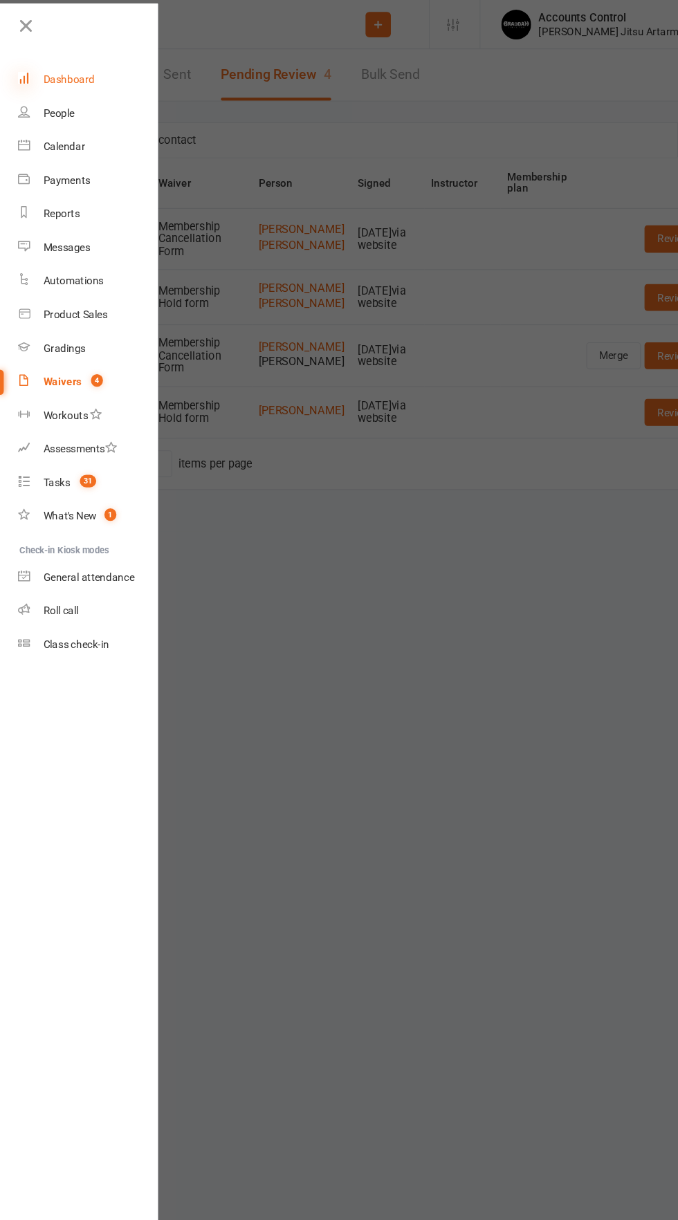
click at [24, 73] on icon at bounding box center [22, 72] width 11 height 11
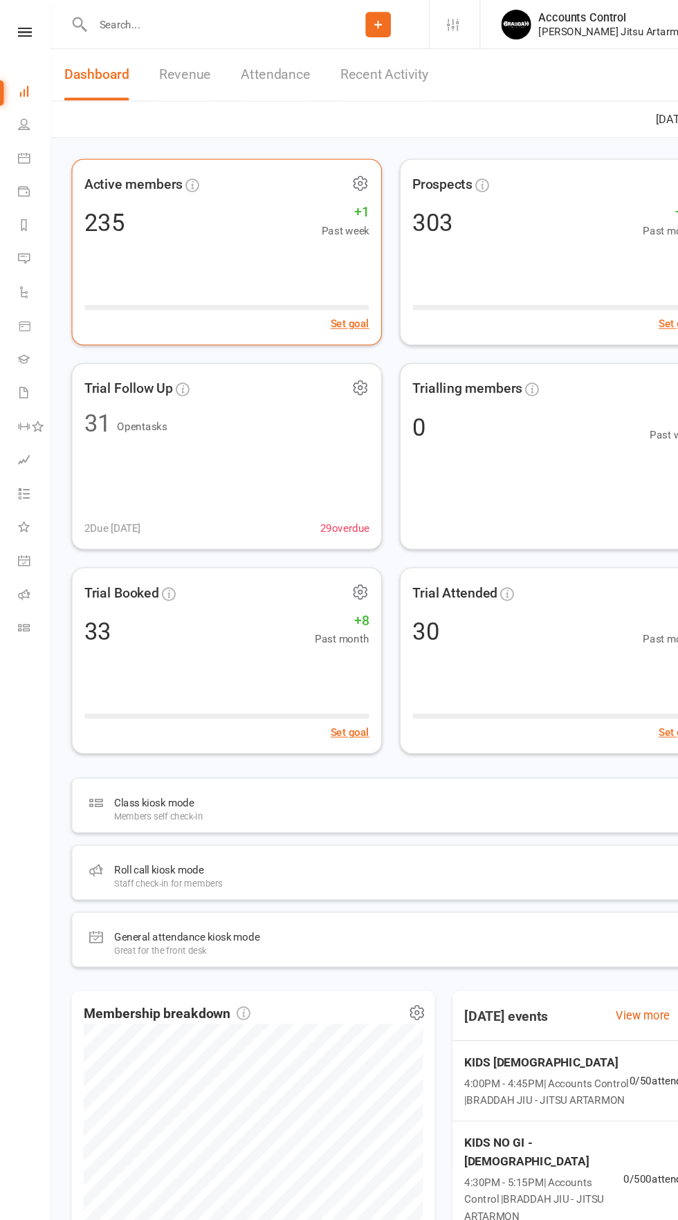
click at [329, 174] on icon at bounding box center [334, 170] width 12 height 13
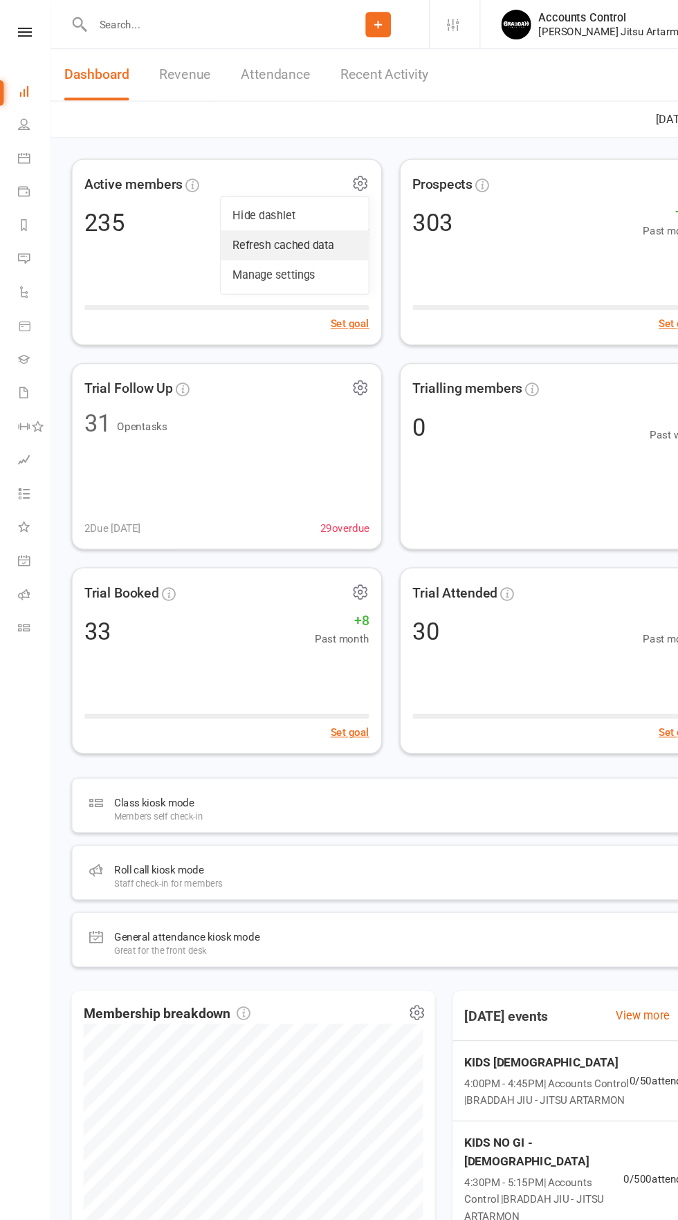
click at [232, 228] on link "Refresh cached data" at bounding box center [273, 228] width 137 height 28
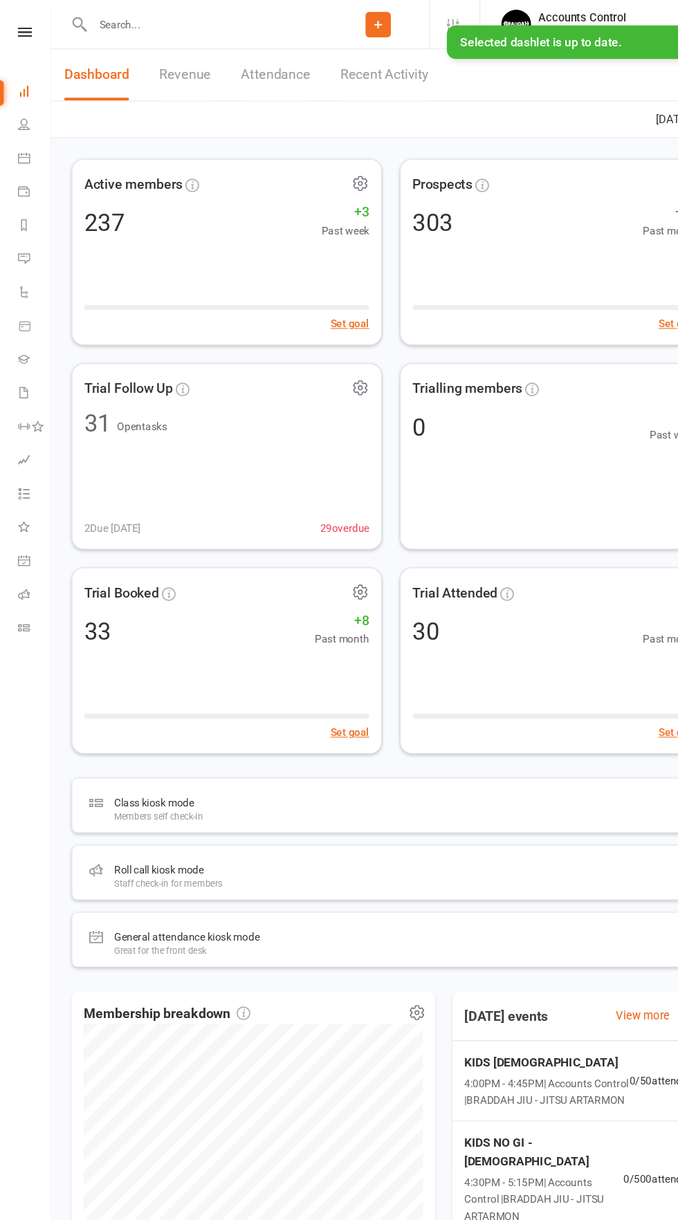
click at [20, 21] on nav "Clubworx Dashboard People Calendar Payments Reports Messages Automations Produc…" at bounding box center [23, 613] width 47 height 1220
